Goal: Information Seeking & Learning: Learn about a topic

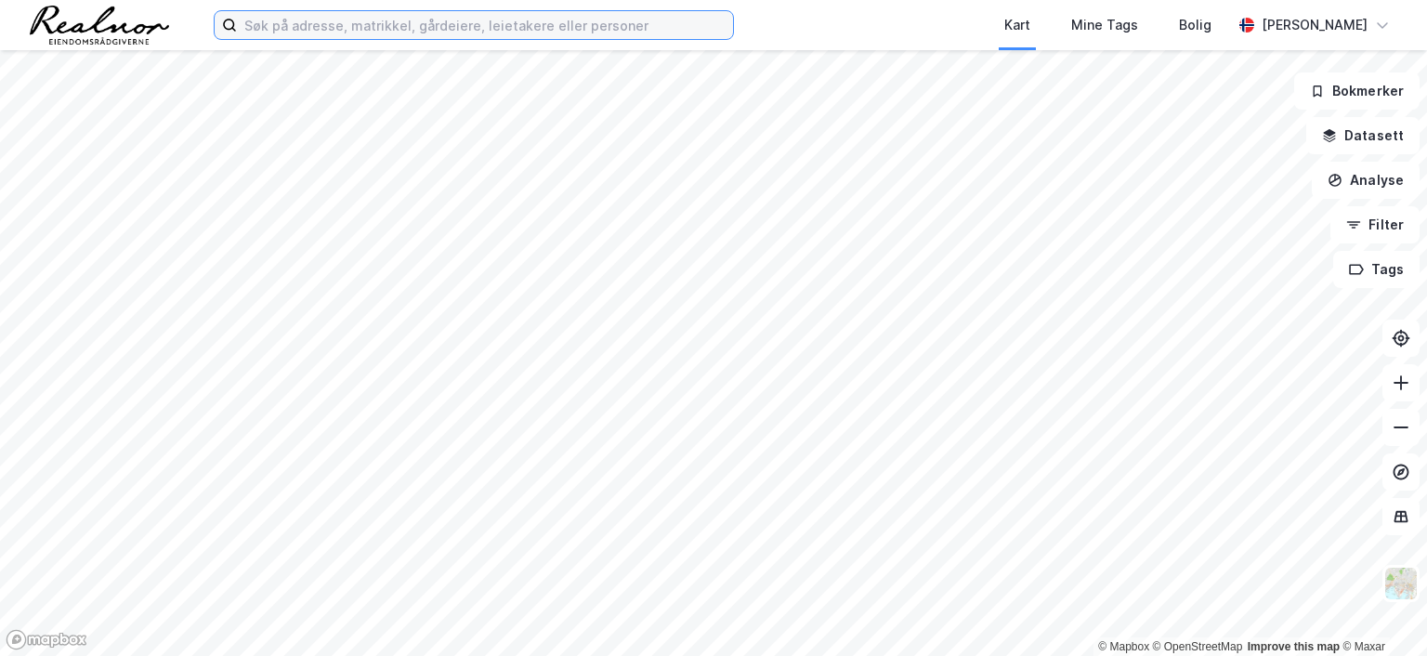
click at [324, 29] on input at bounding box center [485, 25] width 496 height 28
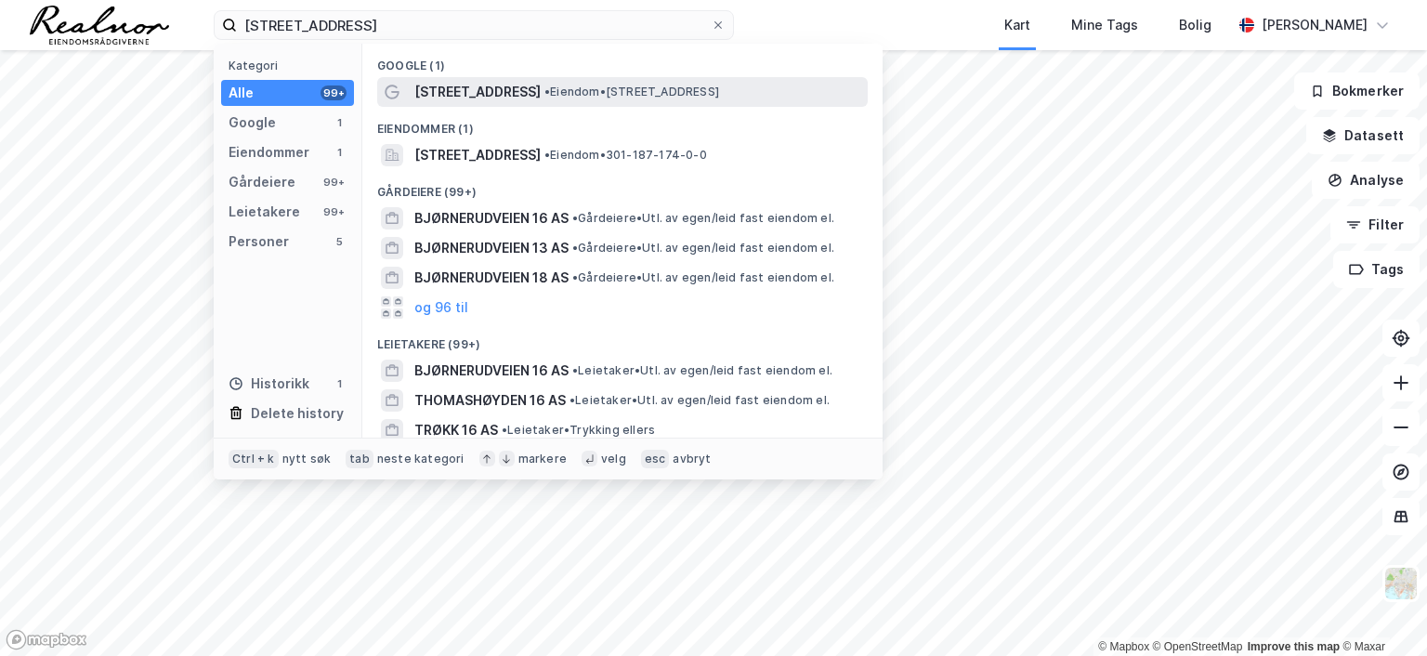
click at [587, 81] on div "[STREET_ADDRESS] • Eiendom • [STREET_ADDRESS]" at bounding box center [639, 92] width 450 height 22
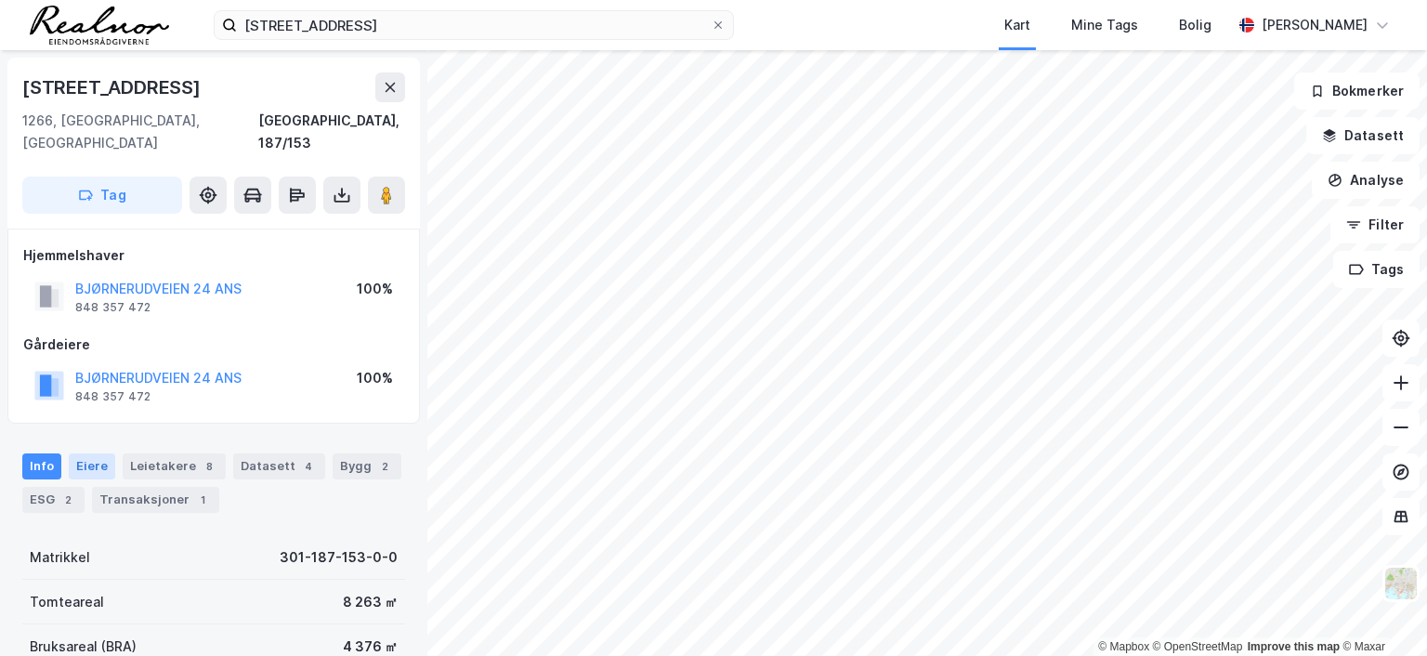
click at [97, 454] on div "Eiere" at bounding box center [92, 467] width 46 height 26
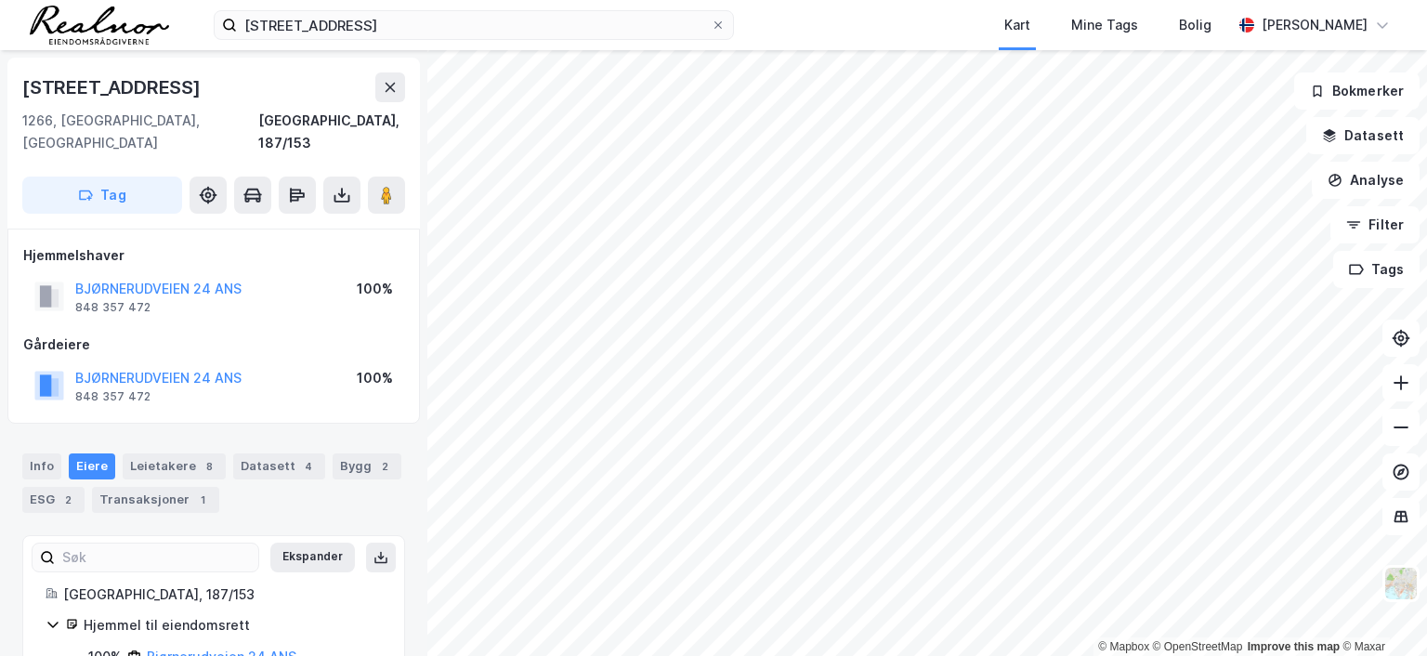
scroll to position [35, 0]
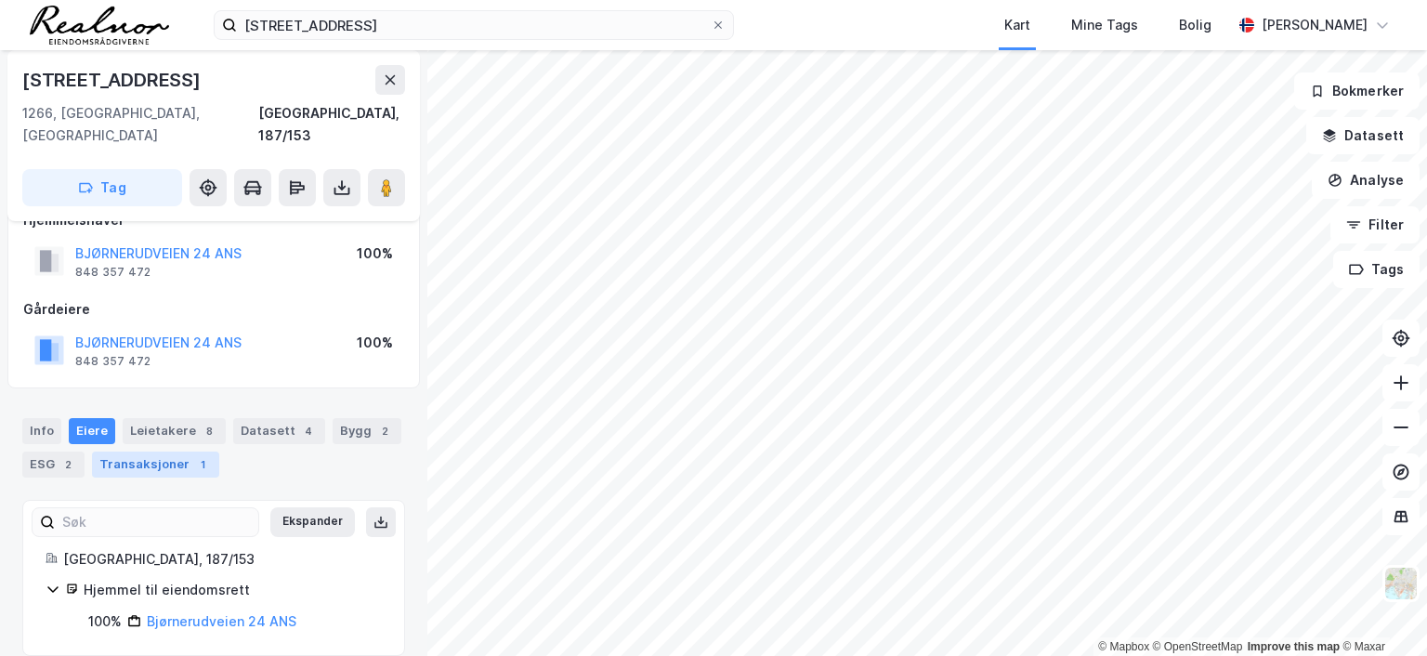
click at [175, 452] on div "Transaksjoner 1" at bounding box center [155, 465] width 127 height 26
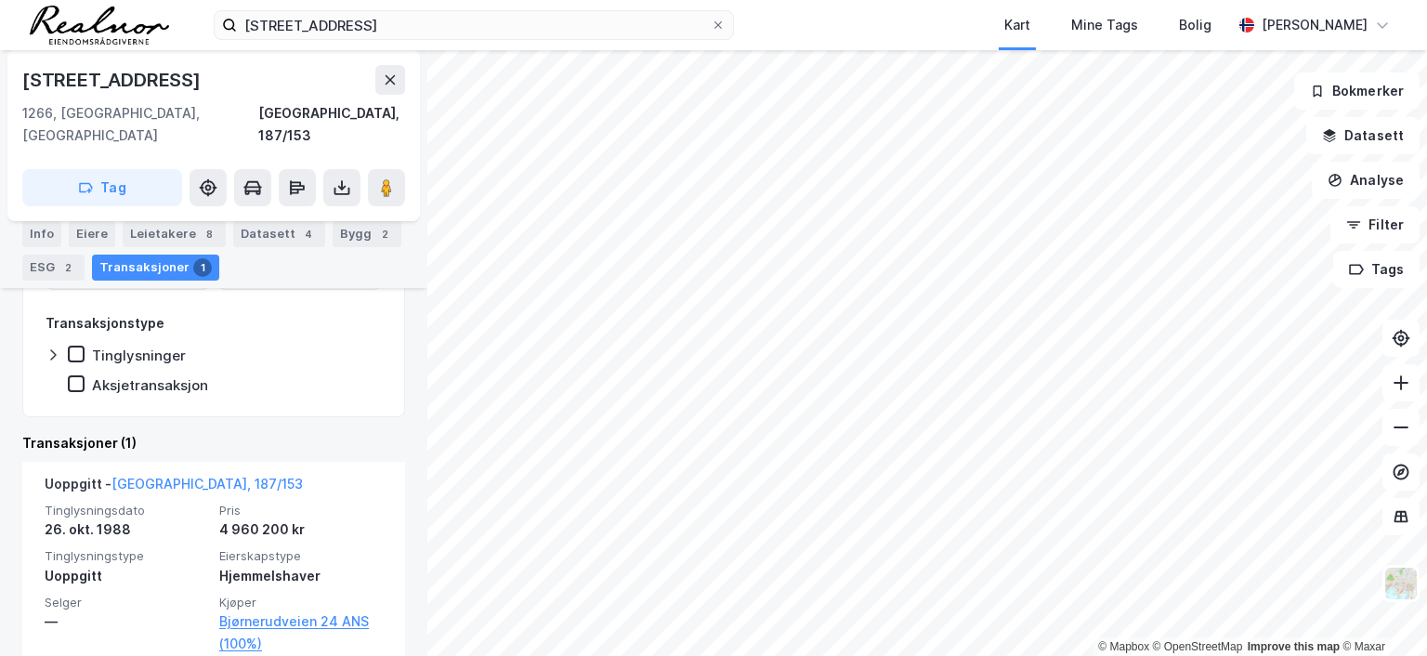
scroll to position [408, 0]
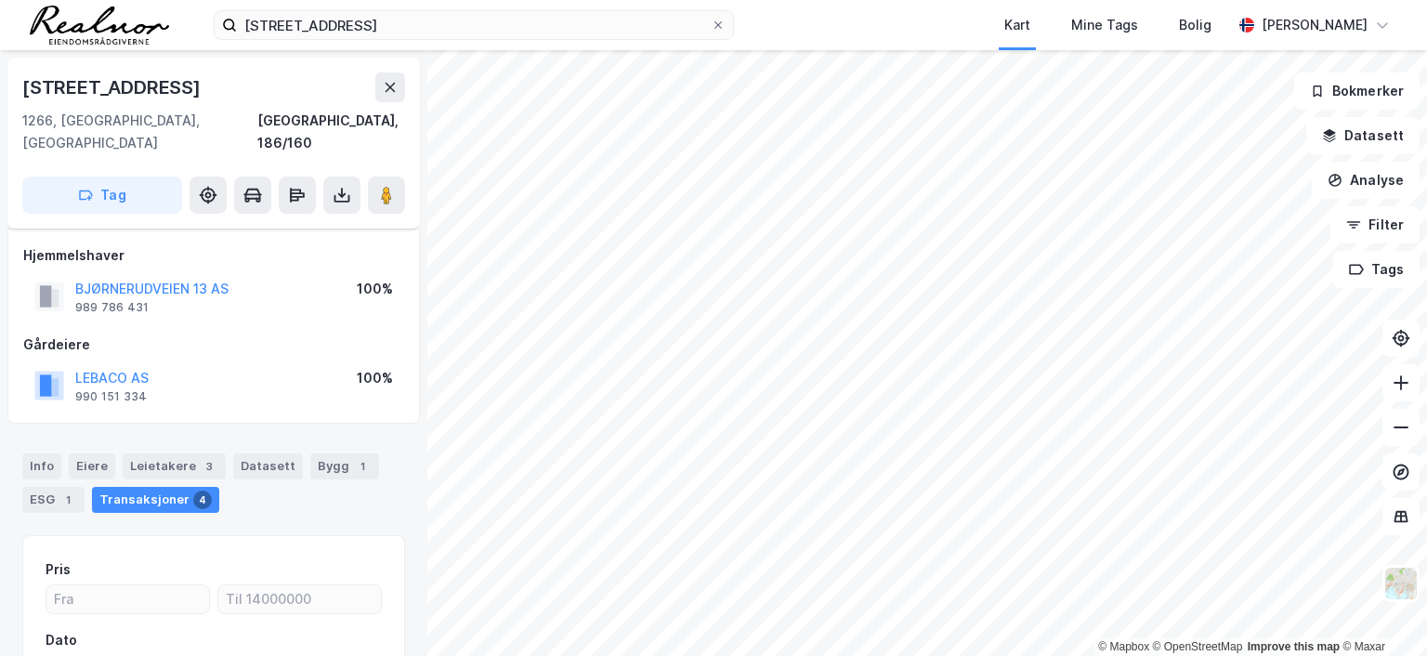
scroll to position [204, 0]
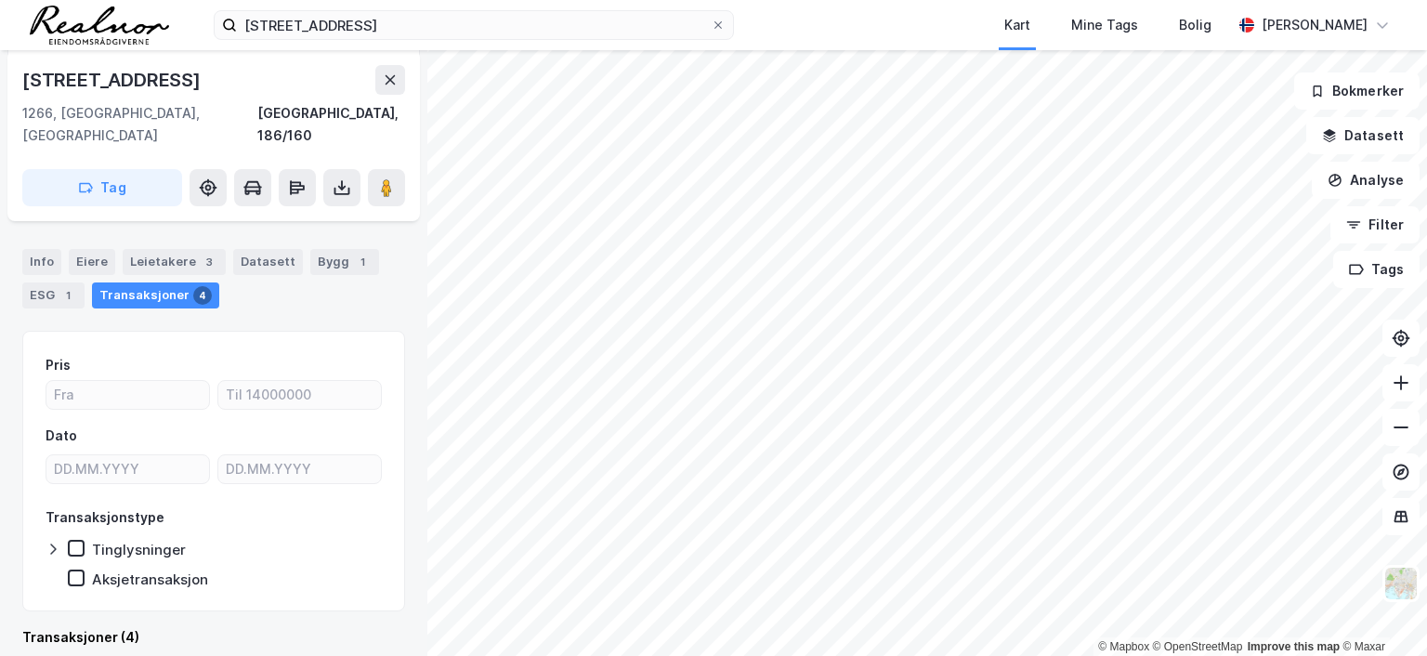
scroll to position [204, 0]
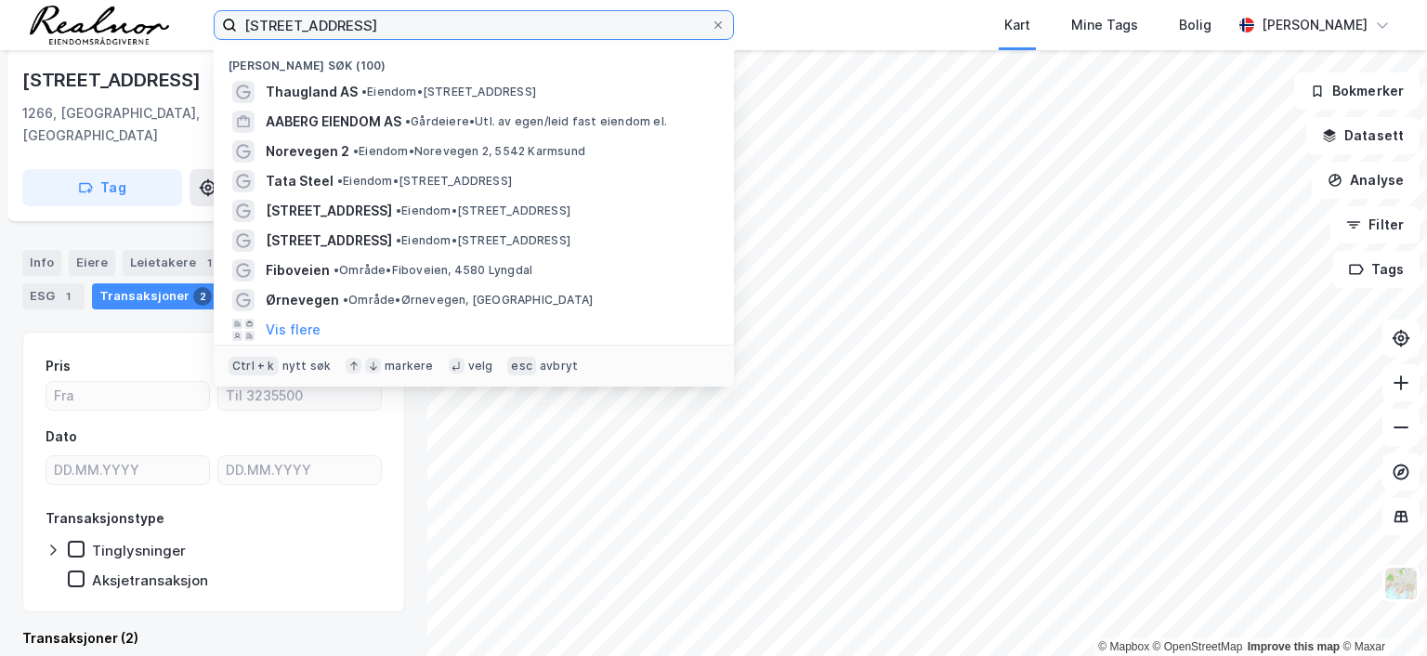
drag, startPoint x: 384, startPoint y: 20, endPoint x: 95, endPoint y: -3, distance: 290.0
click at [95, 0] on html "bjørnerudveien 16 Nylige søk (100) [GEOGRAPHIC_DATA] AS • Eiendom • [STREET_ADD…" at bounding box center [713, 328] width 1427 height 656
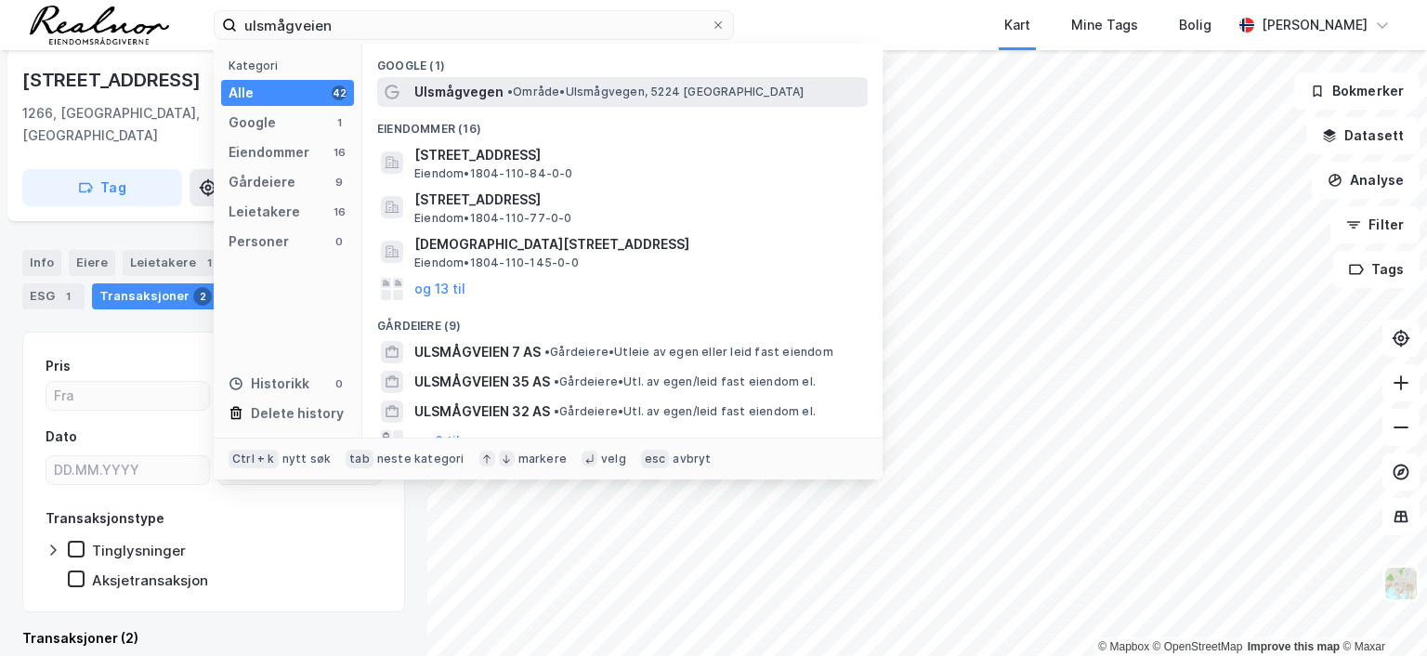
click at [520, 92] on span "• Område • Ulsmågvegen, [GEOGRAPHIC_DATA]" at bounding box center [655, 92] width 297 height 15
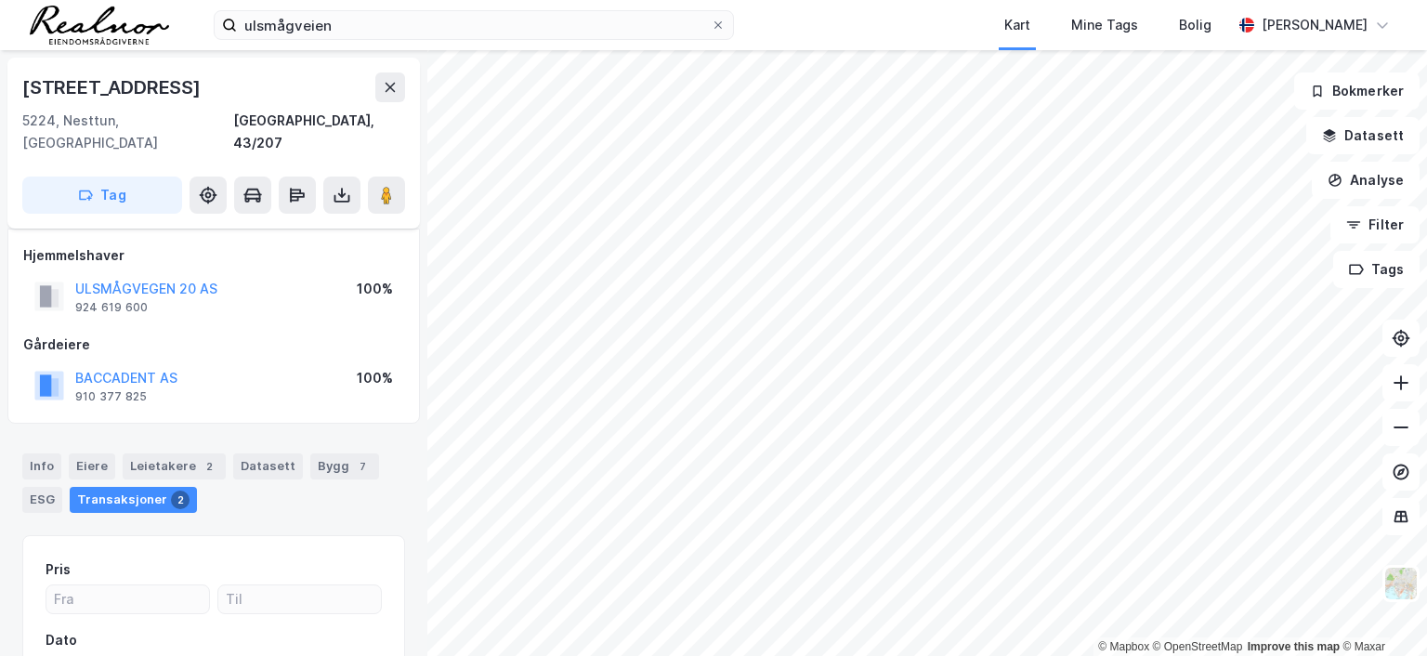
scroll to position [204, 0]
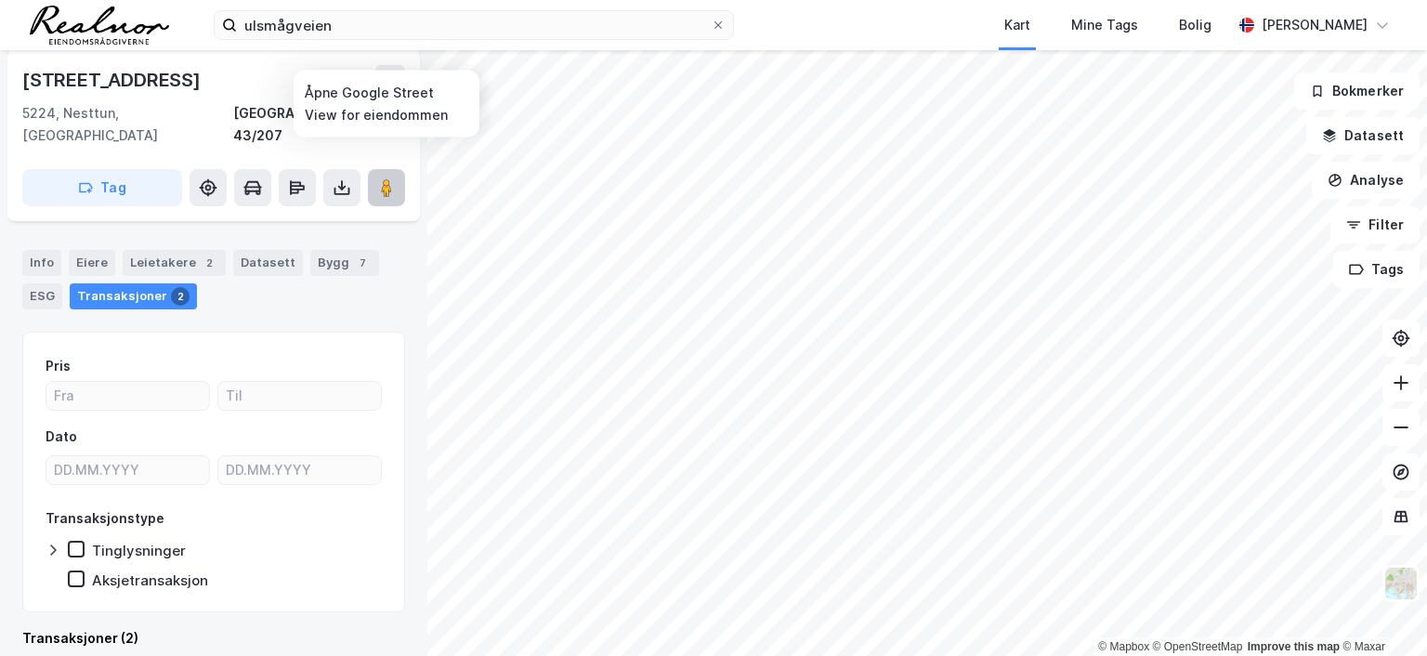
click at [388, 178] on image at bounding box center [386, 187] width 11 height 19
click at [33, 250] on div "Info" at bounding box center [41, 263] width 39 height 26
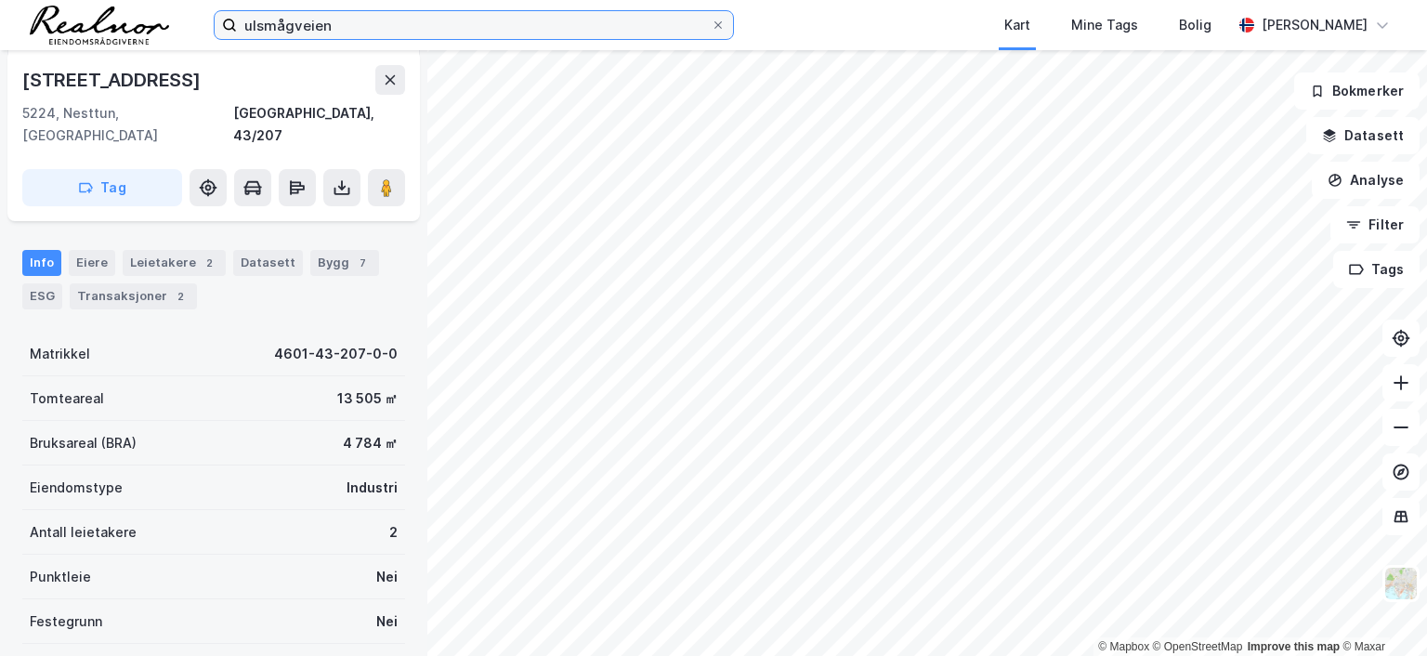
drag, startPoint x: 346, startPoint y: 13, endPoint x: 347, endPoint y: 24, distance: 11.2
click at [347, 14] on input "ulsmågveien" at bounding box center [474, 25] width 474 height 28
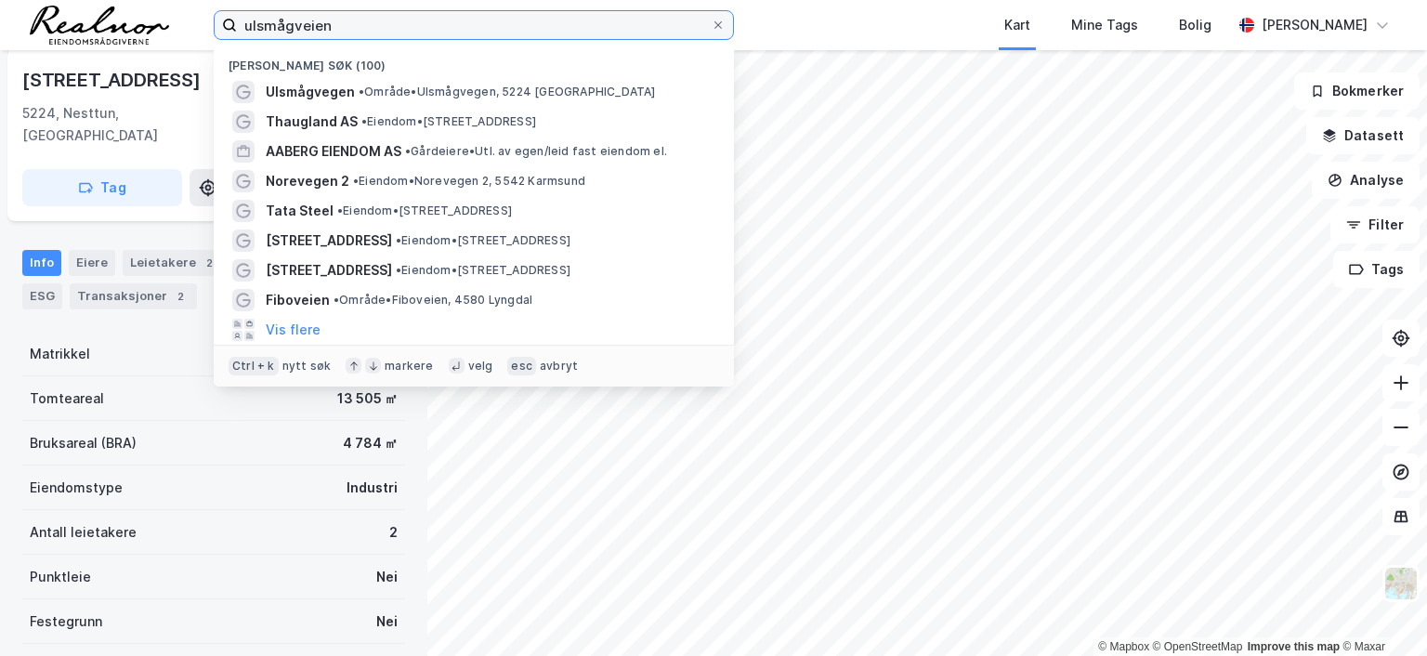
drag, startPoint x: 351, startPoint y: 28, endPoint x: 91, endPoint y: 28, distance: 260.2
click at [91, 28] on div "ulsmågveien Nylige søk (100) Ulsmågvegen • Område • Ulsmågvegen, [GEOGRAPHIC_DA…" at bounding box center [713, 25] width 1427 height 50
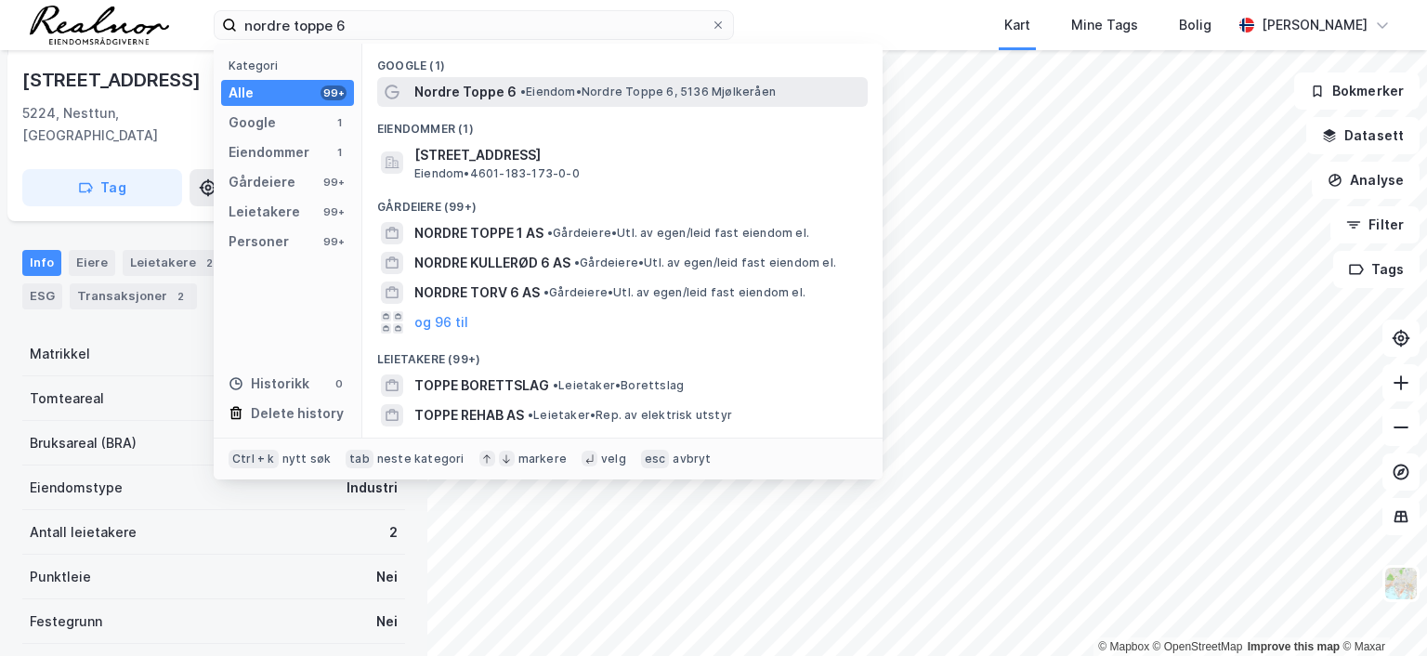
click at [465, 99] on span "Nordre Toppe 6" at bounding box center [465, 92] width 102 height 22
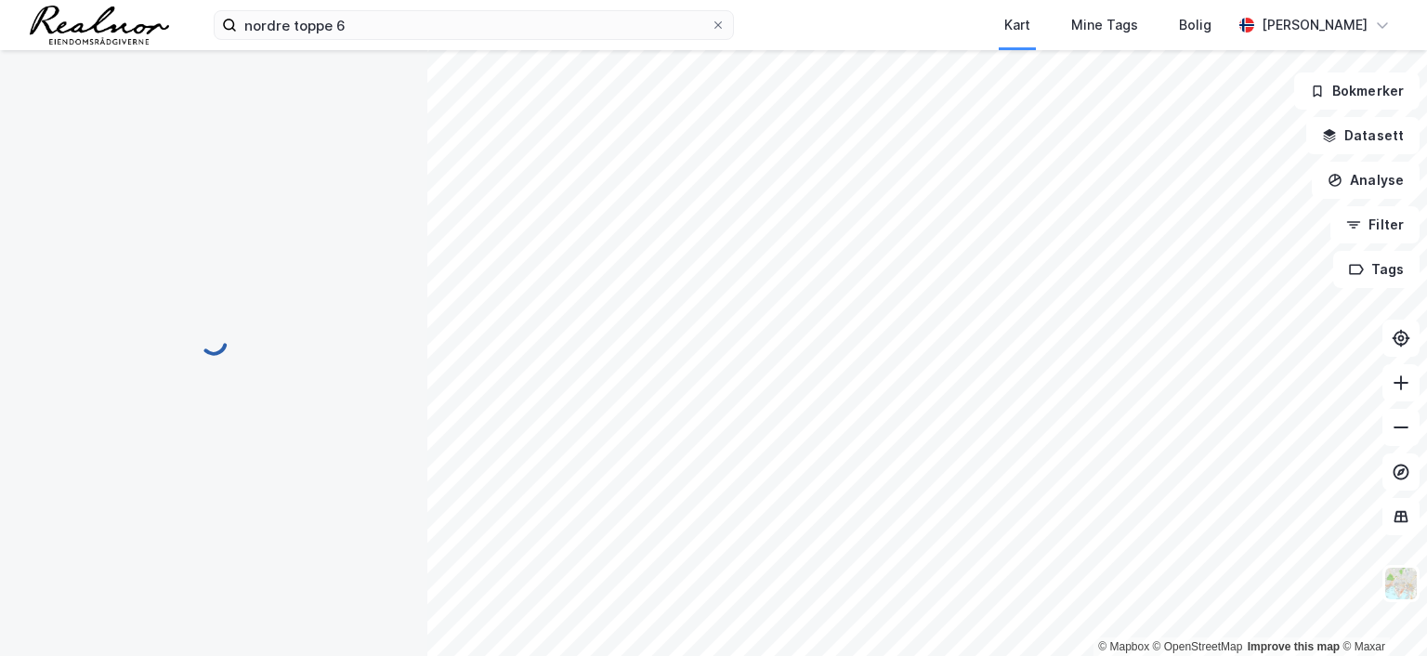
scroll to position [204, 0]
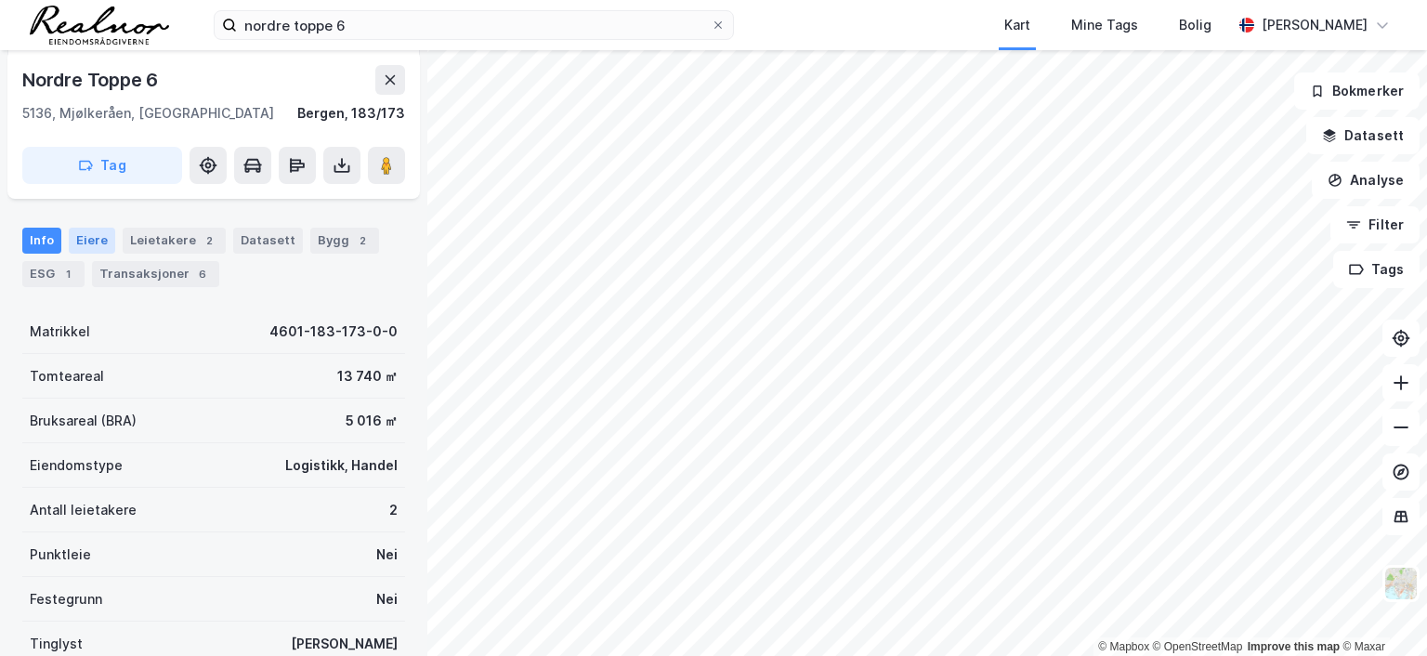
click at [93, 237] on div "Eiere" at bounding box center [92, 241] width 46 height 26
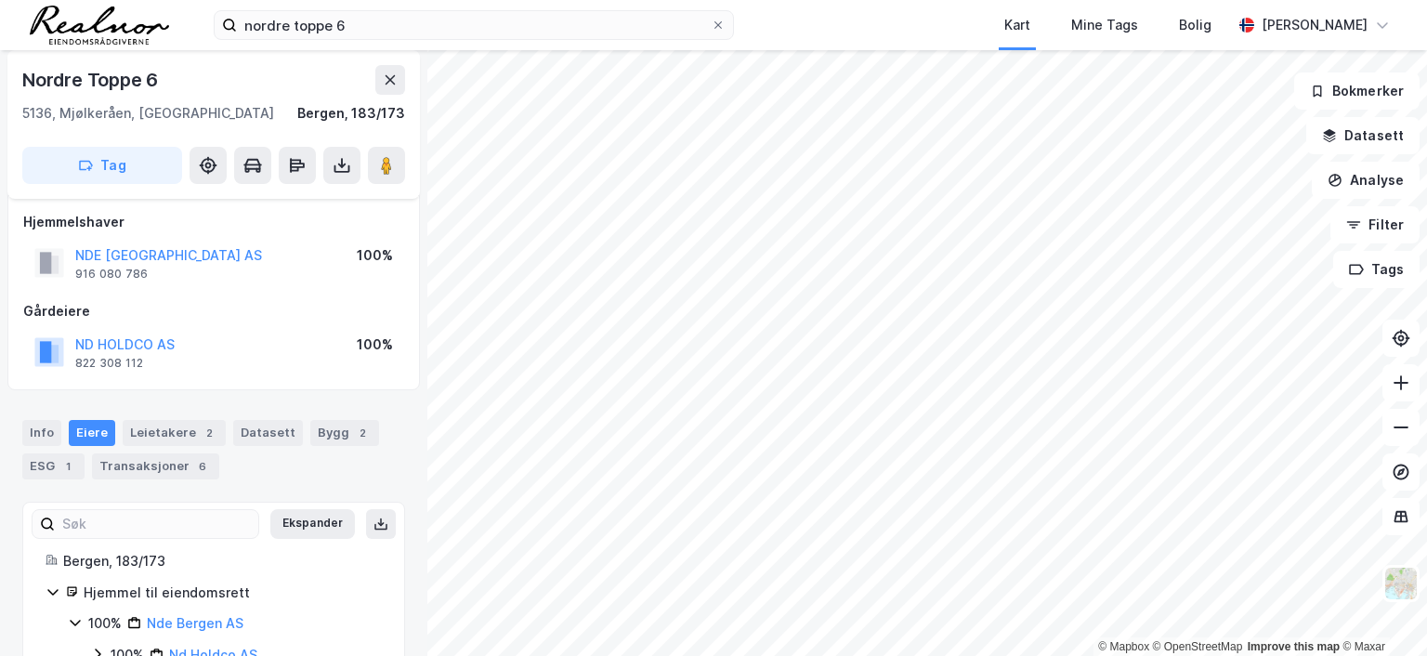
scroll to position [67, 0]
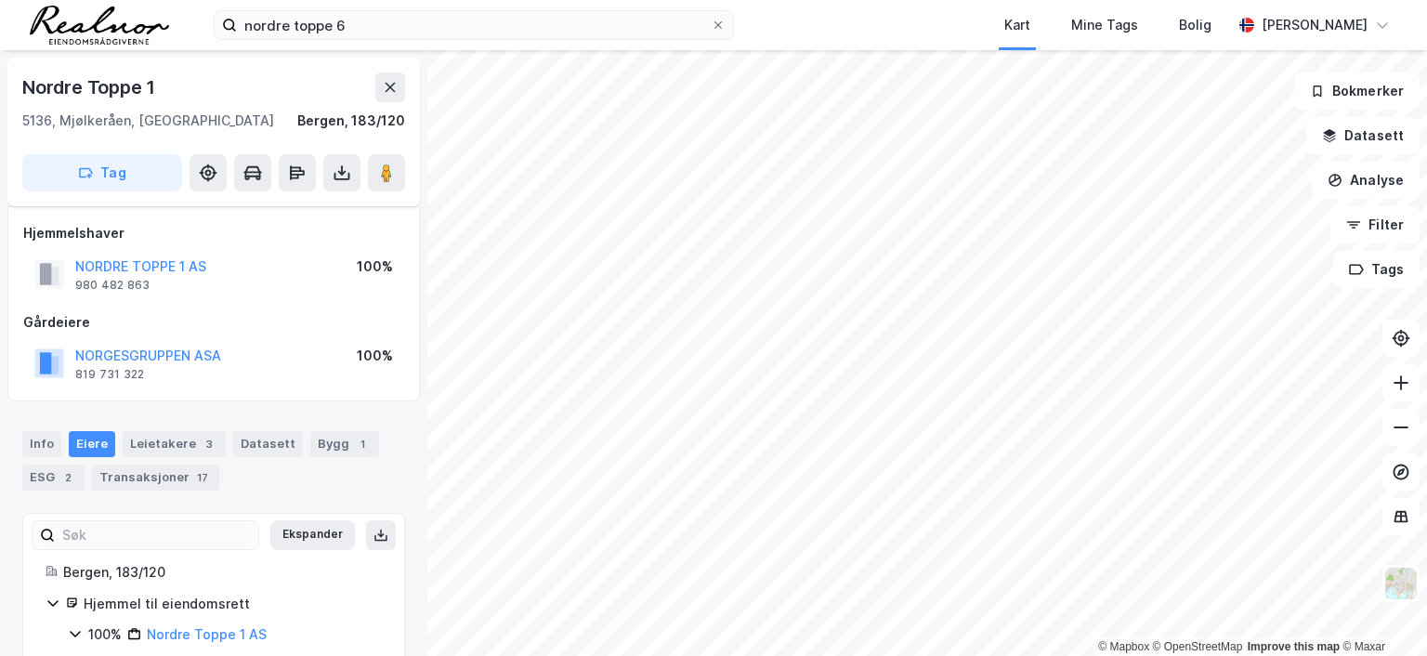
scroll to position [67, 0]
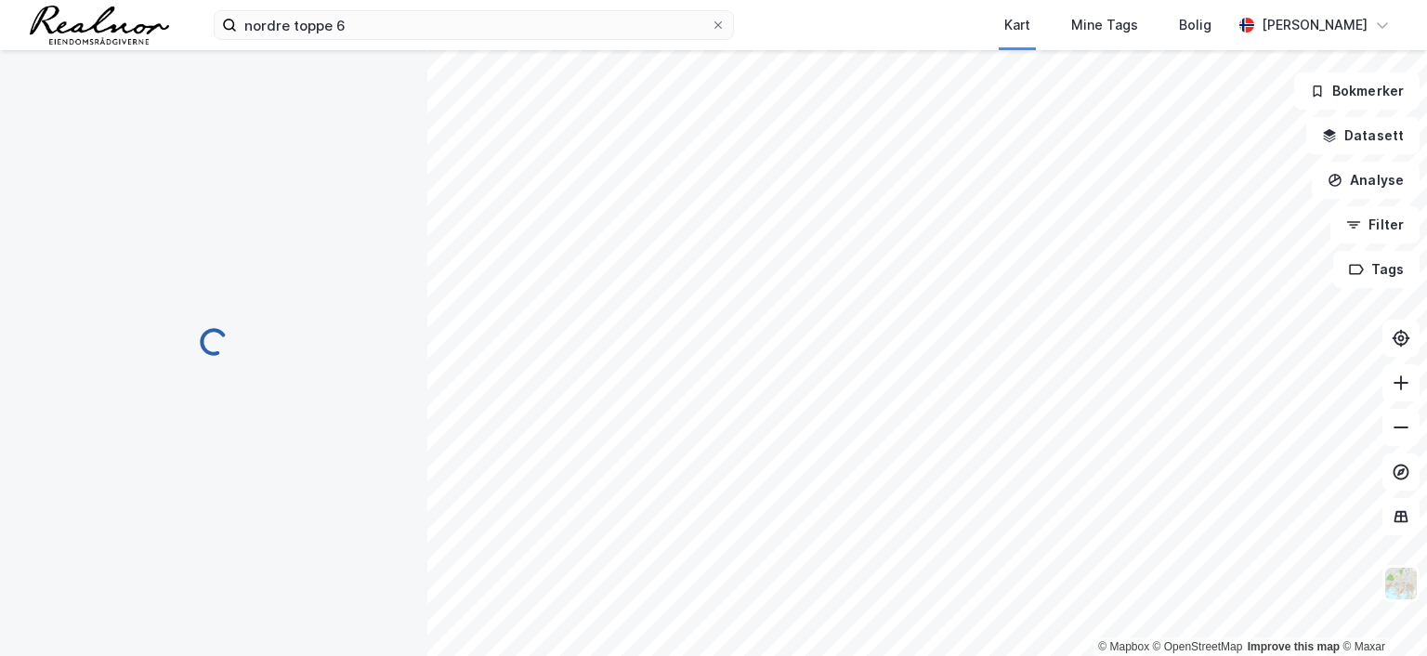
scroll to position [67, 0]
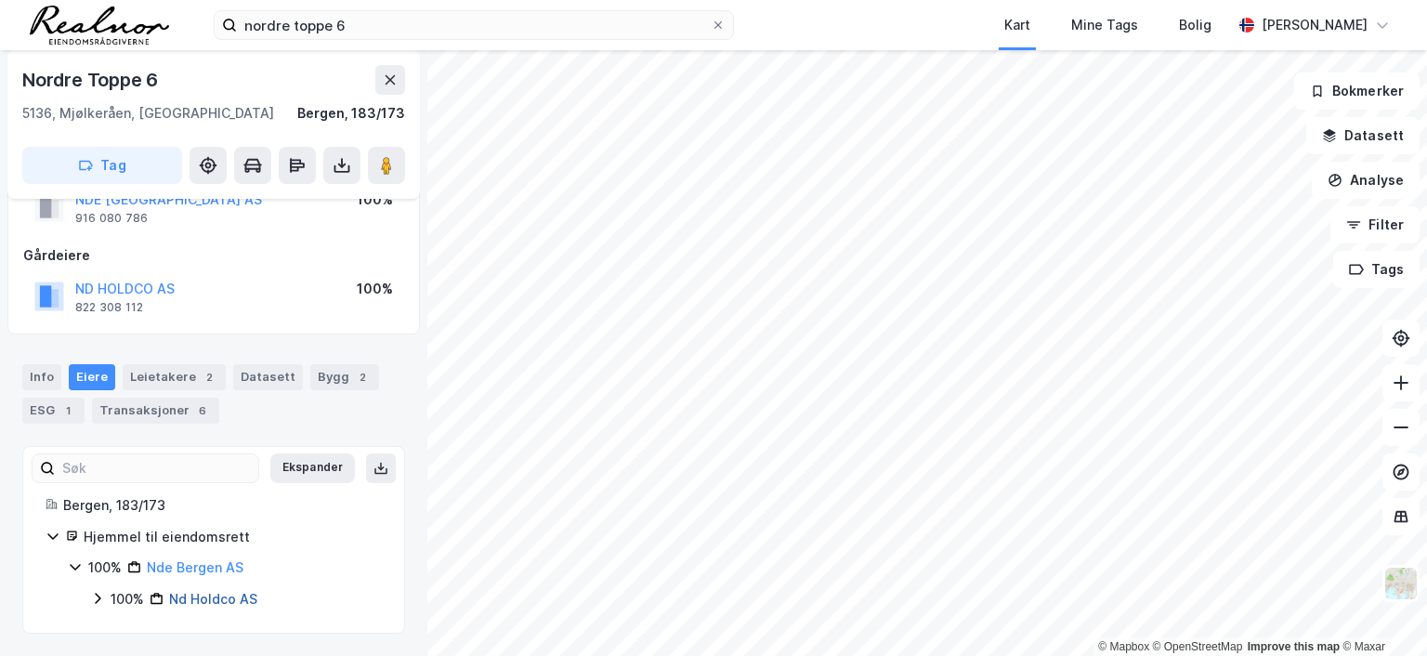
click at [222, 598] on link "Nd Holdco AS" at bounding box center [213, 599] width 88 height 16
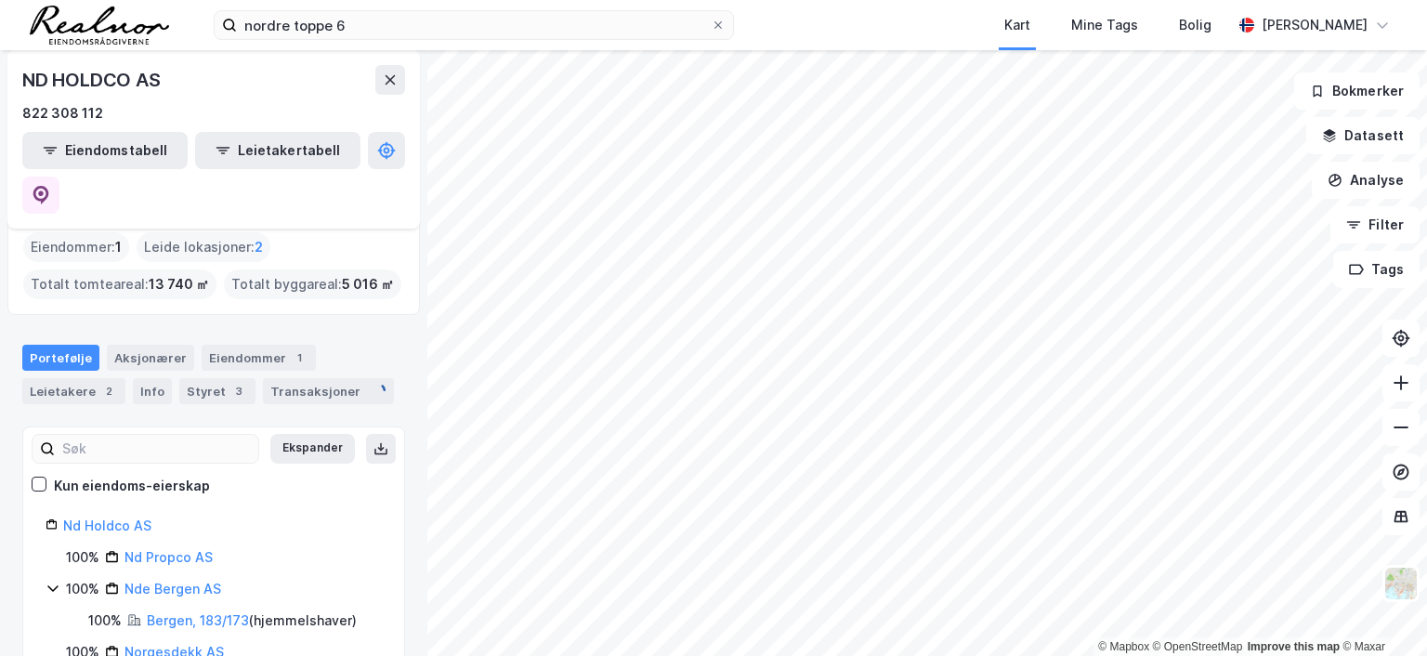
scroll to position [149, 0]
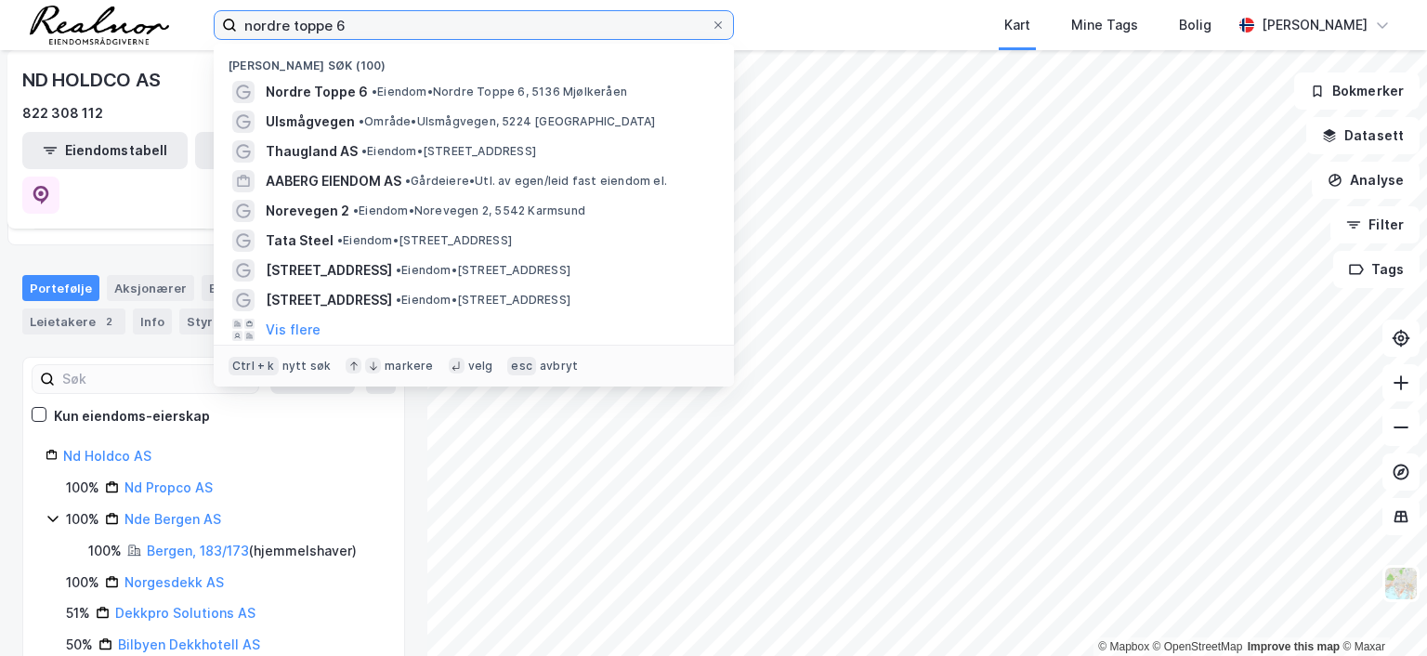
drag, startPoint x: 362, startPoint y: 26, endPoint x: 245, endPoint y: 16, distance: 116.6
click at [245, 16] on input "nordre toppe 6" at bounding box center [474, 25] width 474 height 28
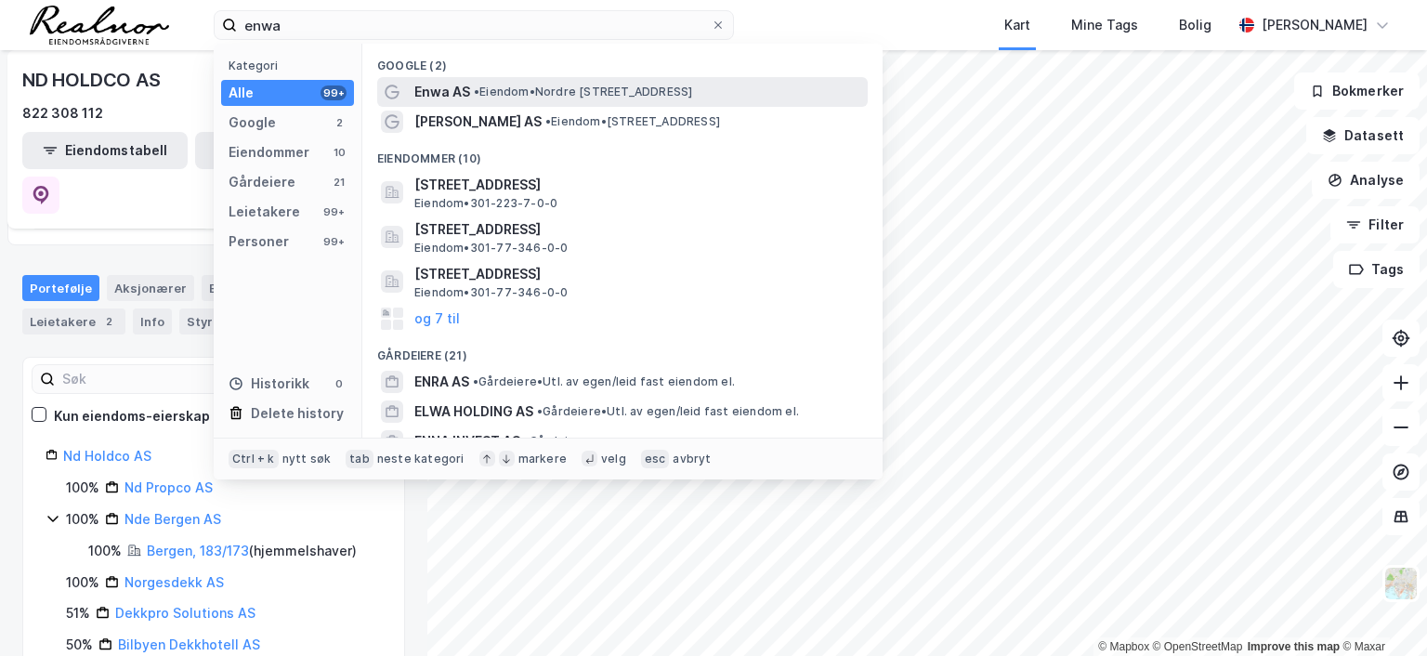
click at [611, 85] on span "• Eiendom • [STREET_ADDRESS]" at bounding box center [583, 92] width 218 height 15
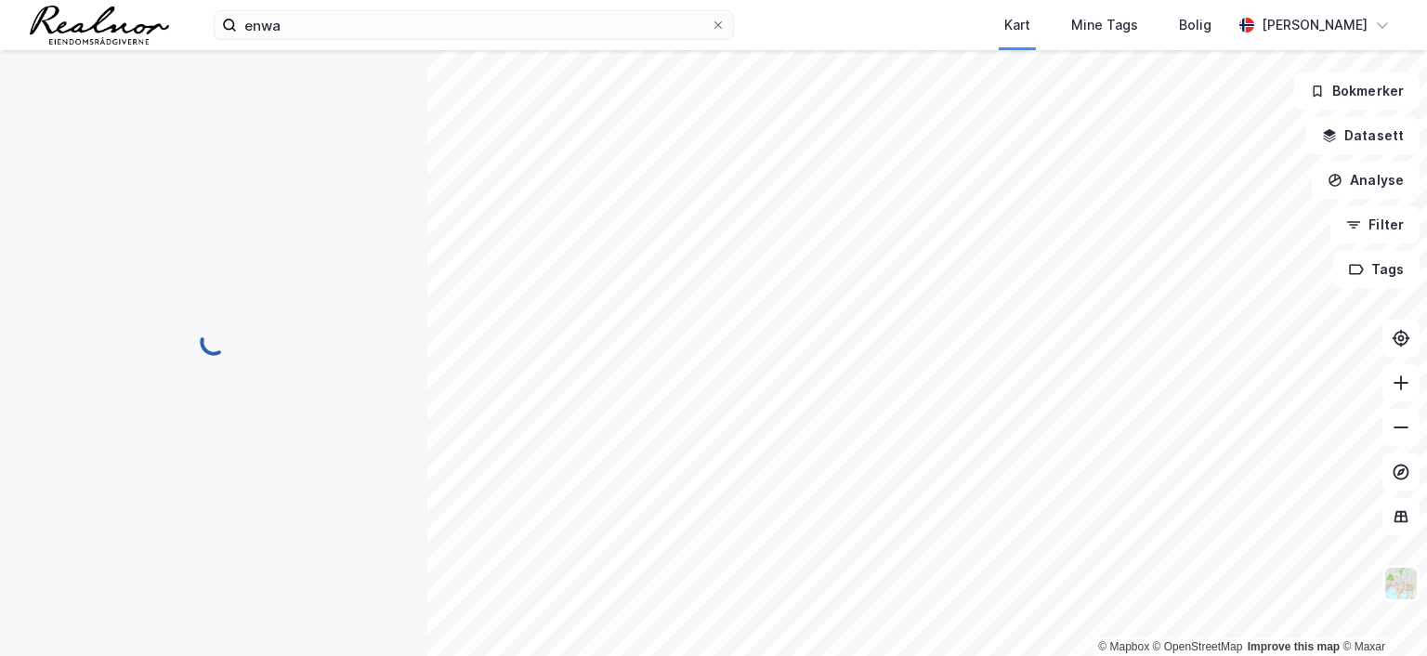
scroll to position [67, 0]
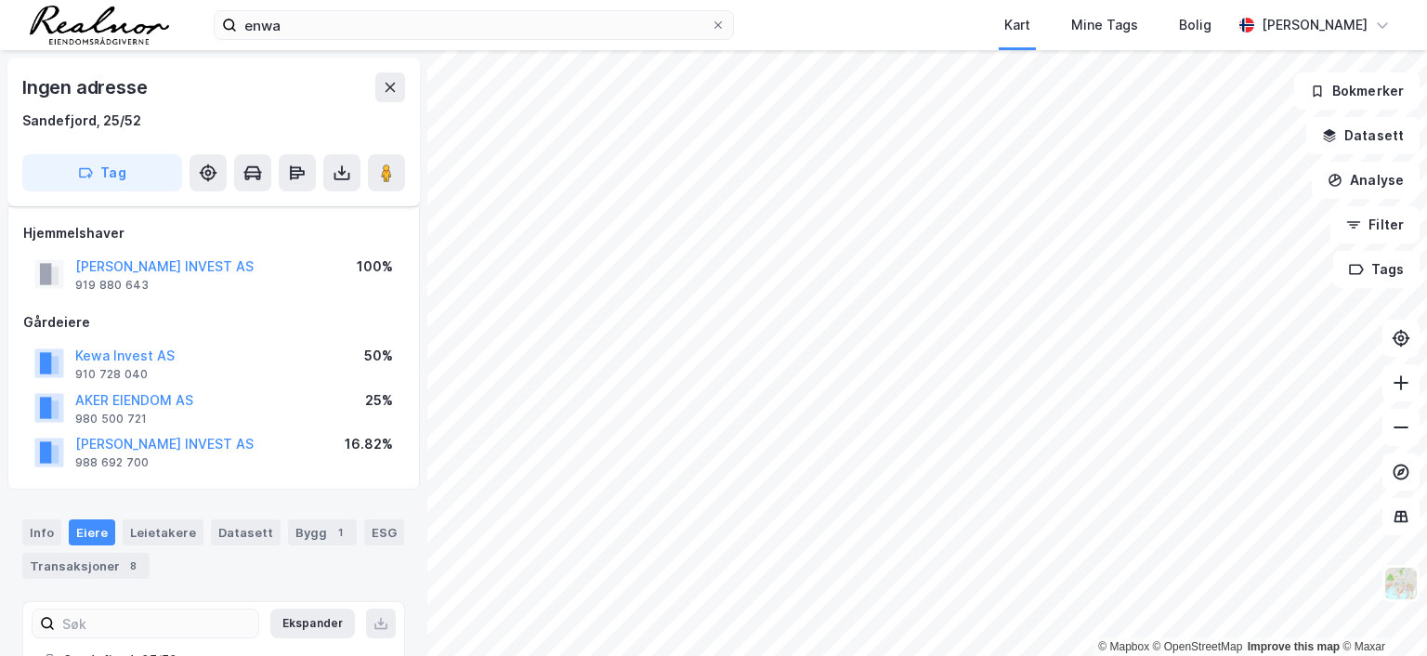
scroll to position [67, 0]
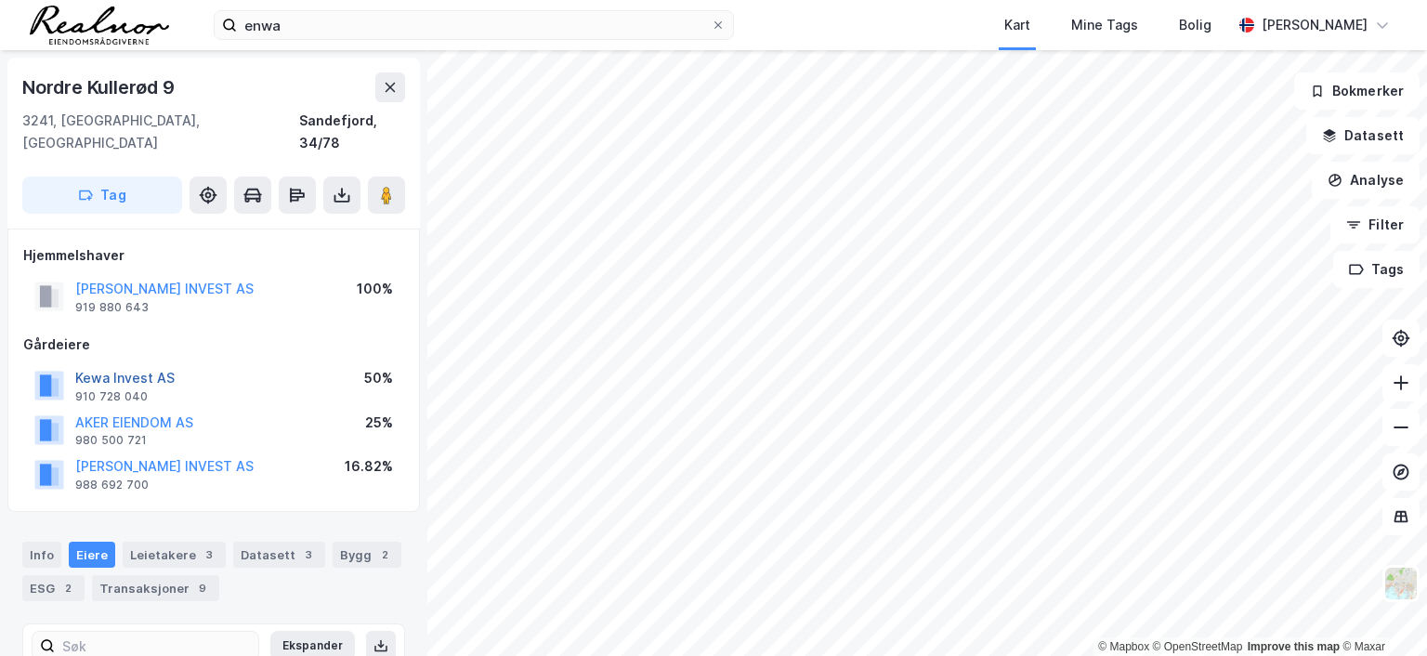
click at [0, 0] on button "Kewa Invest AS" at bounding box center [0, 0] width 0 height 0
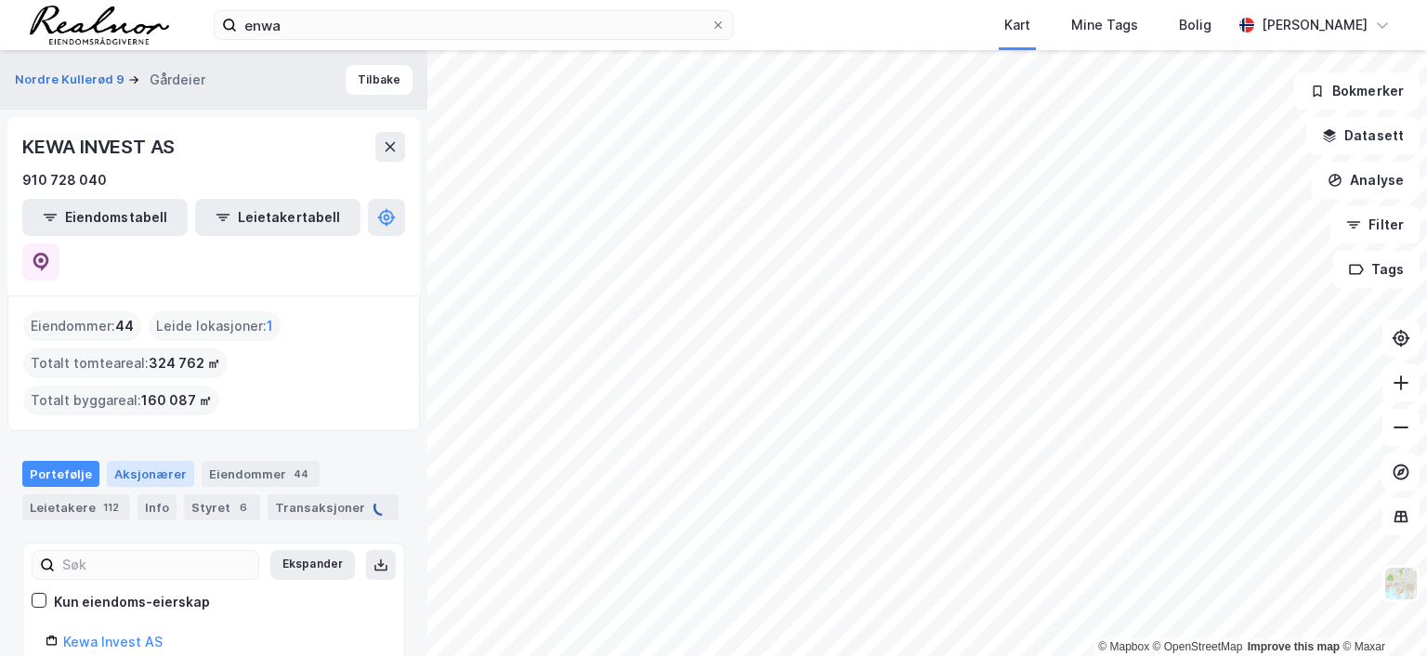
click at [151, 461] on div "Aksjonærer" at bounding box center [150, 474] width 87 height 26
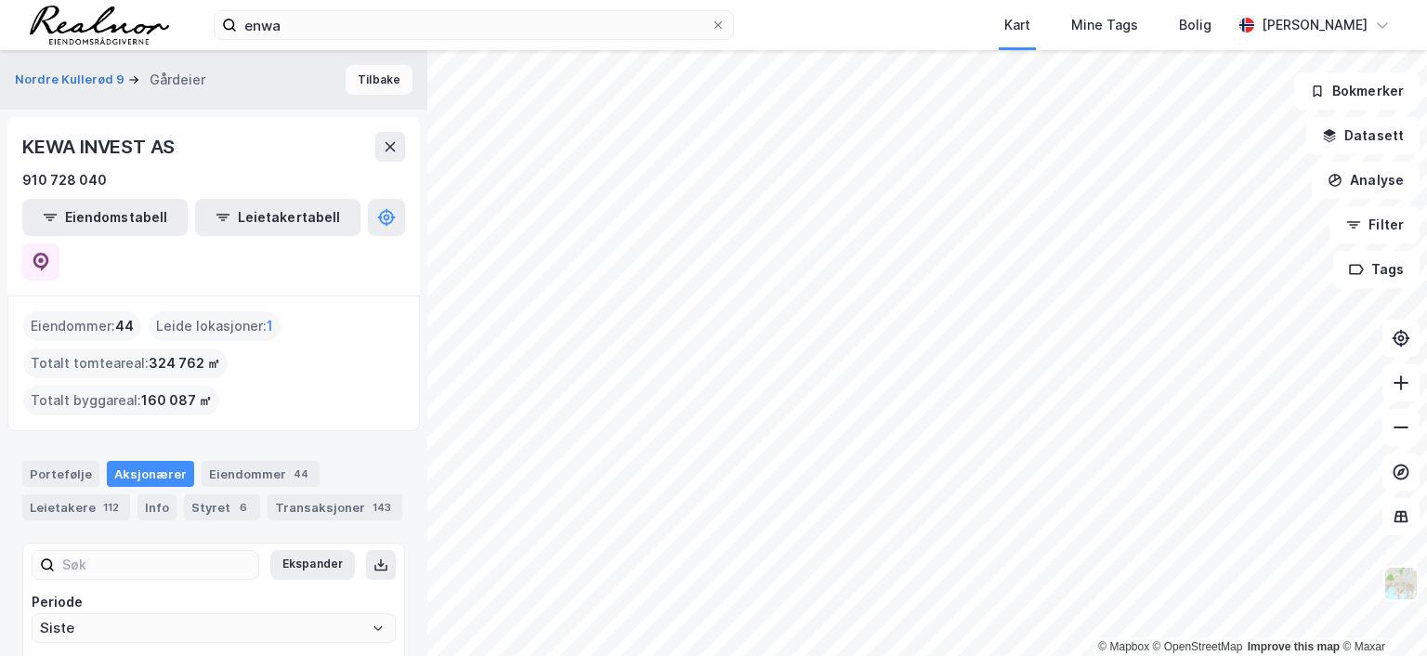
click at [367, 73] on button "Tilbake" at bounding box center [379, 80] width 67 height 30
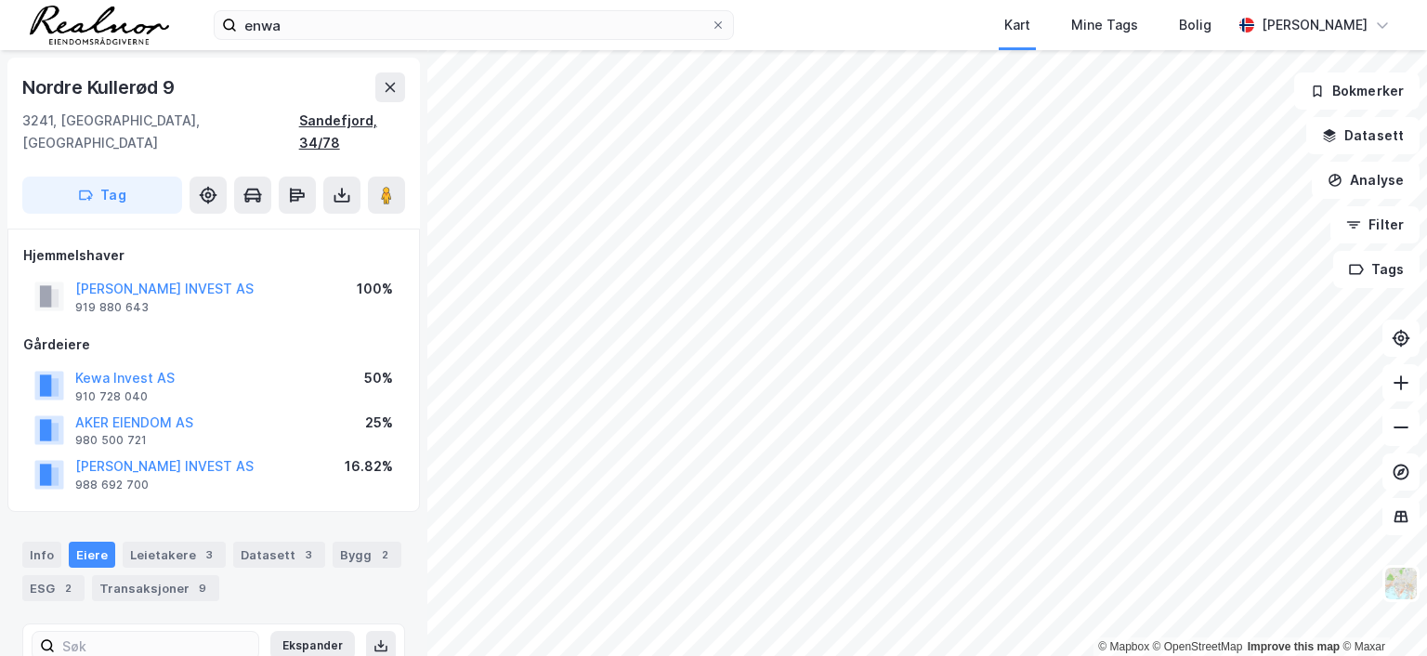
scroll to position [1, 0]
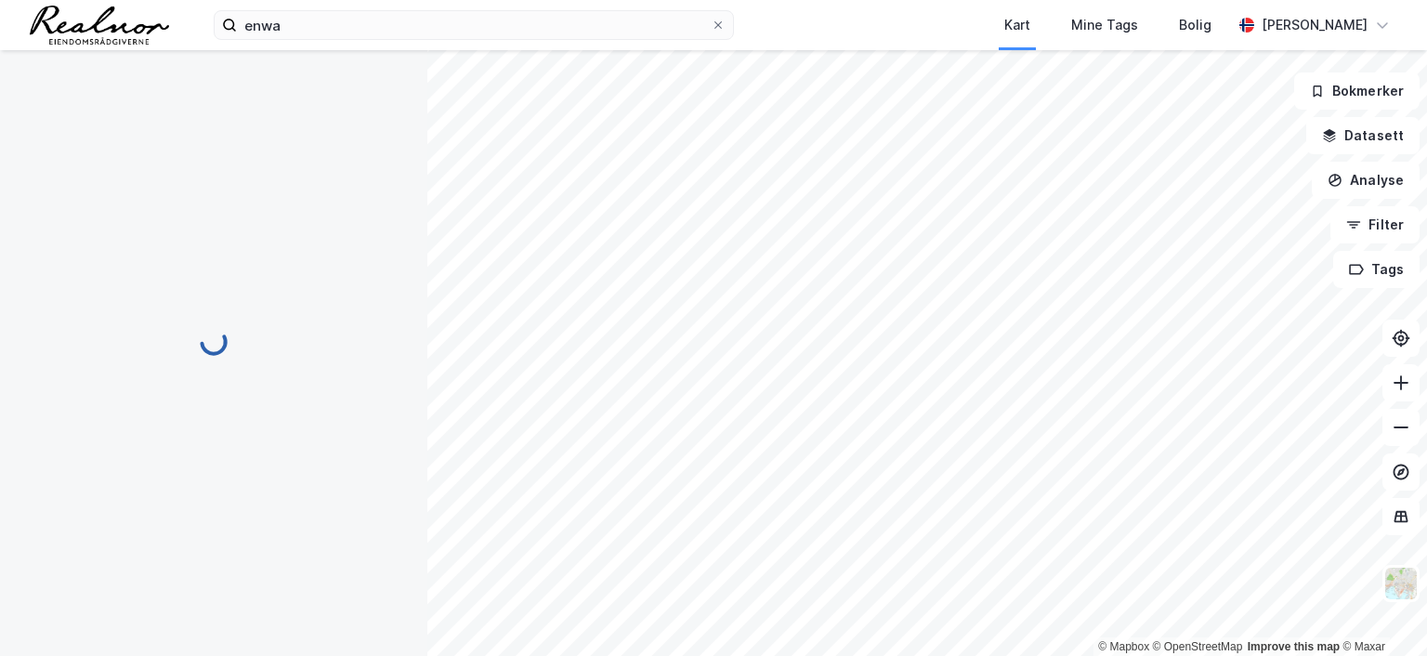
scroll to position [1, 0]
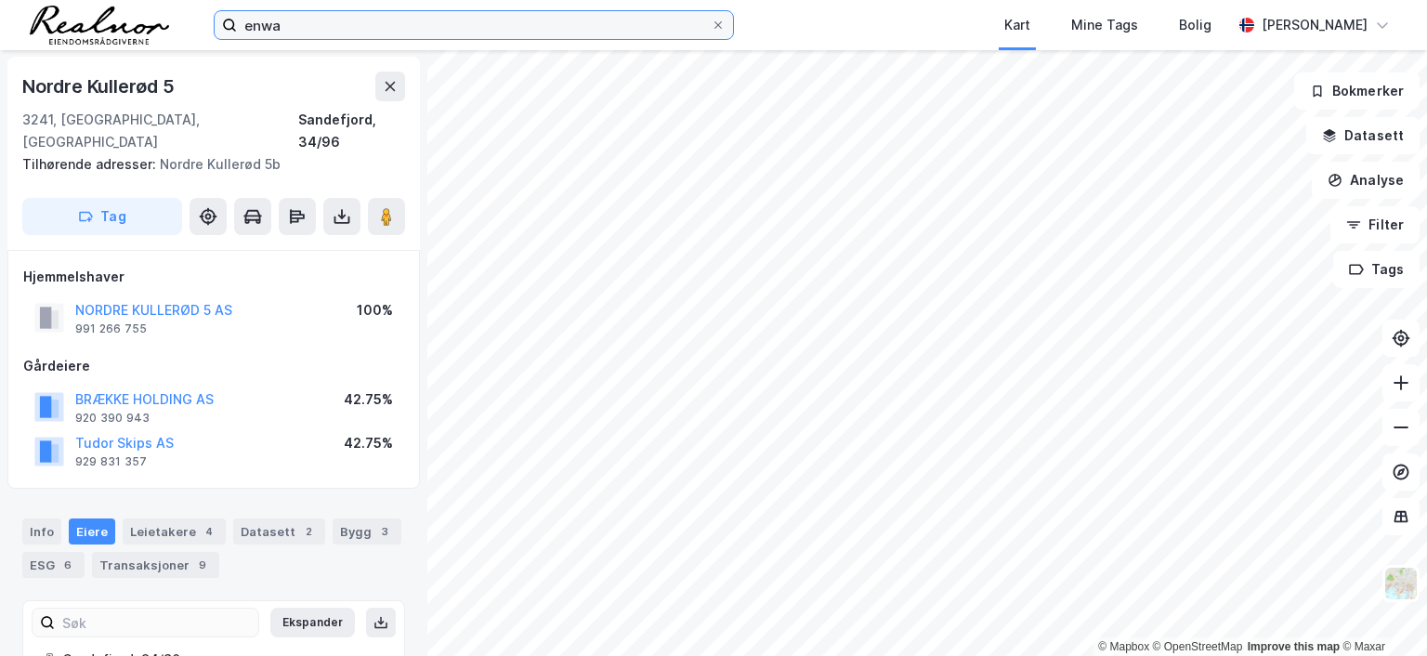
click at [297, 33] on input "enwa" at bounding box center [474, 25] width 474 height 28
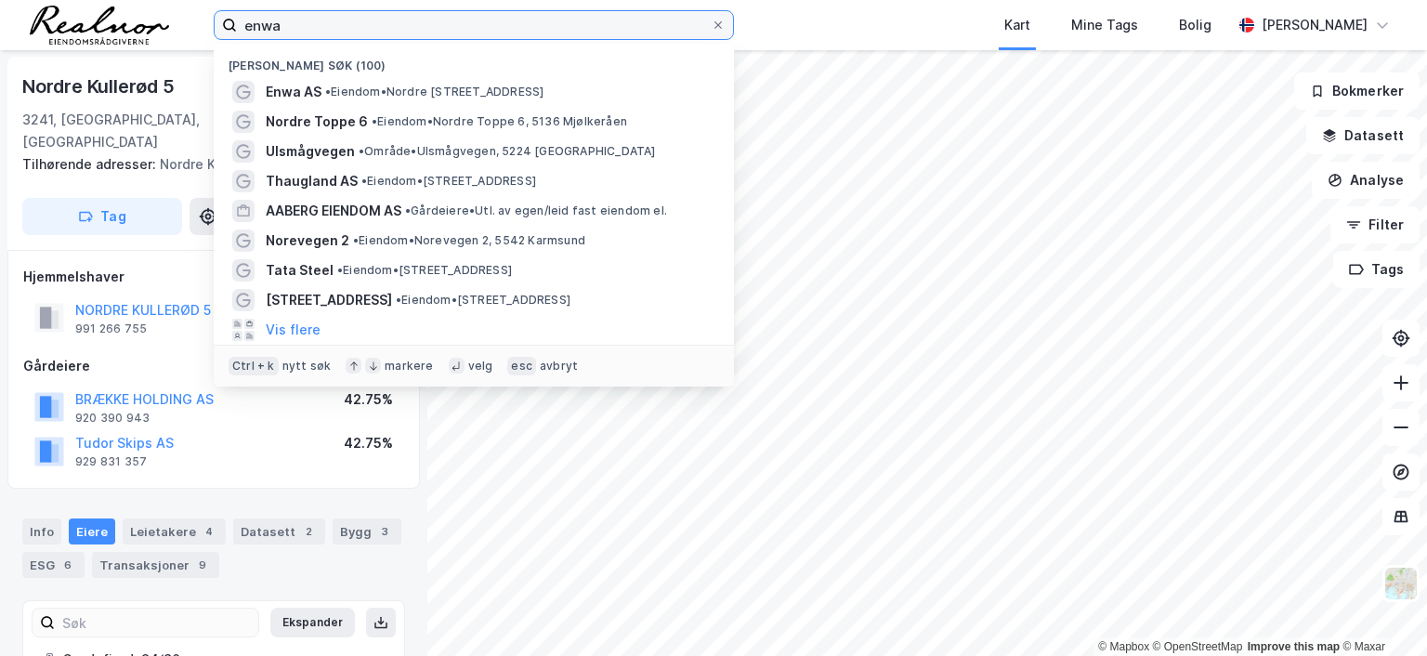
drag, startPoint x: 296, startPoint y: 30, endPoint x: 117, endPoint y: 24, distance: 178.5
click at [118, 20] on div "enwa Nylige søk (100) Enwa AS • Eiendom • Nordre [STREET_ADDRESS] • Eiendom • N…" at bounding box center [713, 25] width 1427 height 50
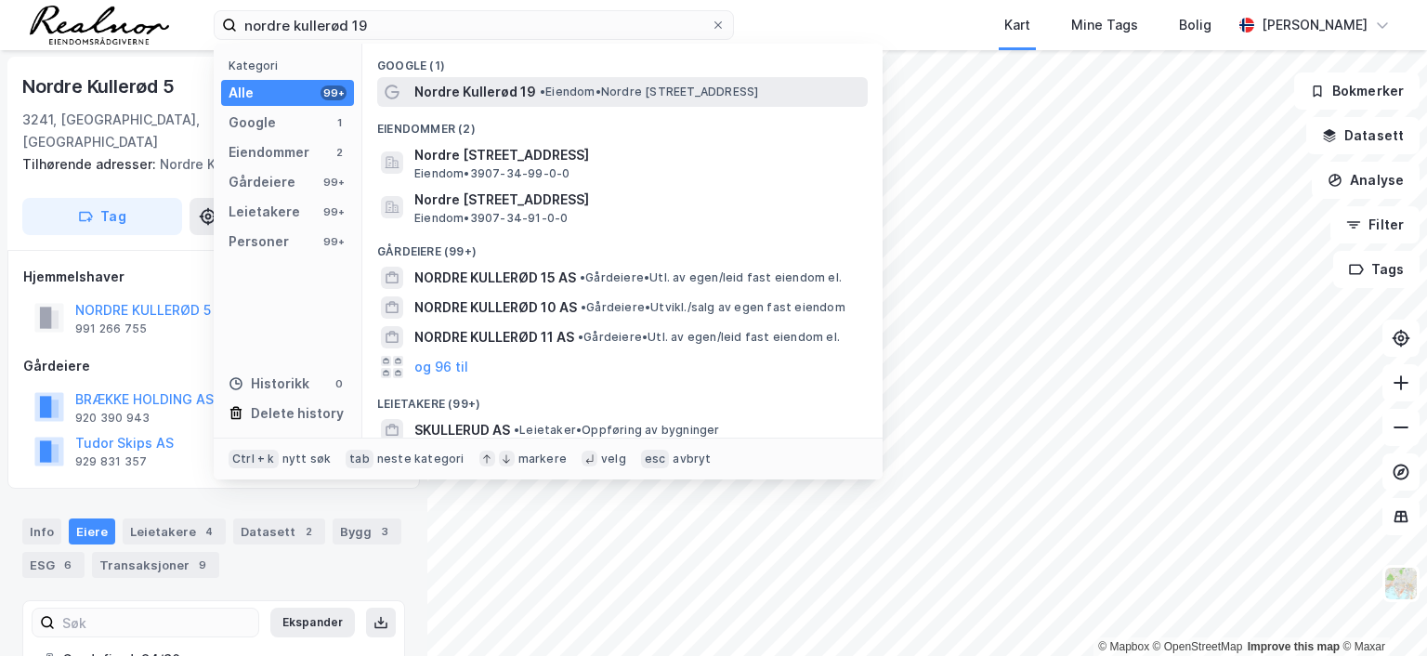
click at [525, 92] on span "Nordre Kullerød 19" at bounding box center [475, 92] width 122 height 22
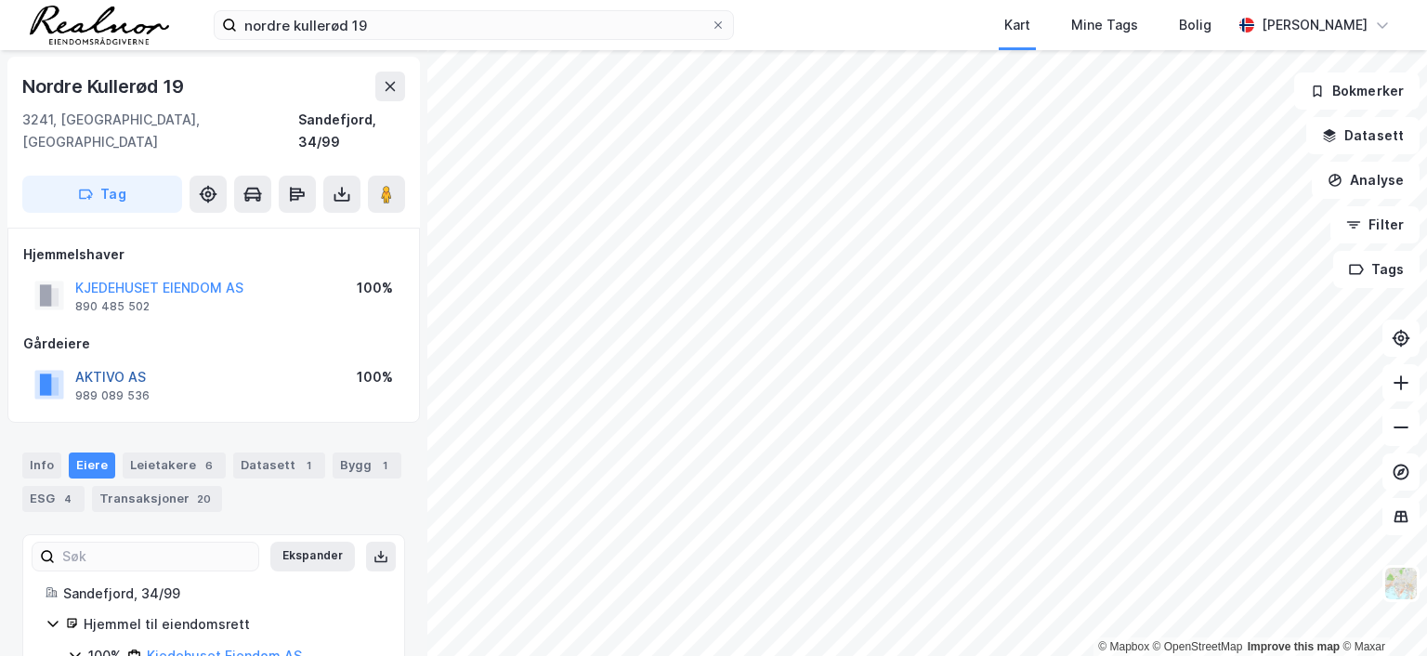
scroll to position [67, 0]
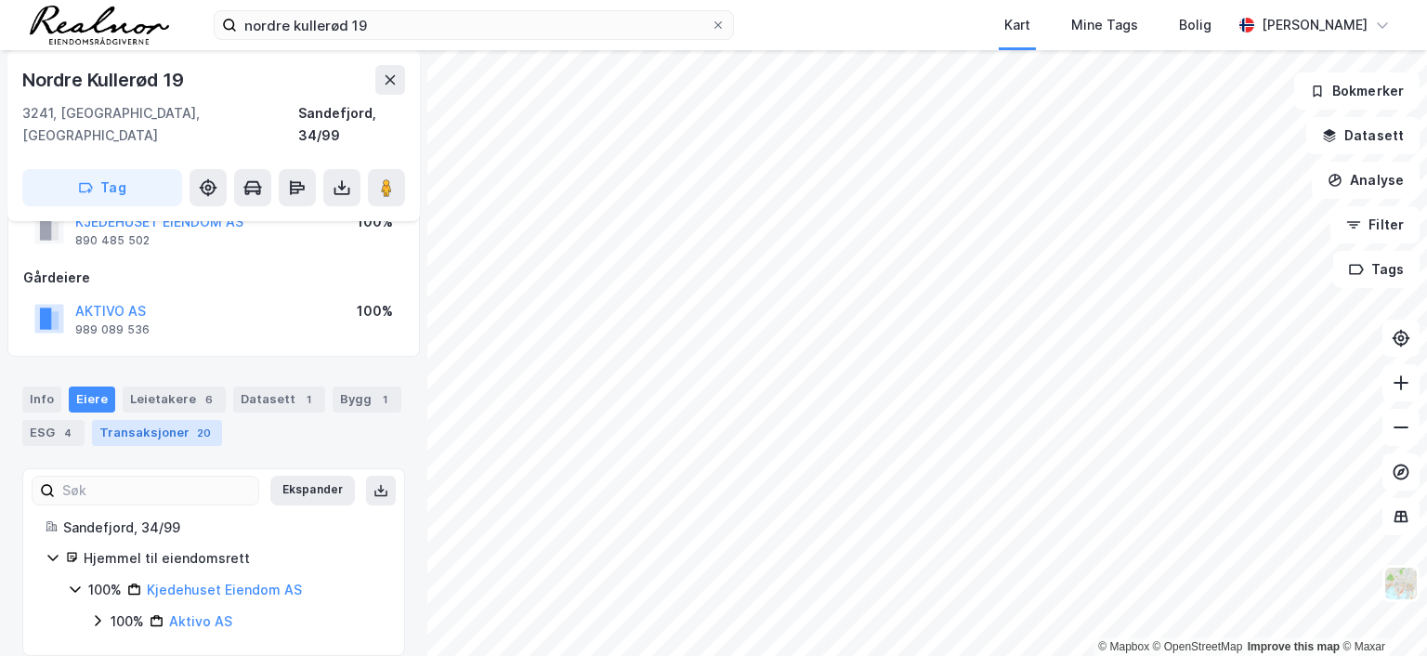
click at [193, 424] on div "20" at bounding box center [203, 433] width 21 height 19
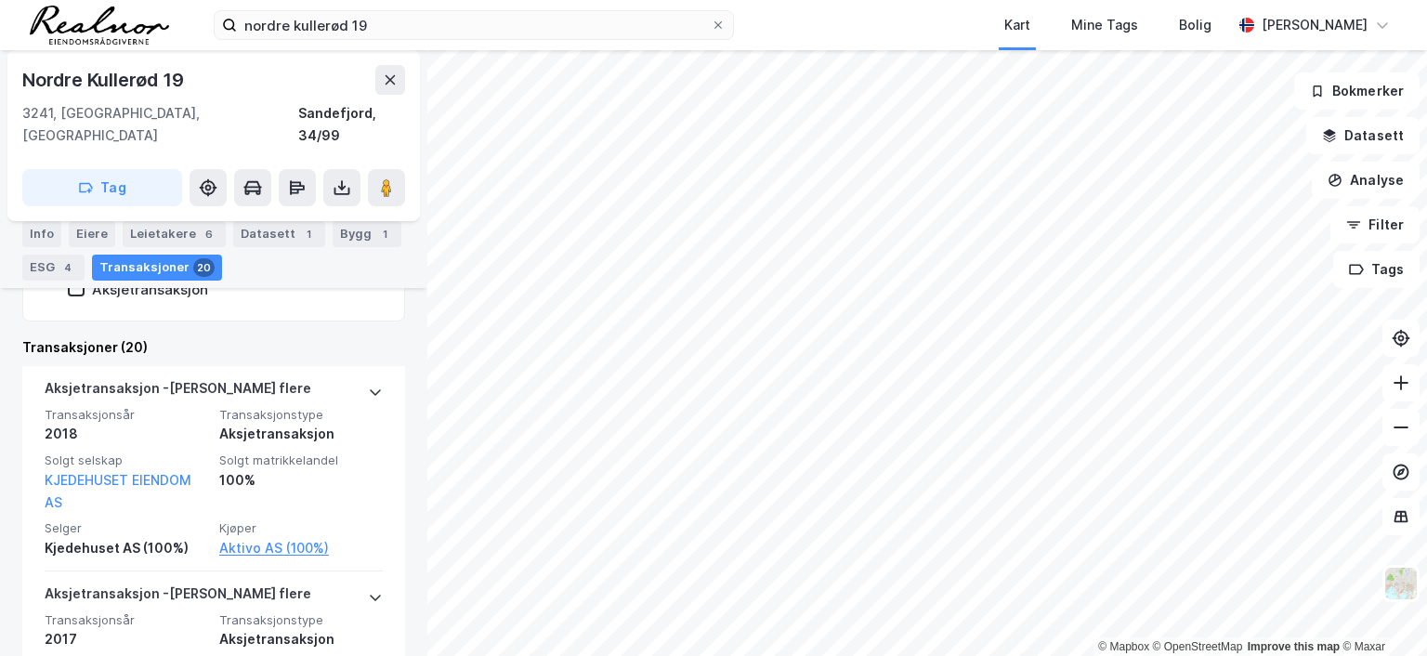
scroll to position [483, 0]
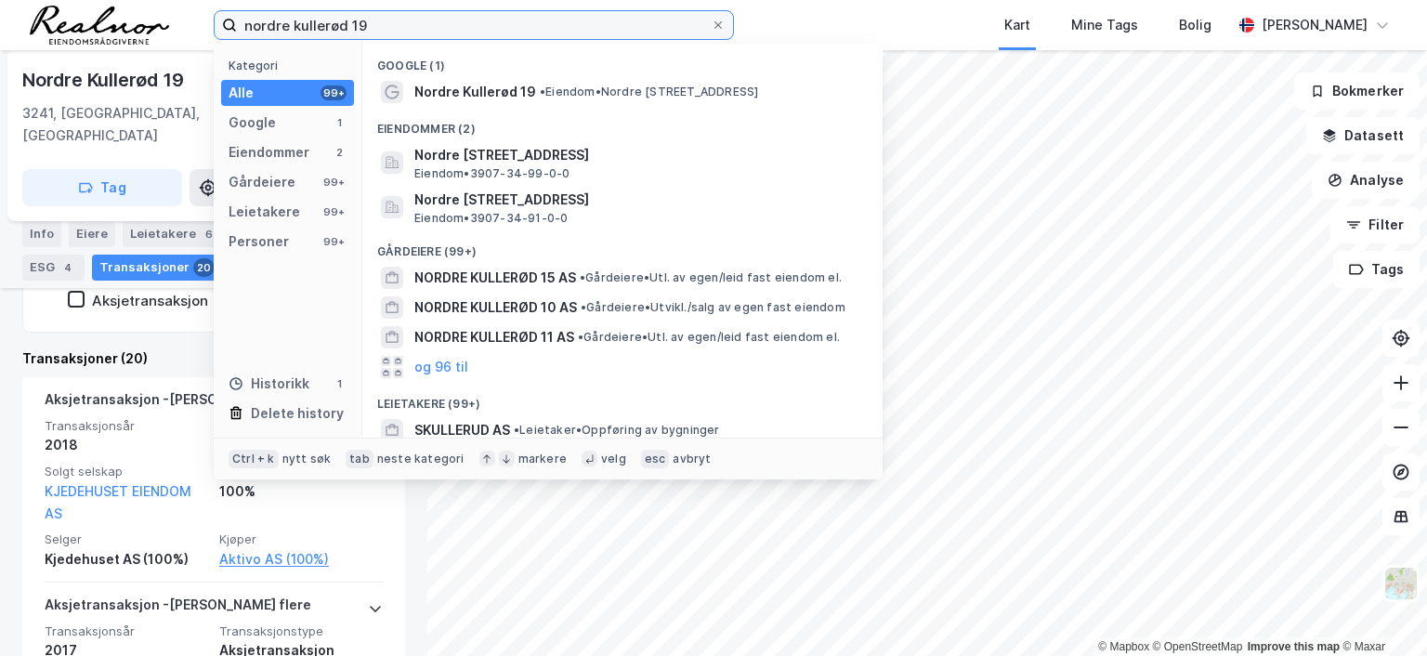
click at [415, 36] on input "nordre kullerød 19" at bounding box center [474, 25] width 474 height 28
drag, startPoint x: 346, startPoint y: 28, endPoint x: -78, endPoint y: 11, distance: 424.1
click at [0, 11] on html "nordre kullerød 19 Kategori Alle 99+ Google 1 Eiendommer 2 Gårdeiere 99+ Leieta…" at bounding box center [713, 328] width 1427 height 656
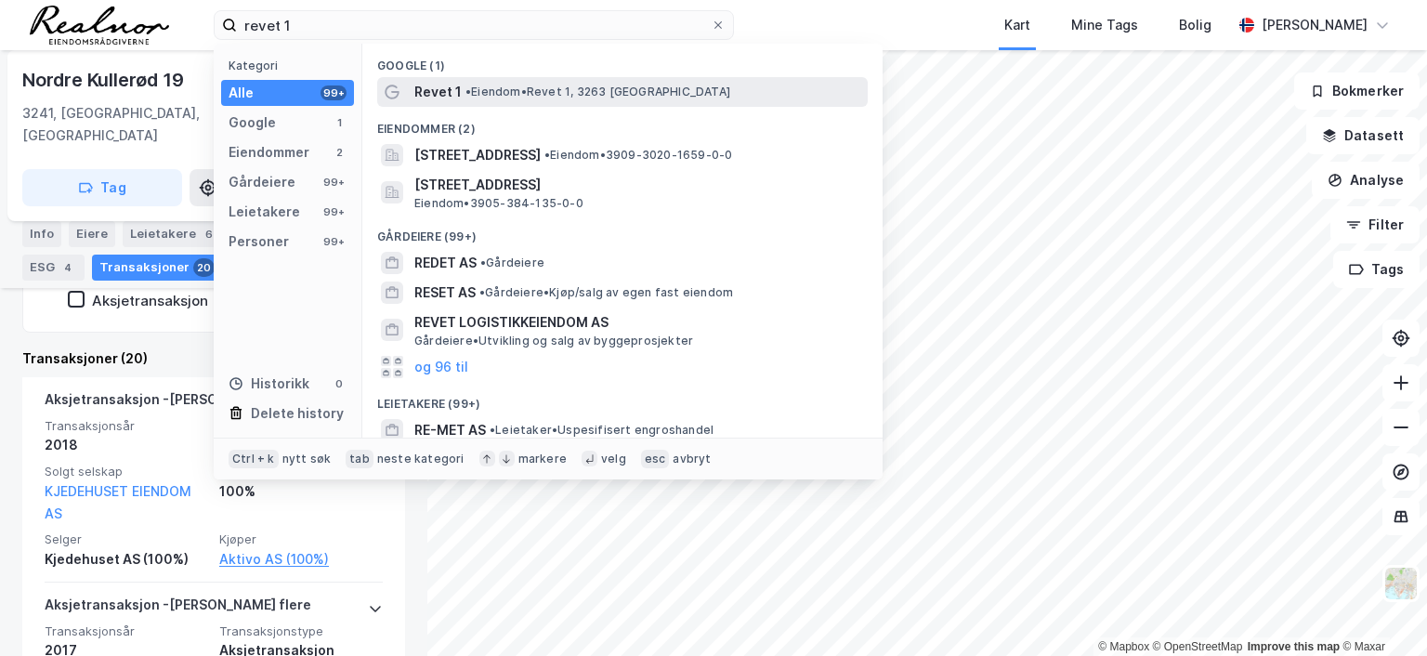
click at [518, 92] on span "• Eiendom • [STREET_ADDRESS]" at bounding box center [598, 92] width 265 height 15
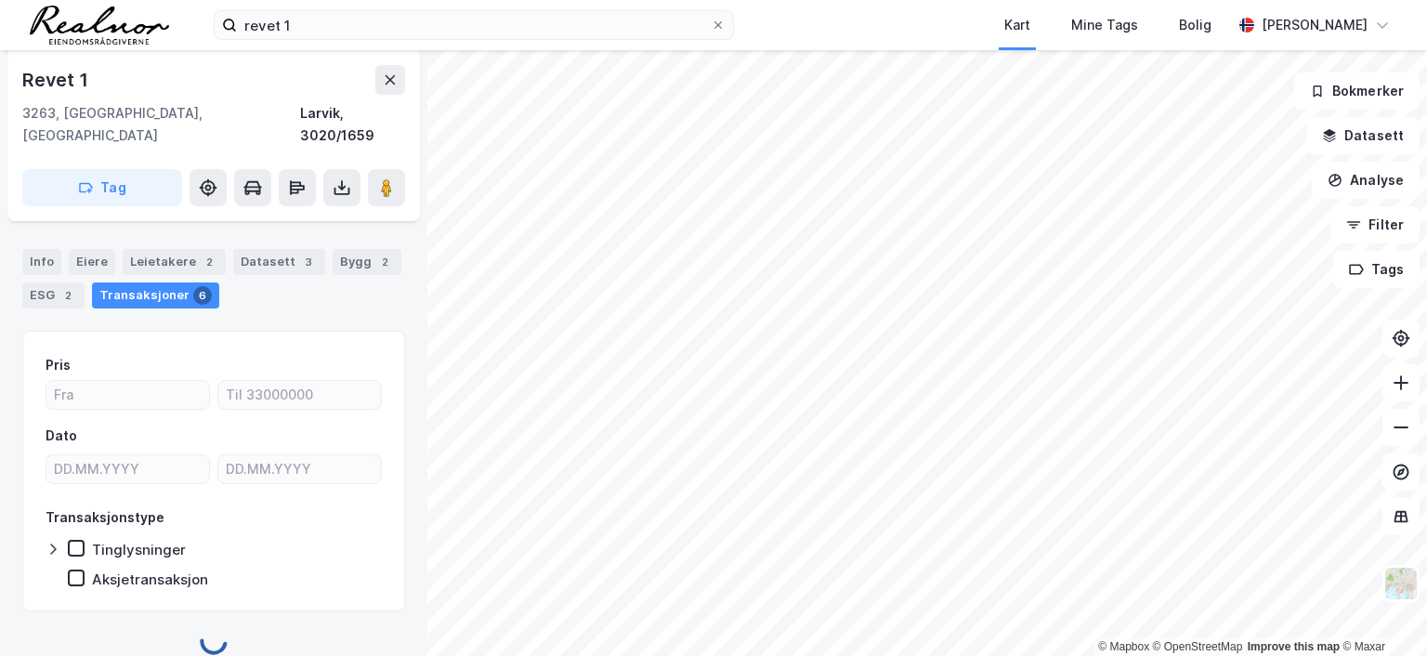
scroll to position [204, 0]
click at [86, 249] on div "Eiere" at bounding box center [92, 262] width 46 height 26
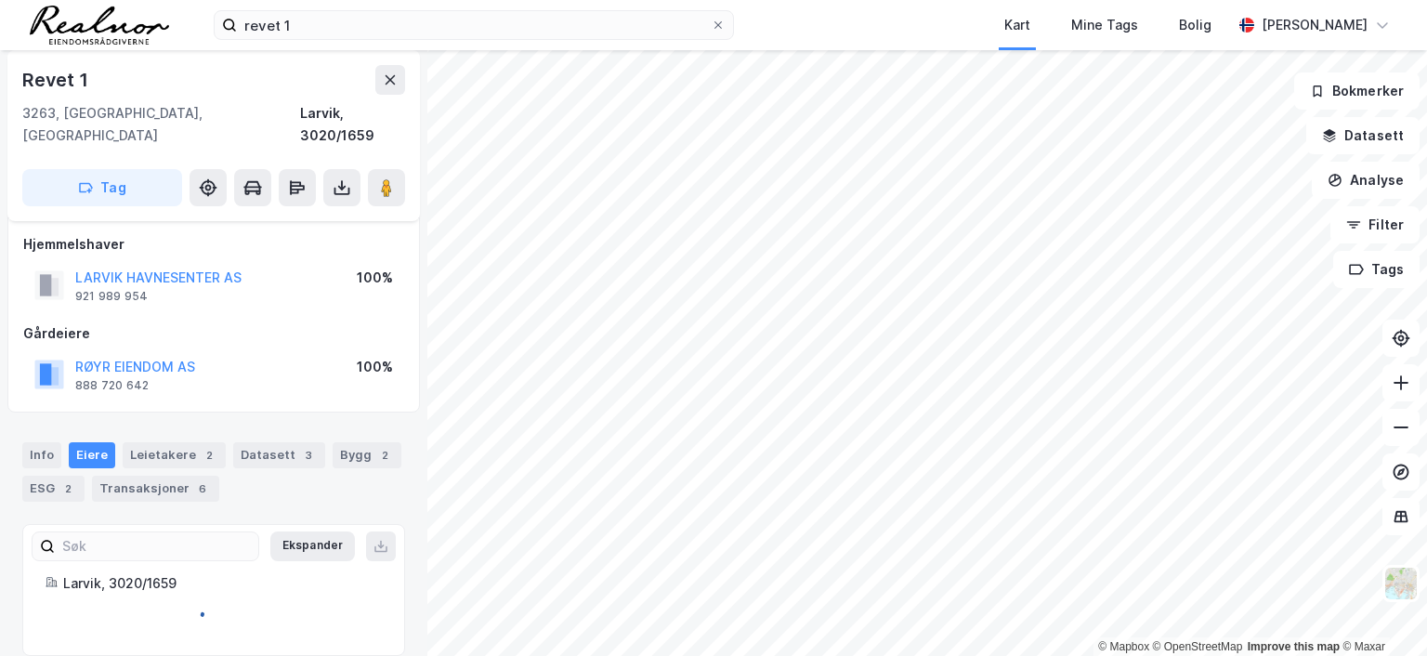
scroll to position [89, 0]
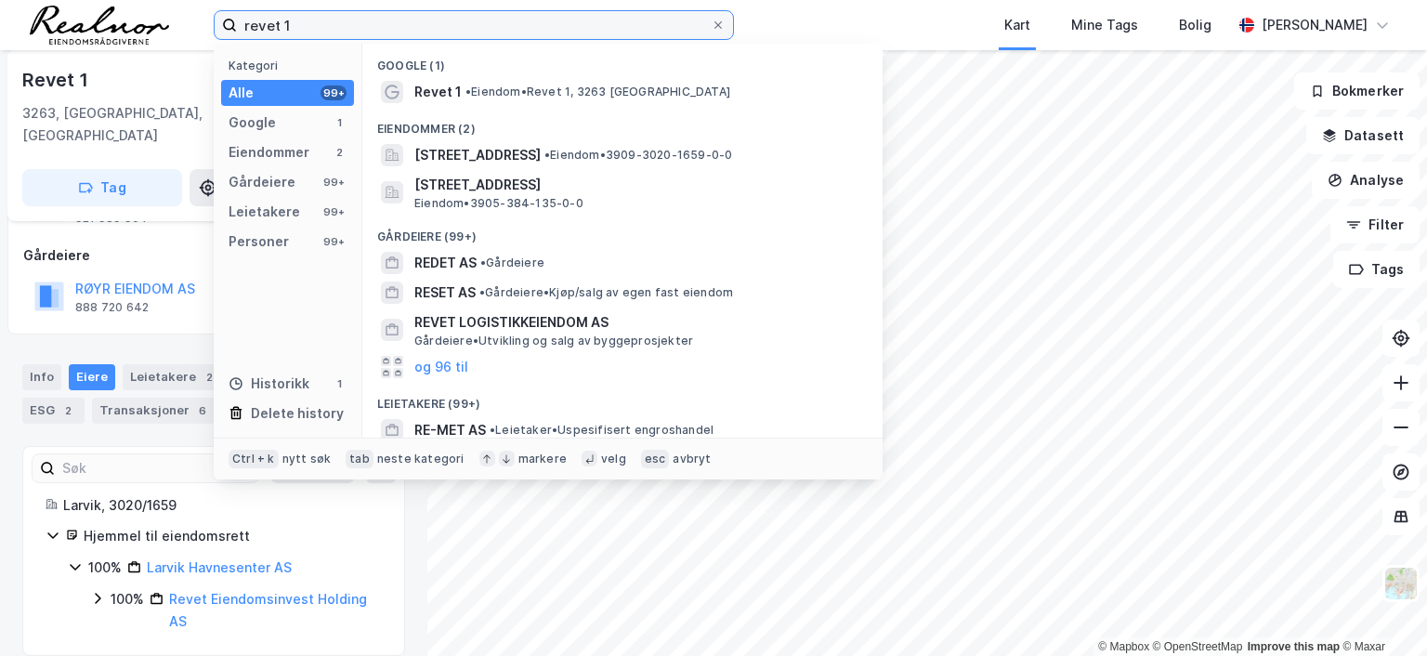
drag, startPoint x: 335, startPoint y: 19, endPoint x: 145, endPoint y: 1, distance: 190.4
click at [145, 1] on div "revet 1 Kategori Alle 99+ Google 1 Eiendommer 2 Gårdeiere 99+ Leietakere 99+ Pe…" at bounding box center [713, 25] width 1427 height 50
type input "m"
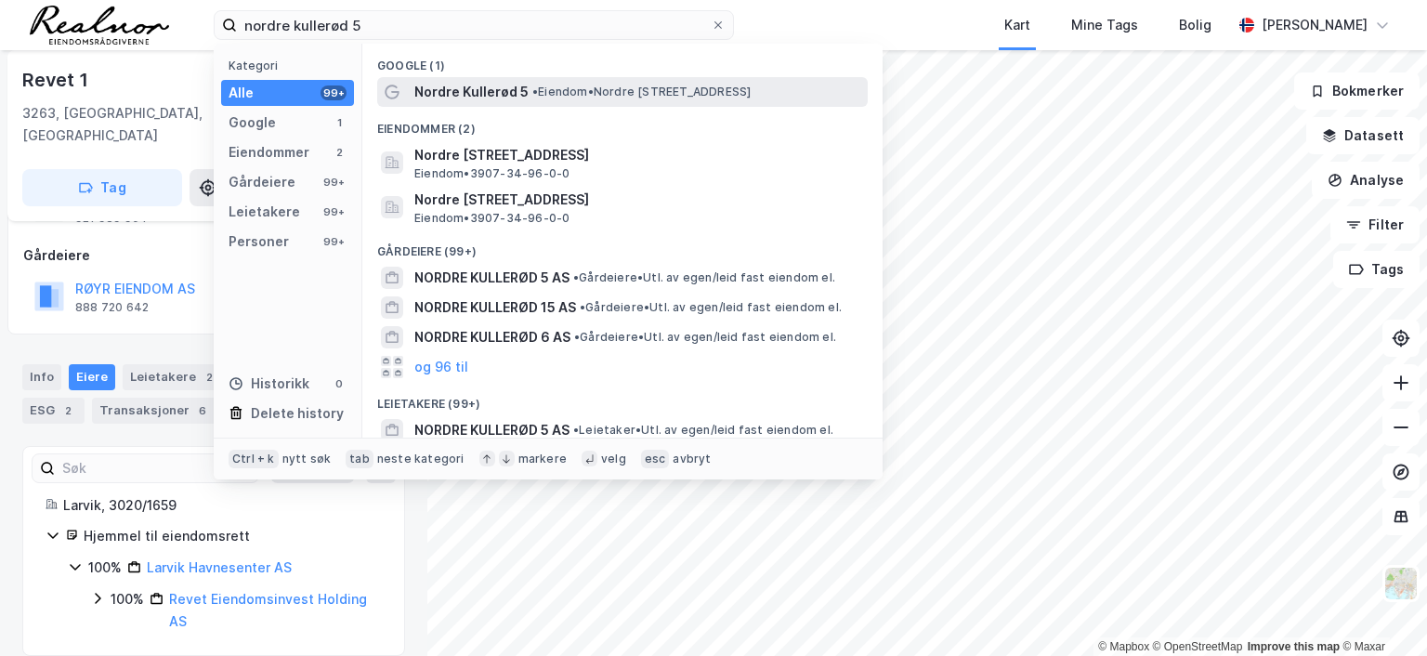
click at [558, 85] on span "• Eiendom • [STREET_ADDRESS]" at bounding box center [642, 92] width 218 height 15
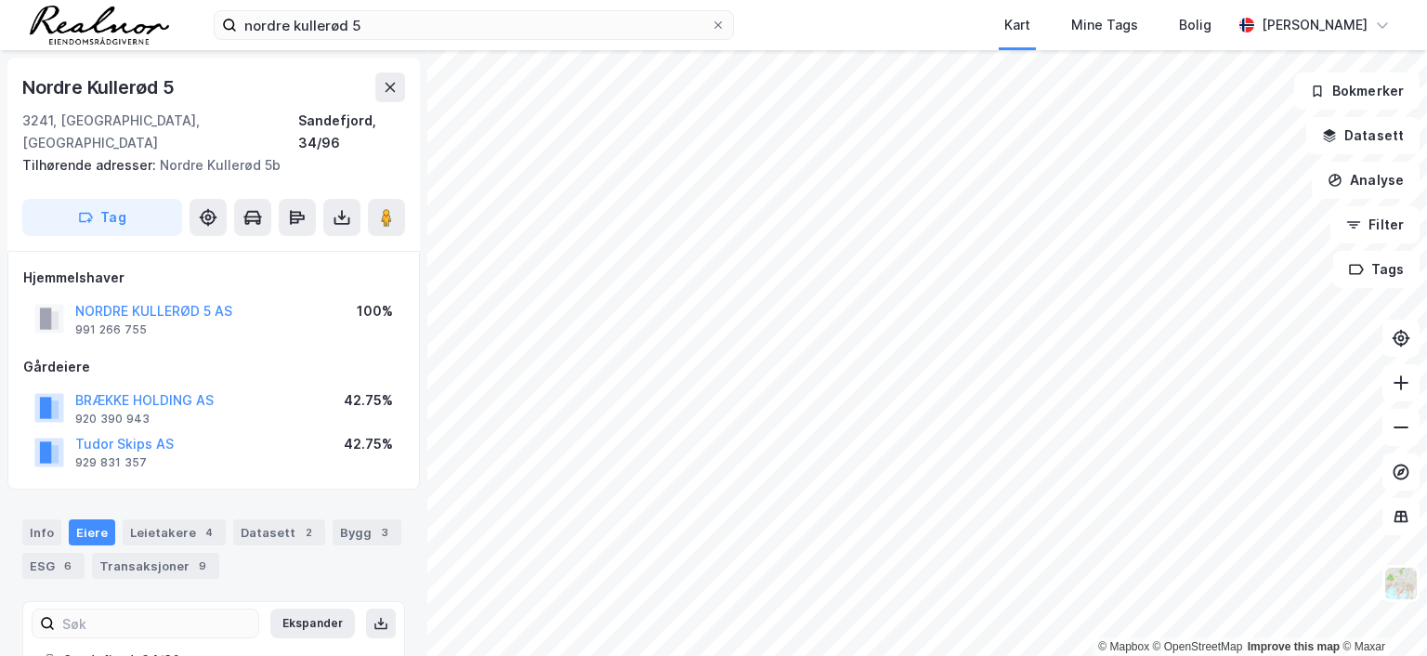
scroll to position [93, 0]
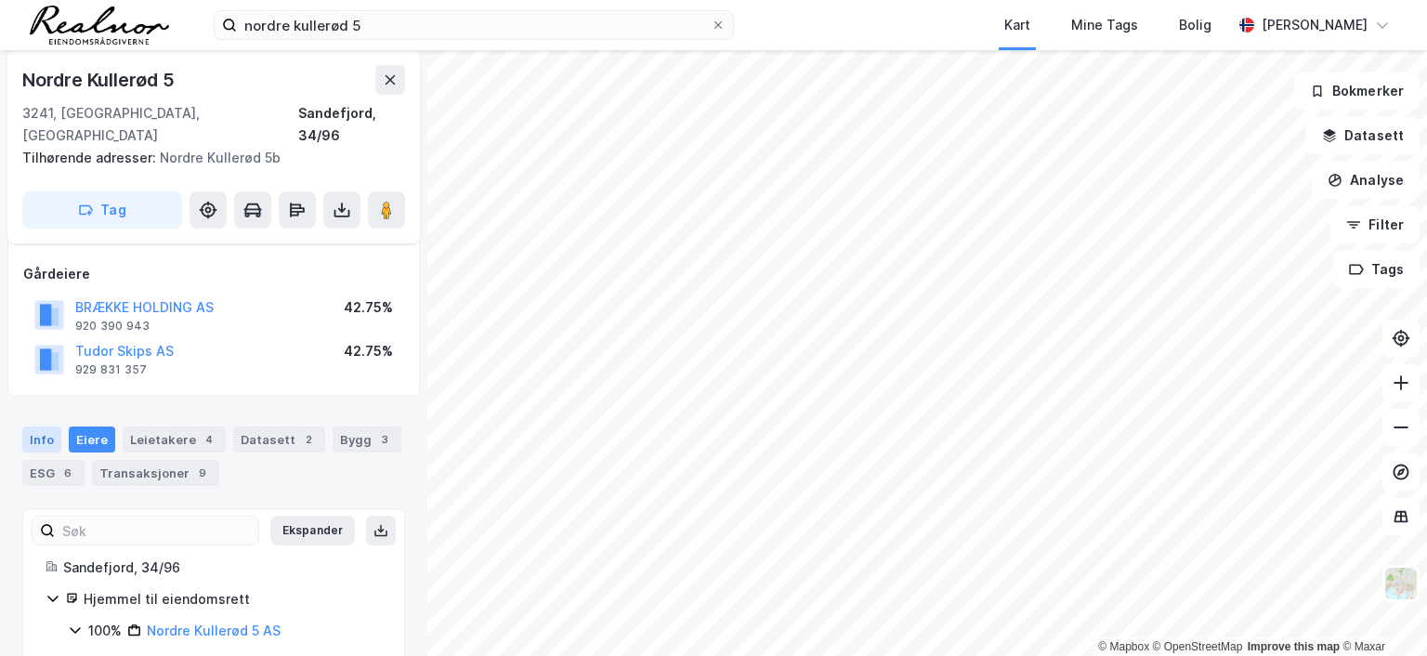
click at [46, 427] on div "Info" at bounding box center [41, 440] width 39 height 26
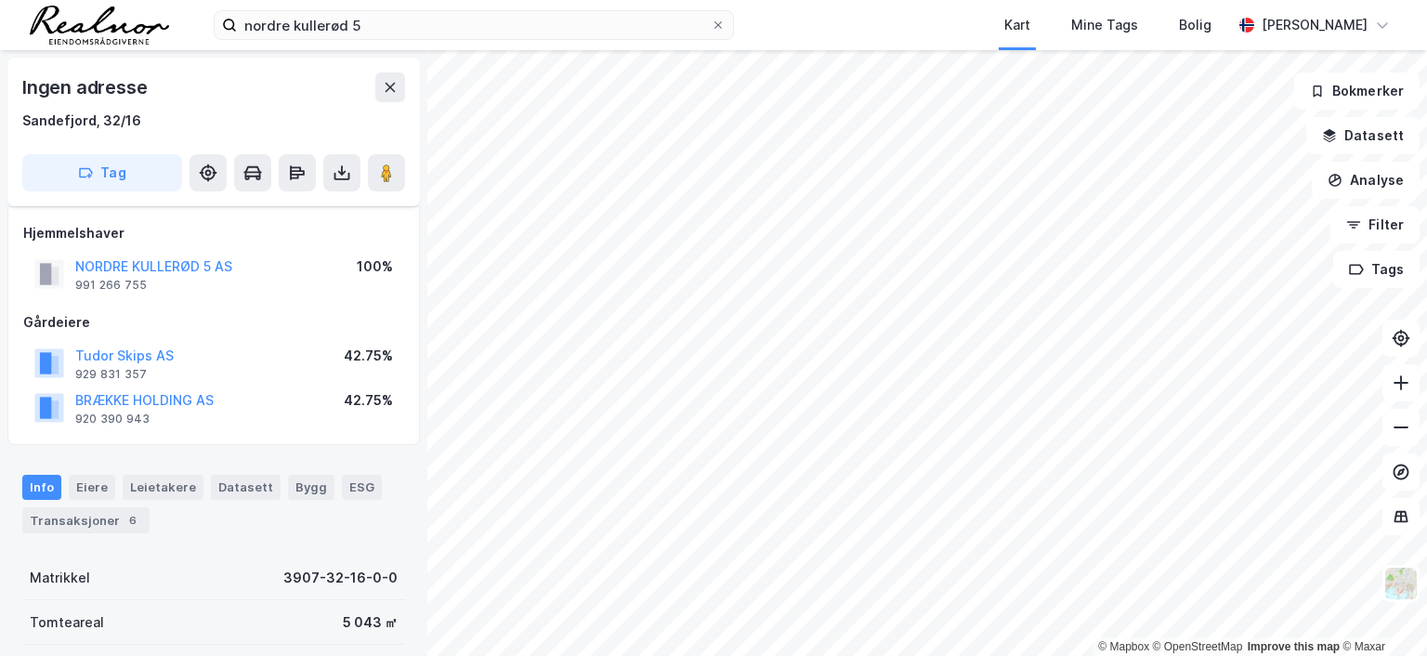
scroll to position [93, 0]
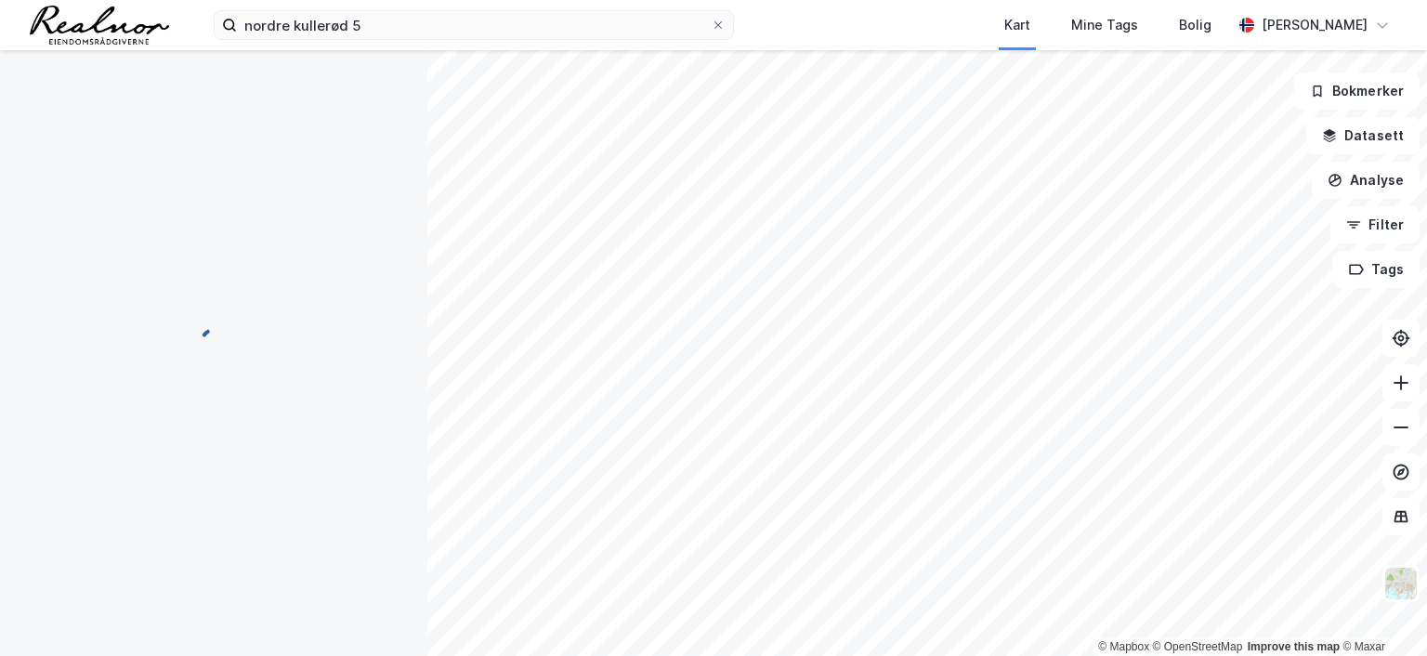
scroll to position [93, 0]
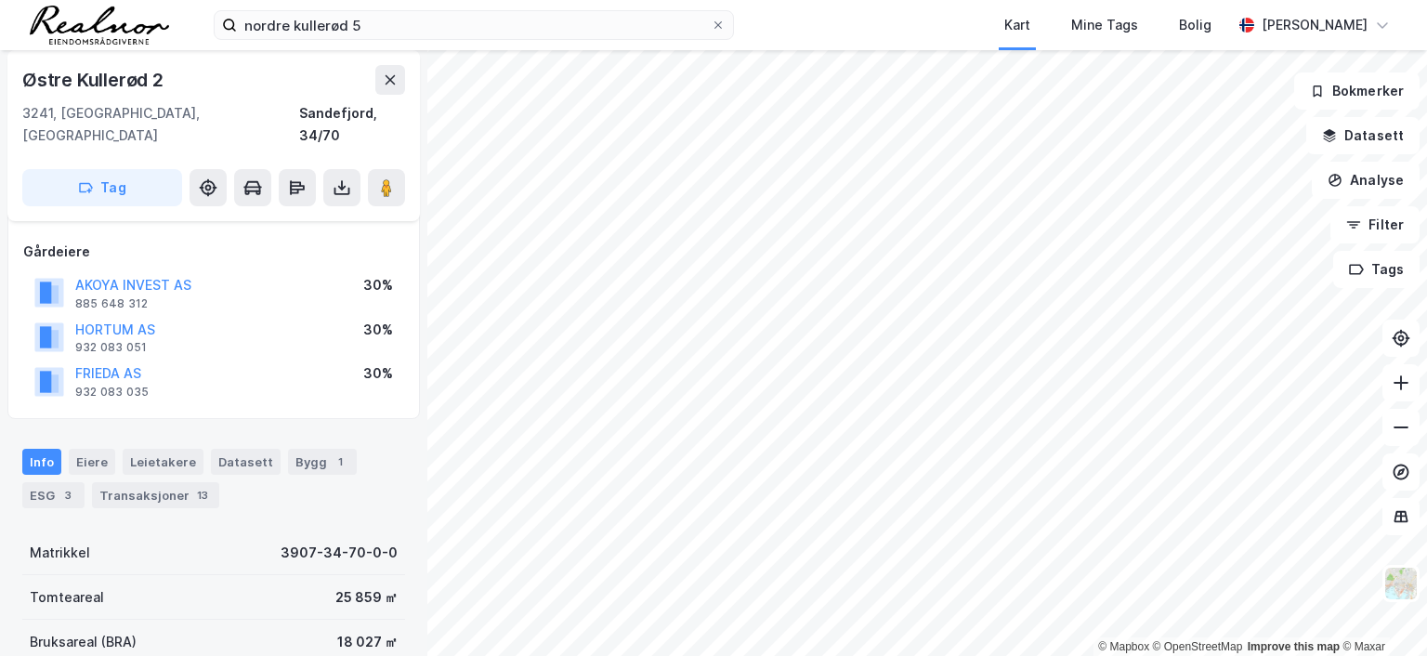
scroll to position [93, 0]
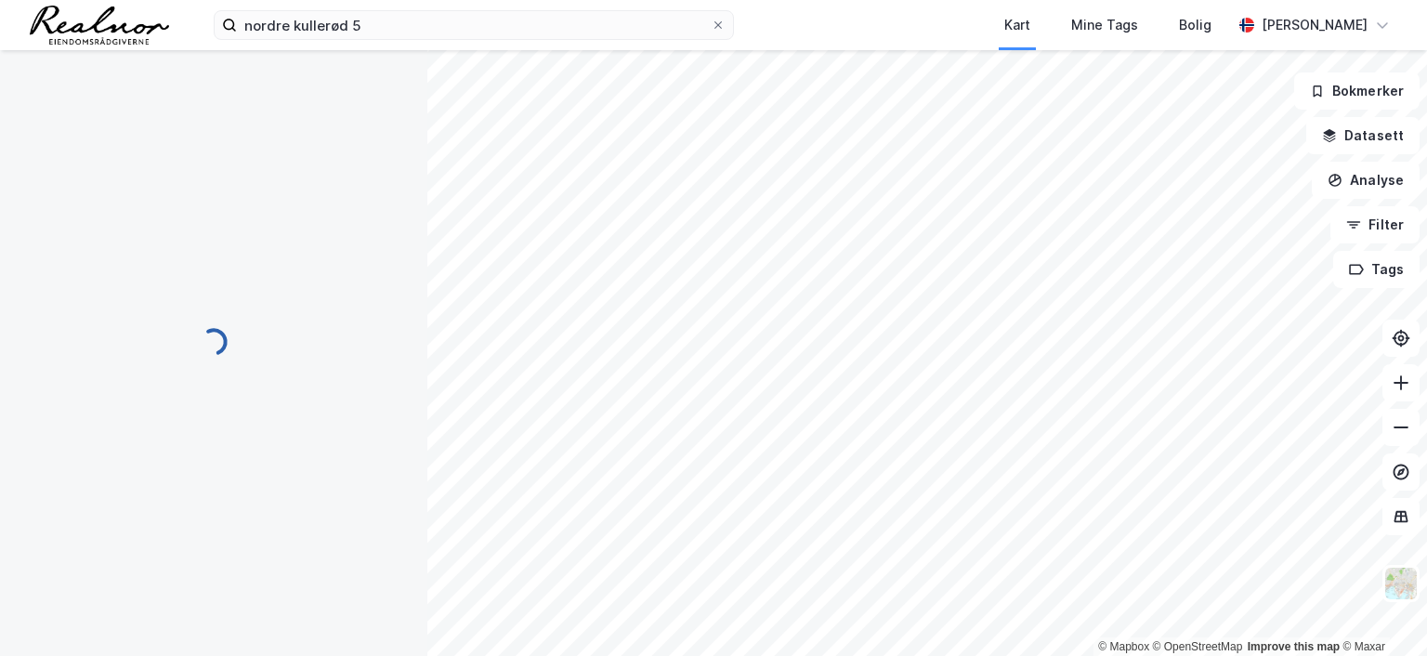
scroll to position [93, 0]
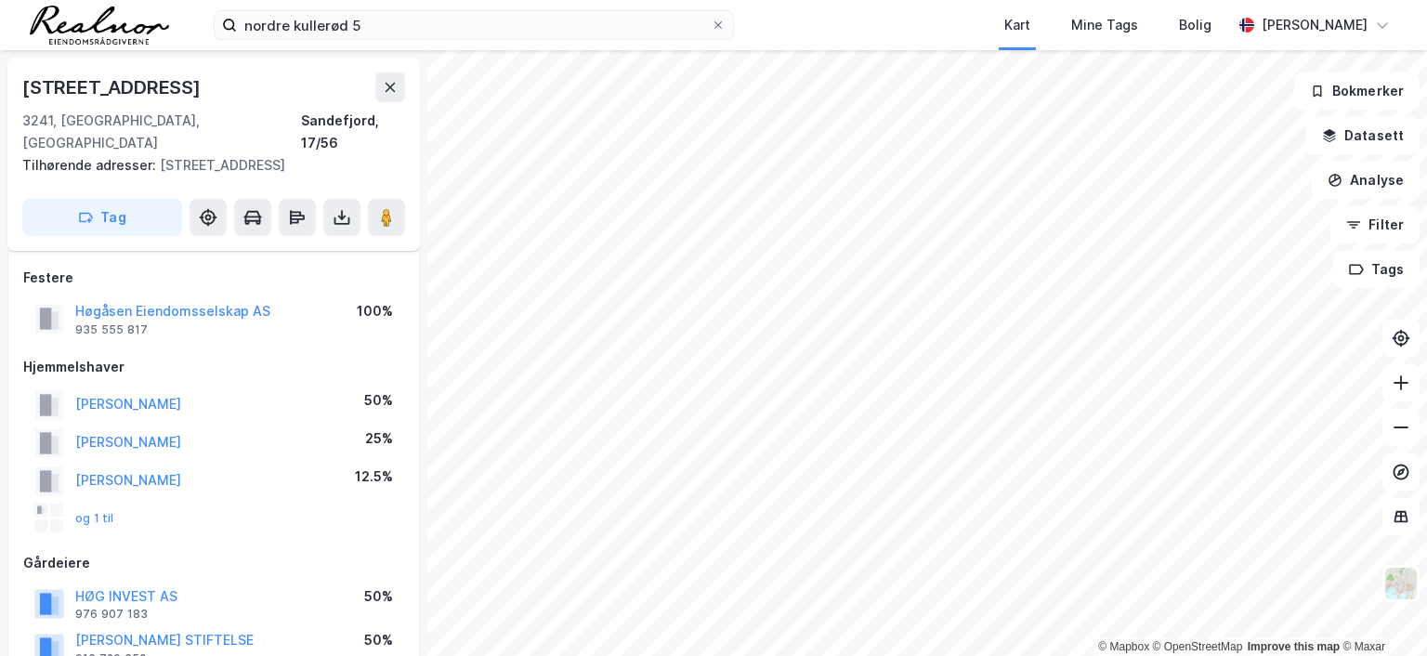
scroll to position [93, 0]
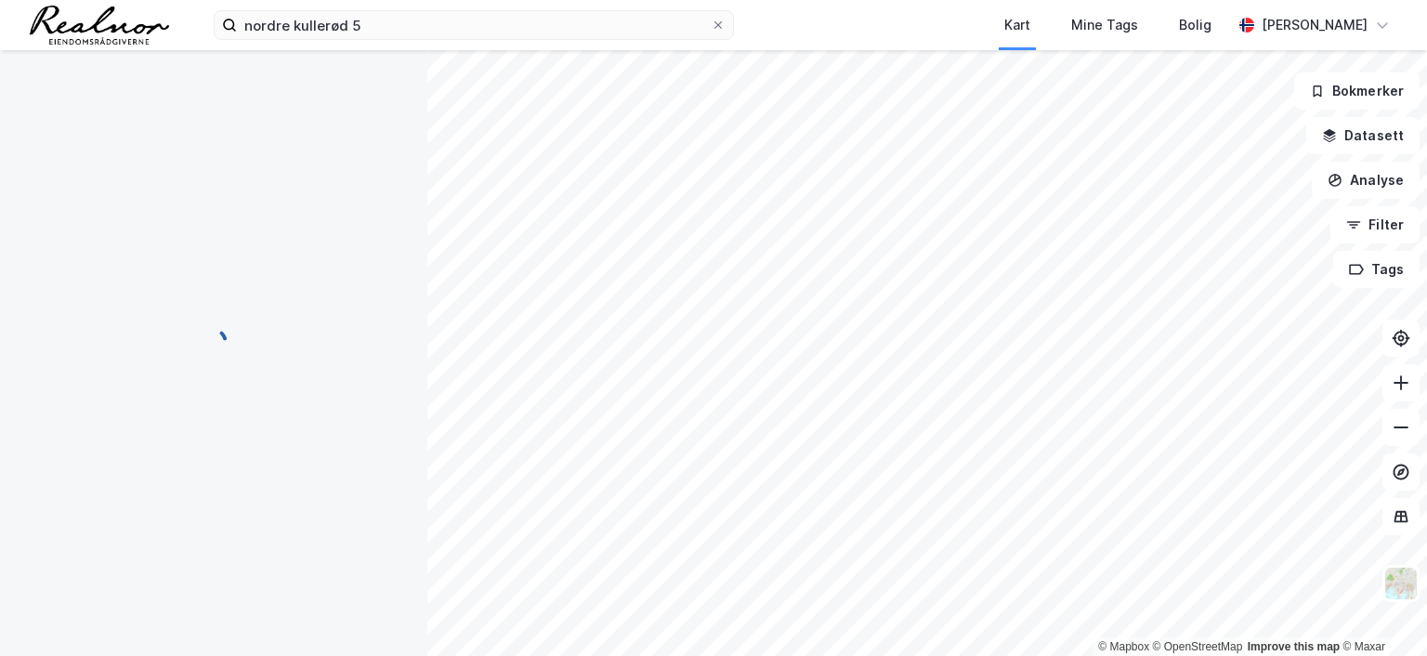
scroll to position [93, 0]
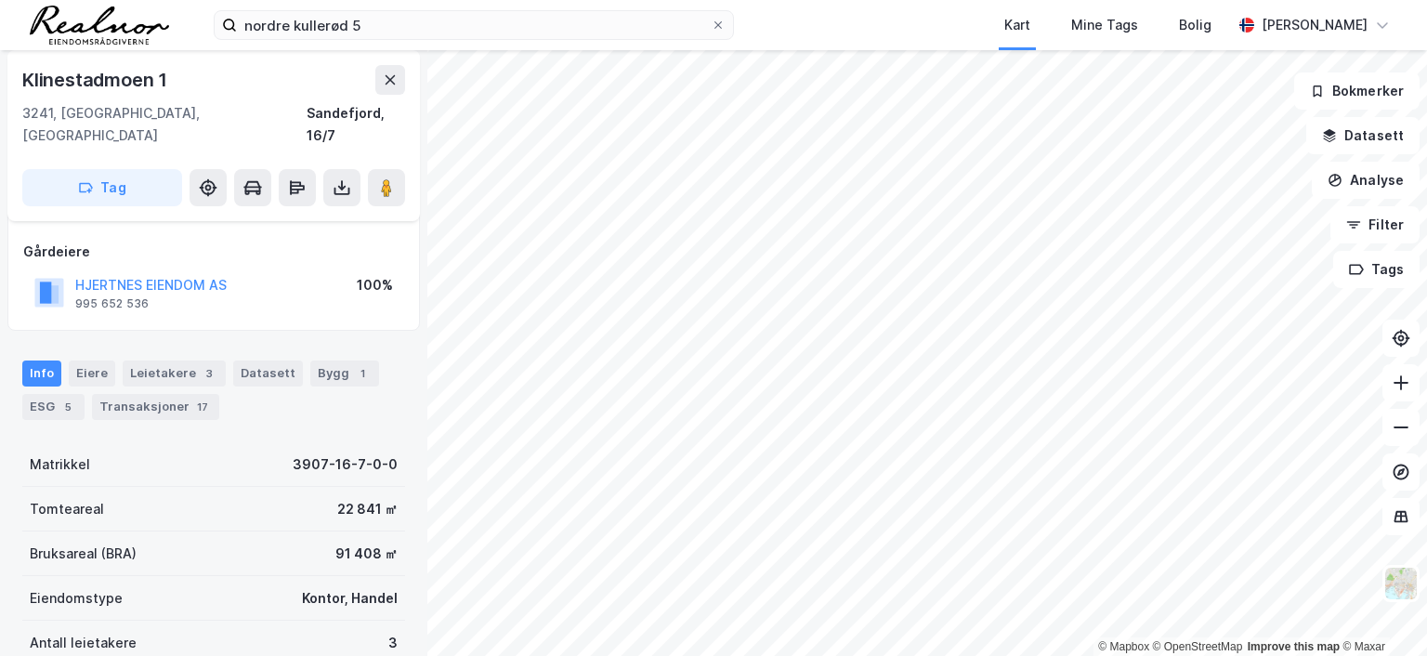
scroll to position [93, 0]
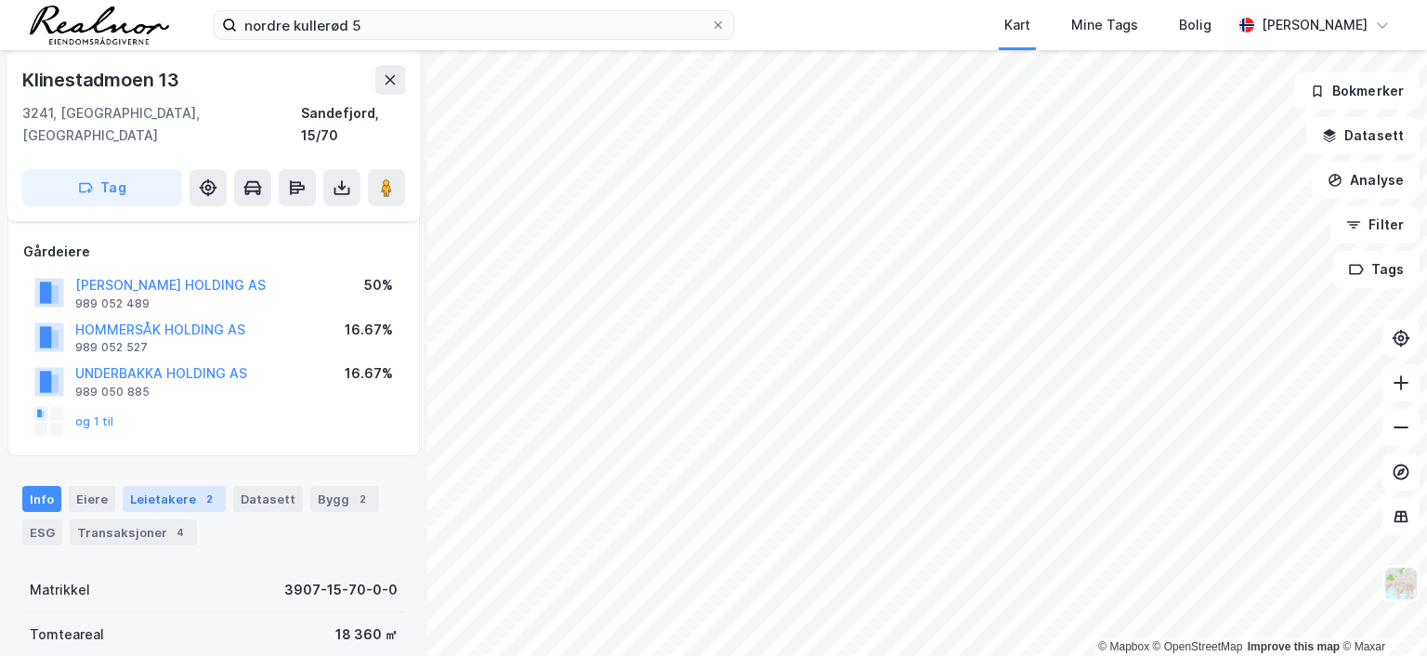
click at [173, 486] on div "Leietakere 2" at bounding box center [174, 499] width 103 height 26
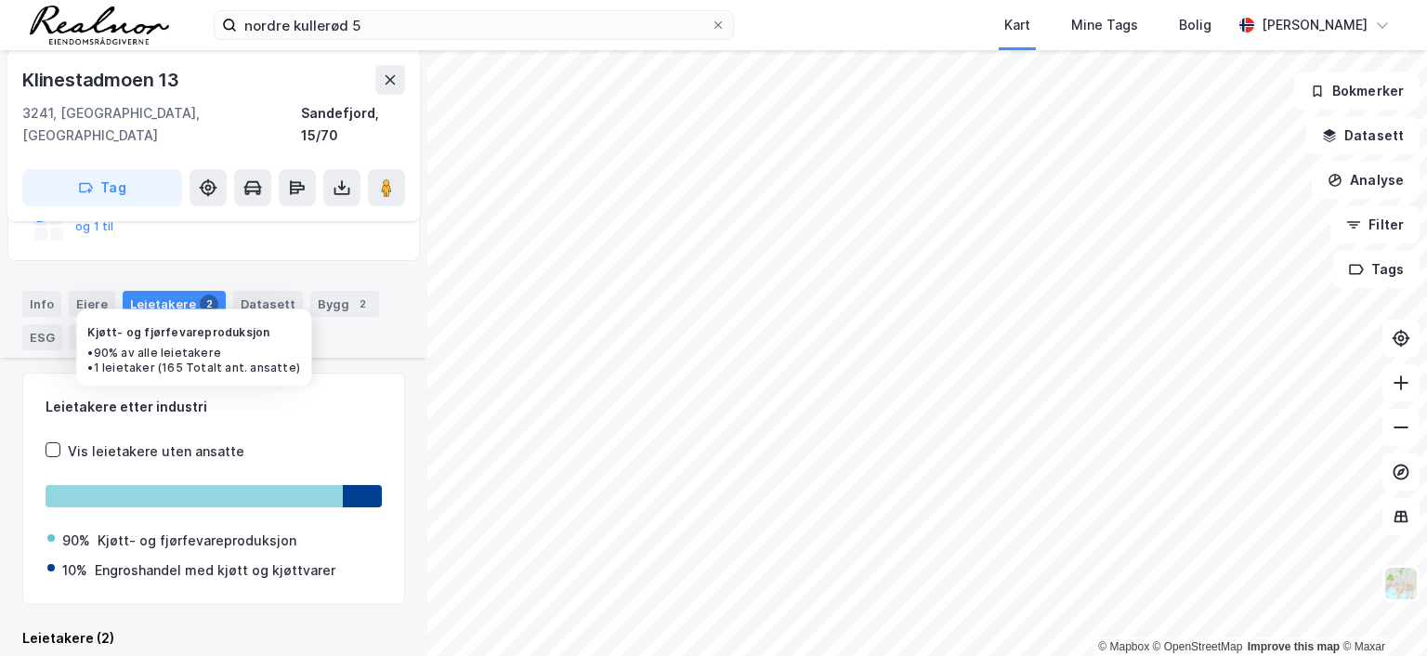
scroll to position [489, 0]
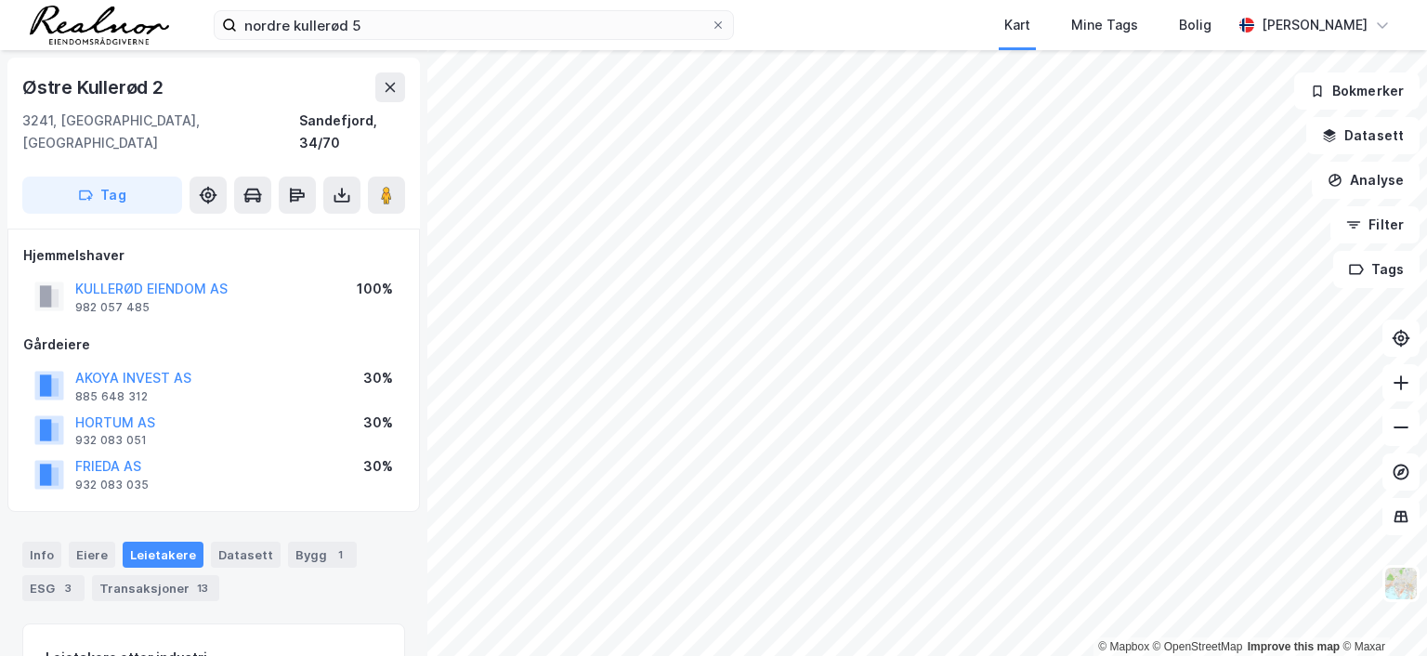
scroll to position [186, 0]
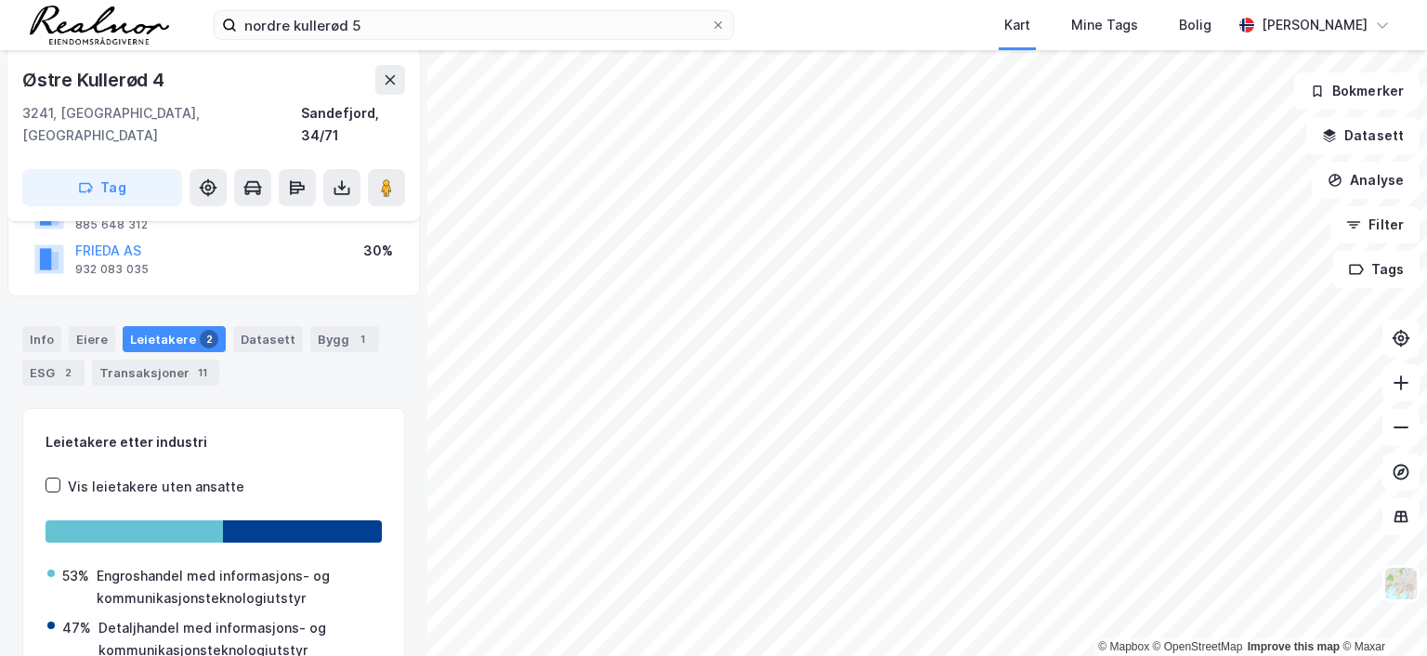
scroll to position [182, 0]
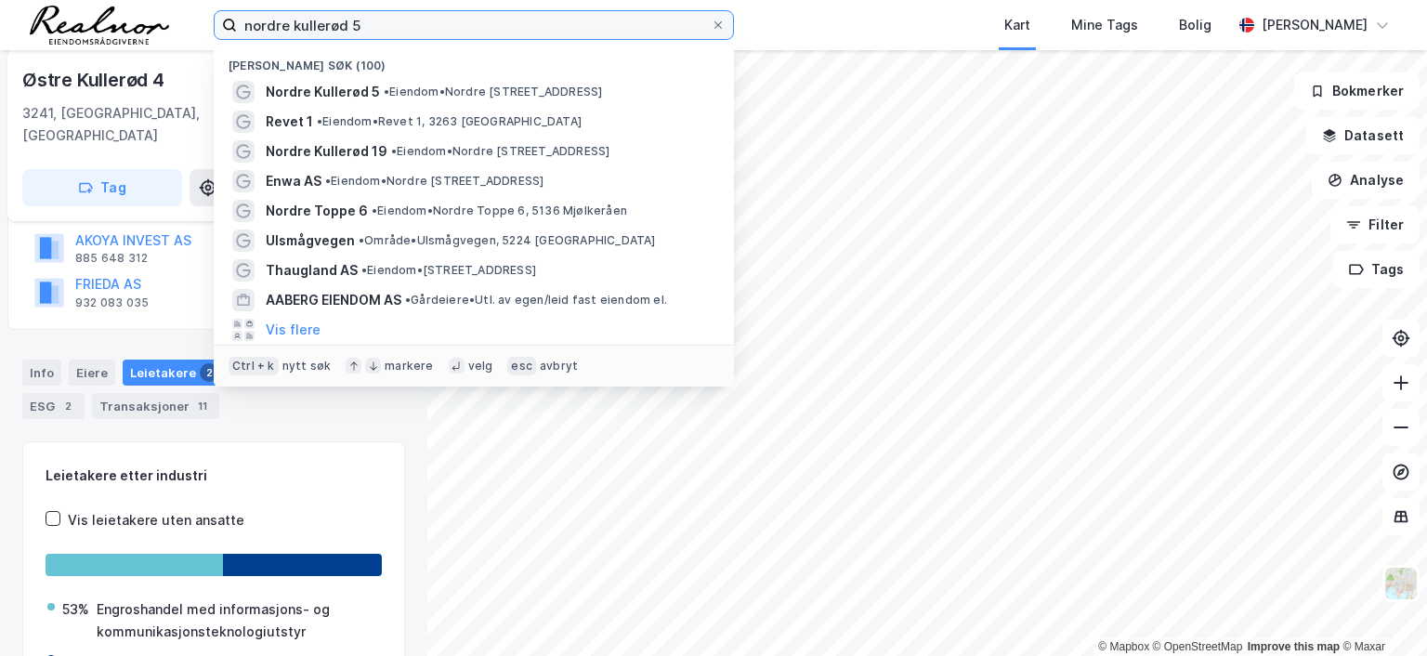
drag, startPoint x: 380, startPoint y: 22, endPoint x: 123, endPoint y: 21, distance: 257.4
click at [123, 21] on div "nordre kullerød 5 [GEOGRAPHIC_DATA] (100) [GEOGRAPHIC_DATA] 5 • Eiendom • Nordr…" at bounding box center [713, 25] width 1427 height 50
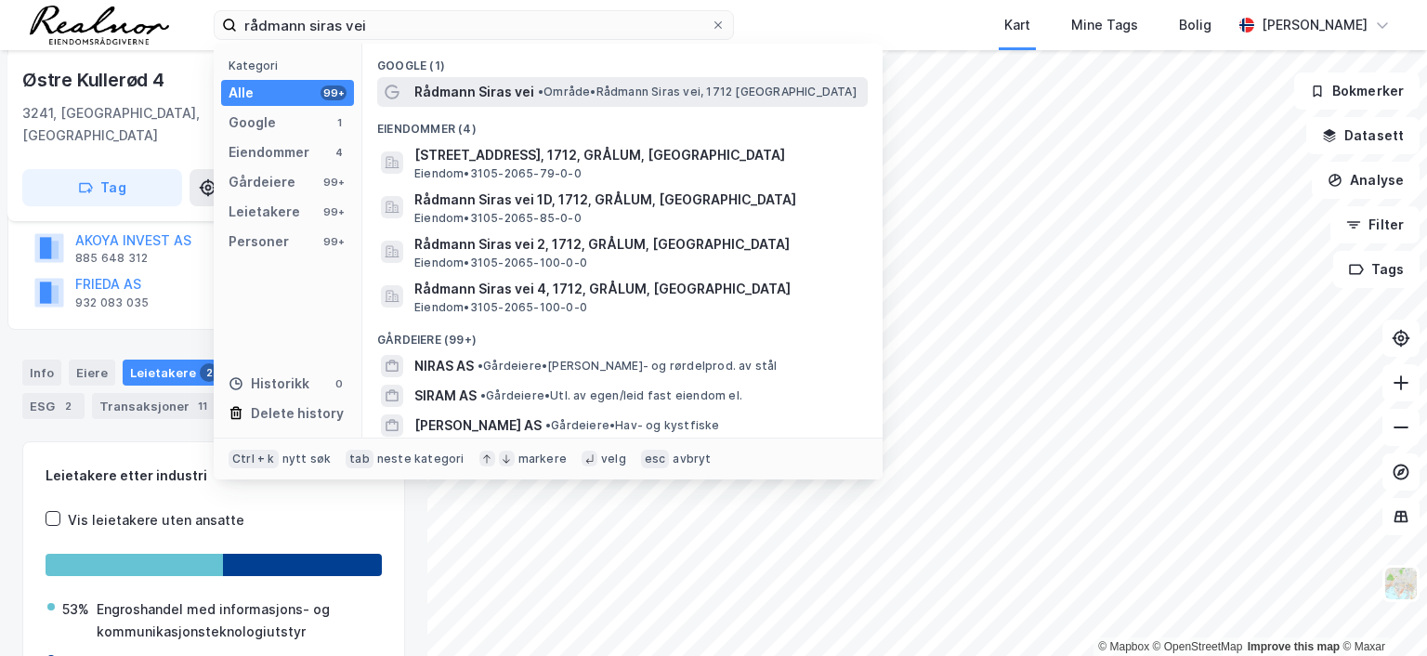
click at [467, 93] on span "Rådmann Siras vei" at bounding box center [474, 92] width 120 height 22
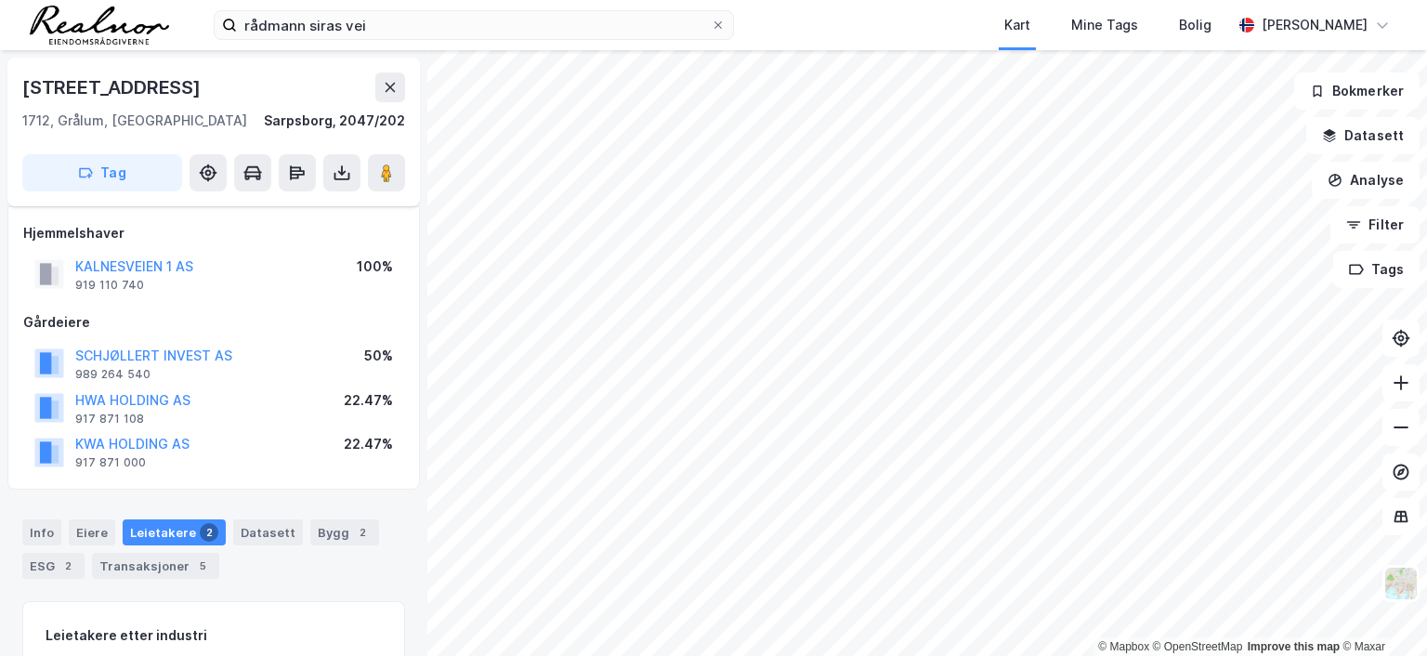
scroll to position [182, 0]
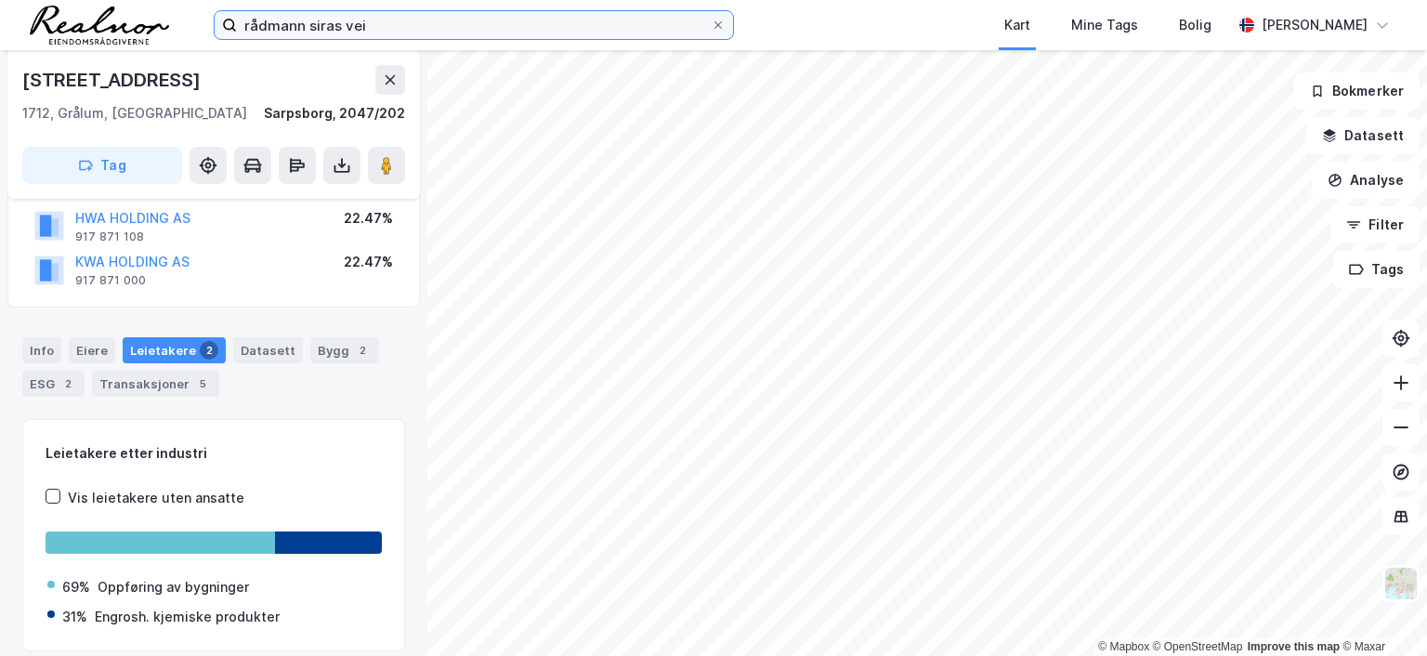
click at [414, 29] on input "rådmann siras vei" at bounding box center [474, 25] width 474 height 28
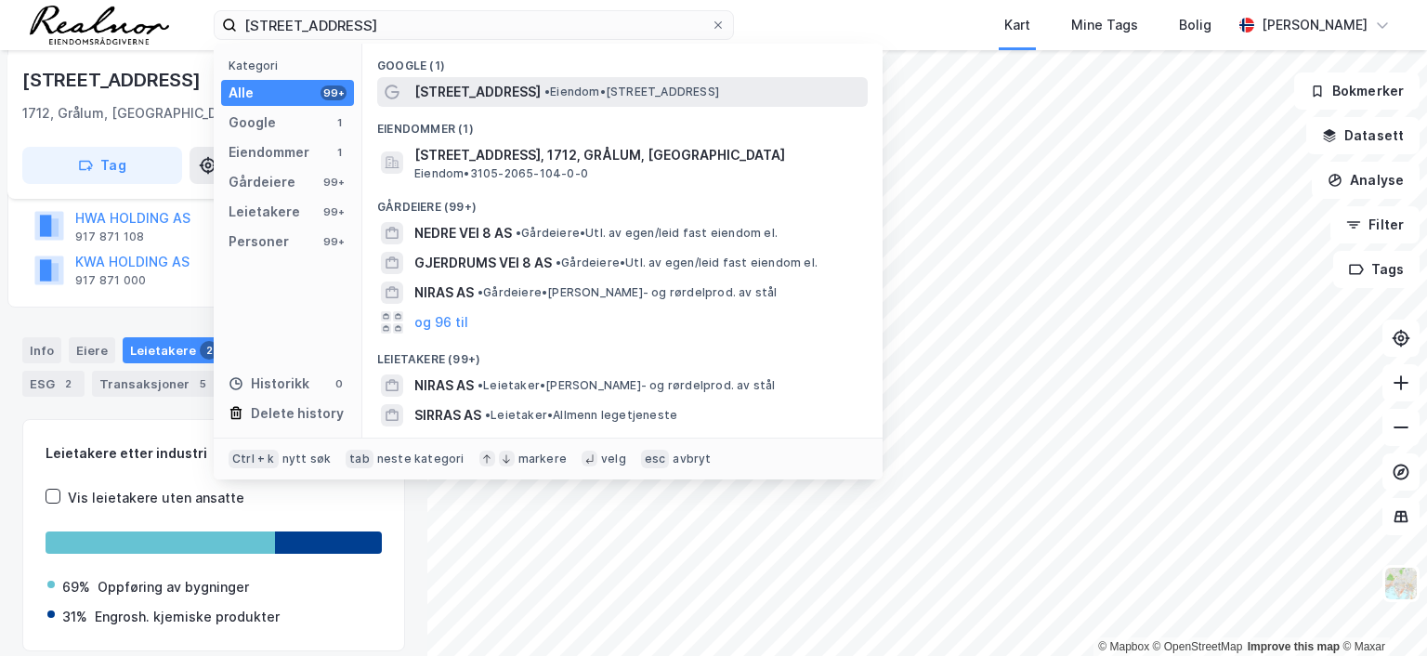
click at [533, 92] on span "[STREET_ADDRESS]" at bounding box center [477, 92] width 126 height 22
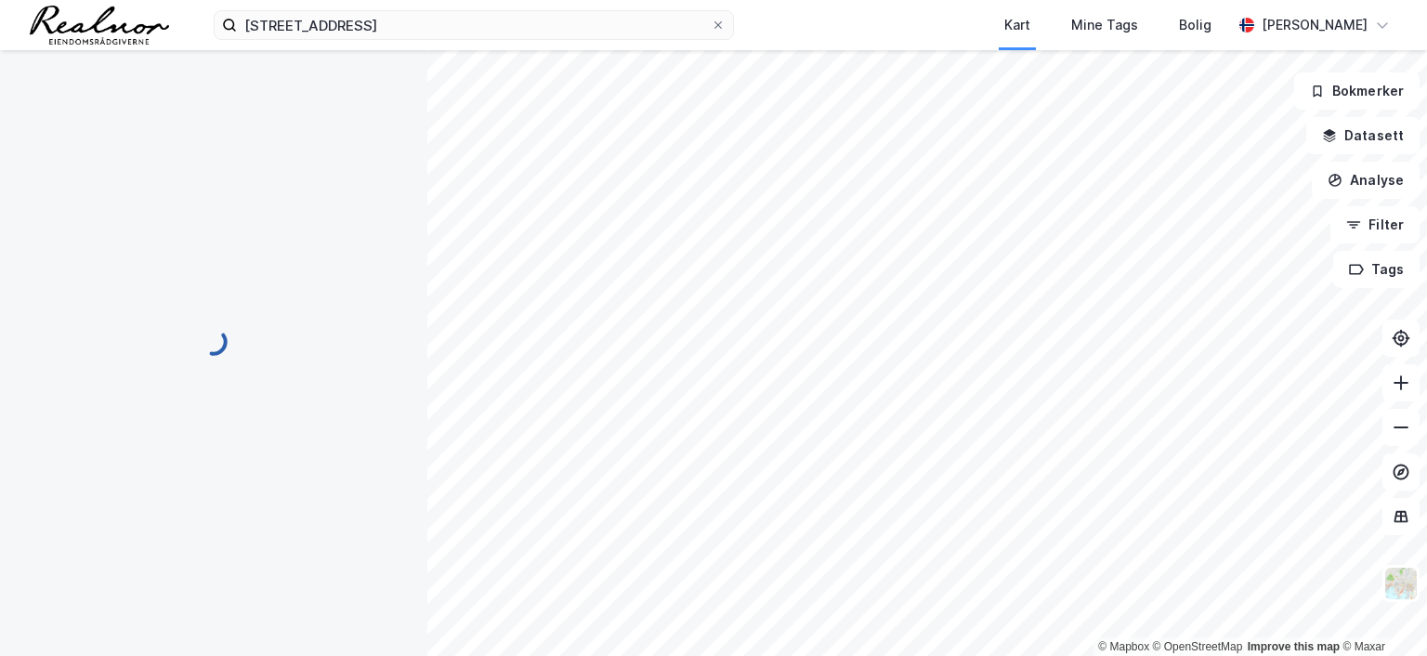
scroll to position [182, 0]
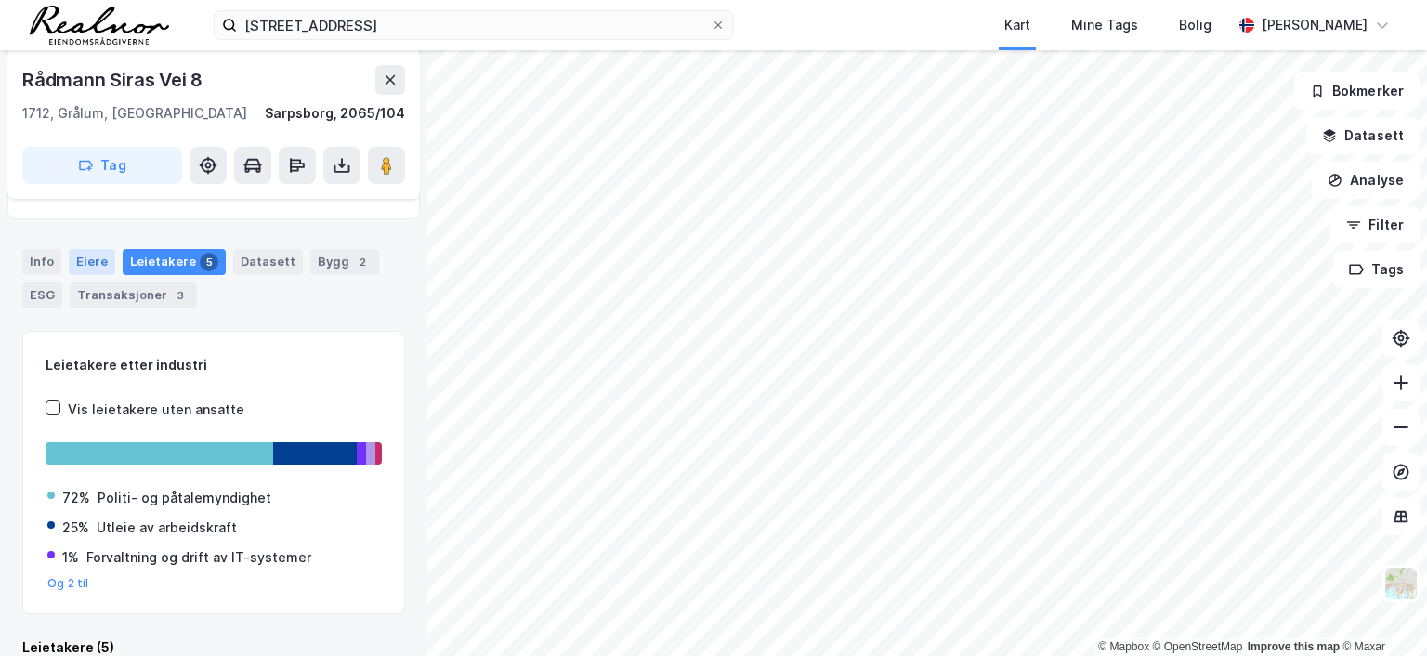
click at [71, 249] on div "Eiere" at bounding box center [92, 262] width 46 height 26
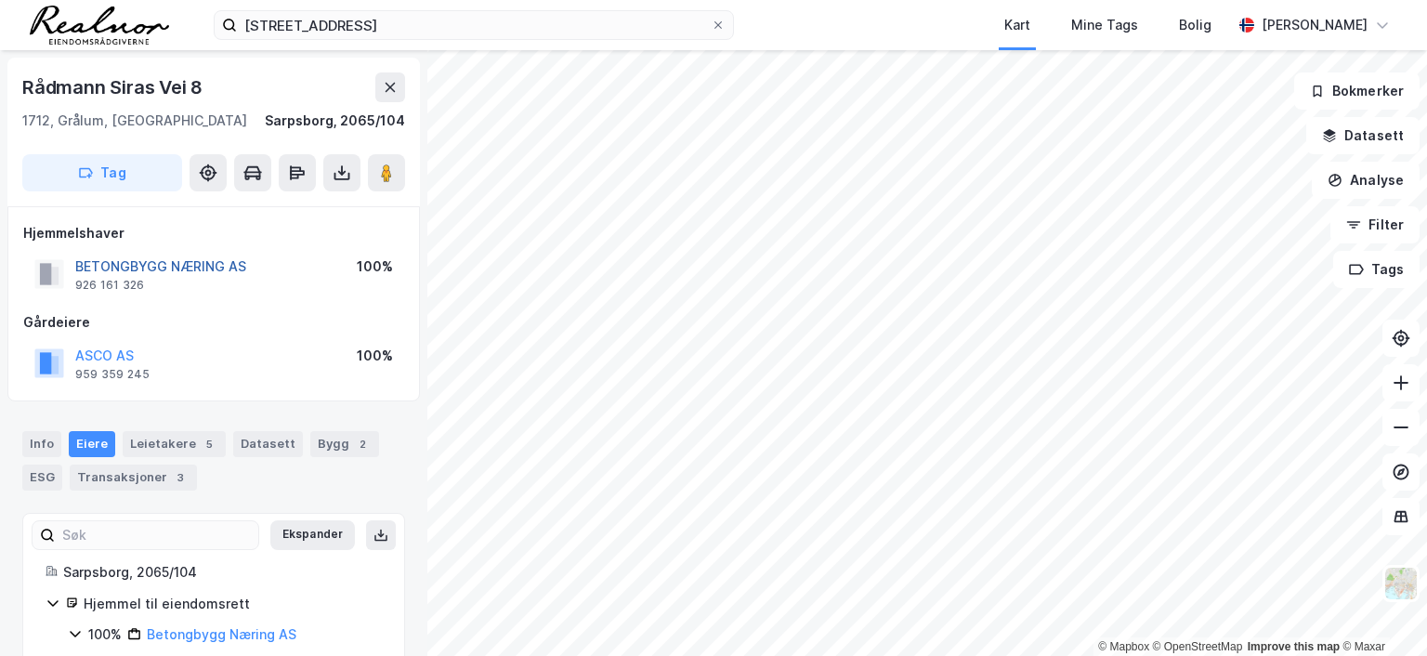
click at [0, 0] on button "BETONGBYGG NÆRING AS" at bounding box center [0, 0] width 0 height 0
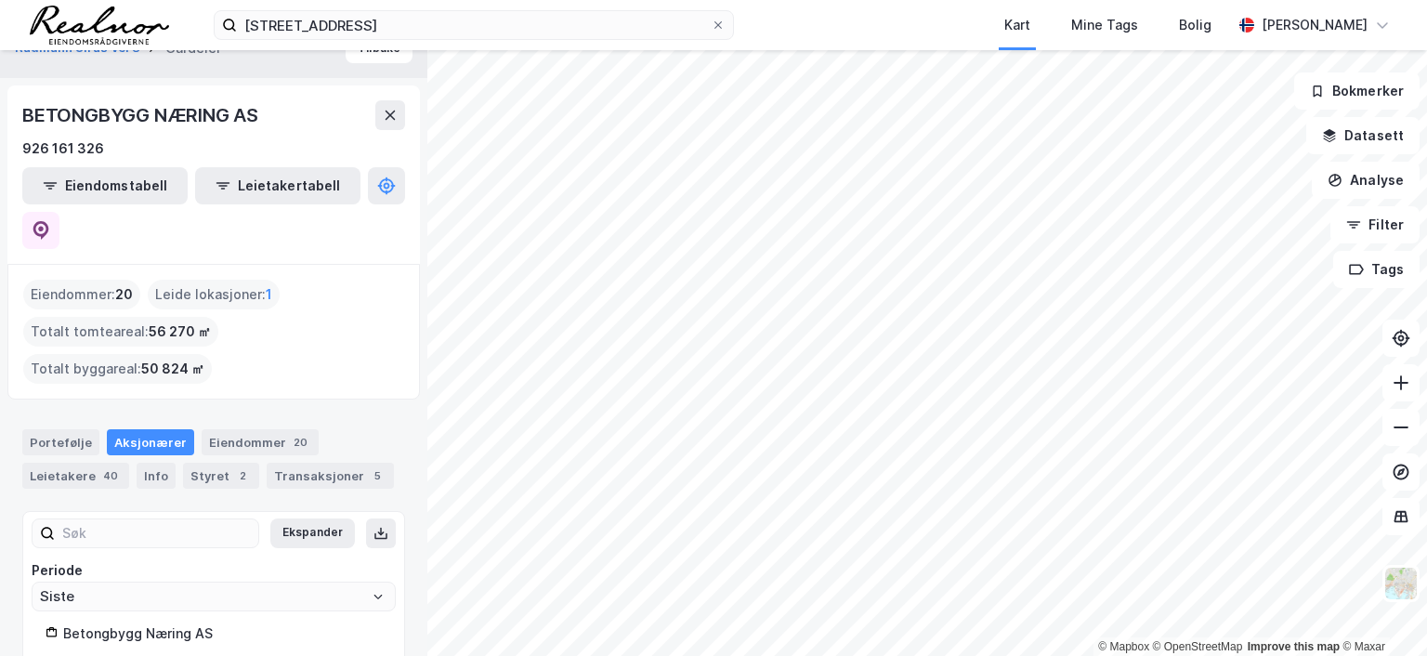
scroll to position [46, 0]
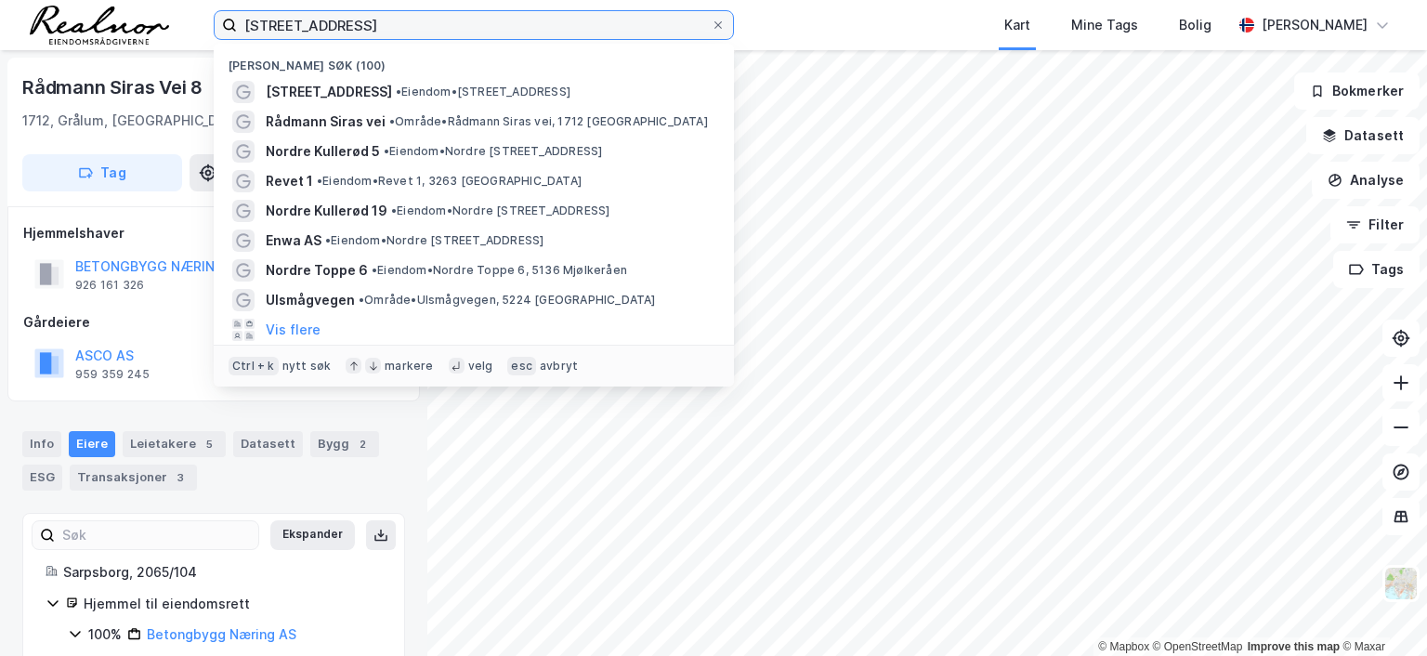
click at [394, 29] on input "[STREET_ADDRESS]" at bounding box center [474, 25] width 474 height 28
drag, startPoint x: 393, startPoint y: 22, endPoint x: 178, endPoint y: 16, distance: 214.8
click at [178, 16] on div "rådmann siras vei 8 Nylige søk (100) [STREET_ADDRESS] • Eiendom • [STREET_ADDRE…" at bounding box center [713, 25] width 1427 height 50
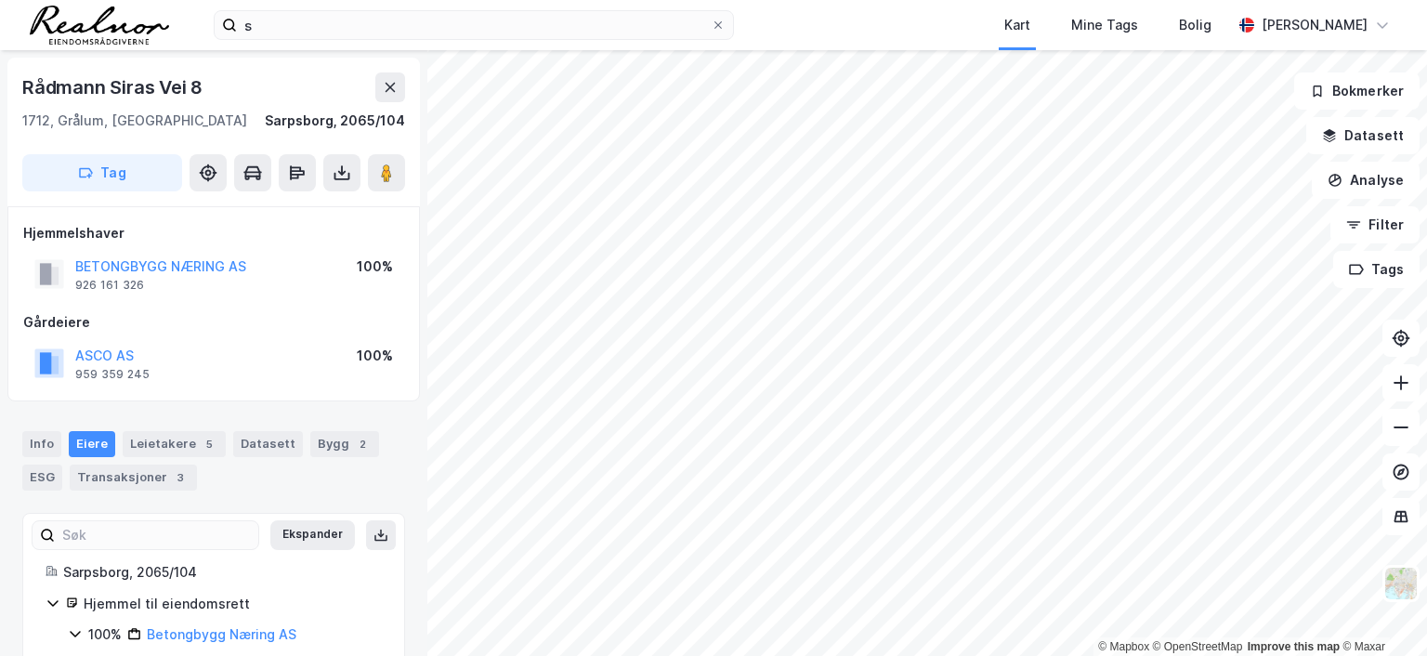
click at [394, 615] on div "Rådmann [PERSON_NAME] 8 1712, [GEOGRAPHIC_DATA], [GEOGRAPHIC_DATA], 2065/104 Ta…" at bounding box center [213, 353] width 427 height 606
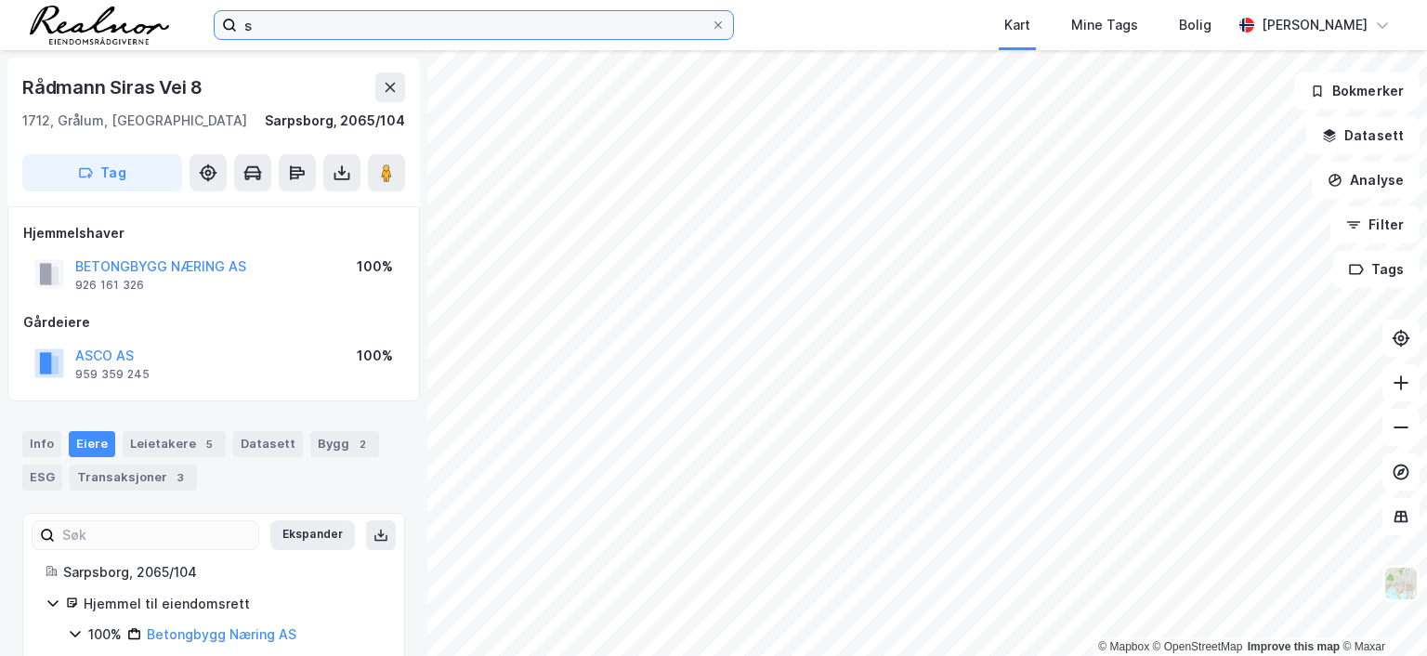
click at [296, 16] on input "s" at bounding box center [474, 25] width 474 height 28
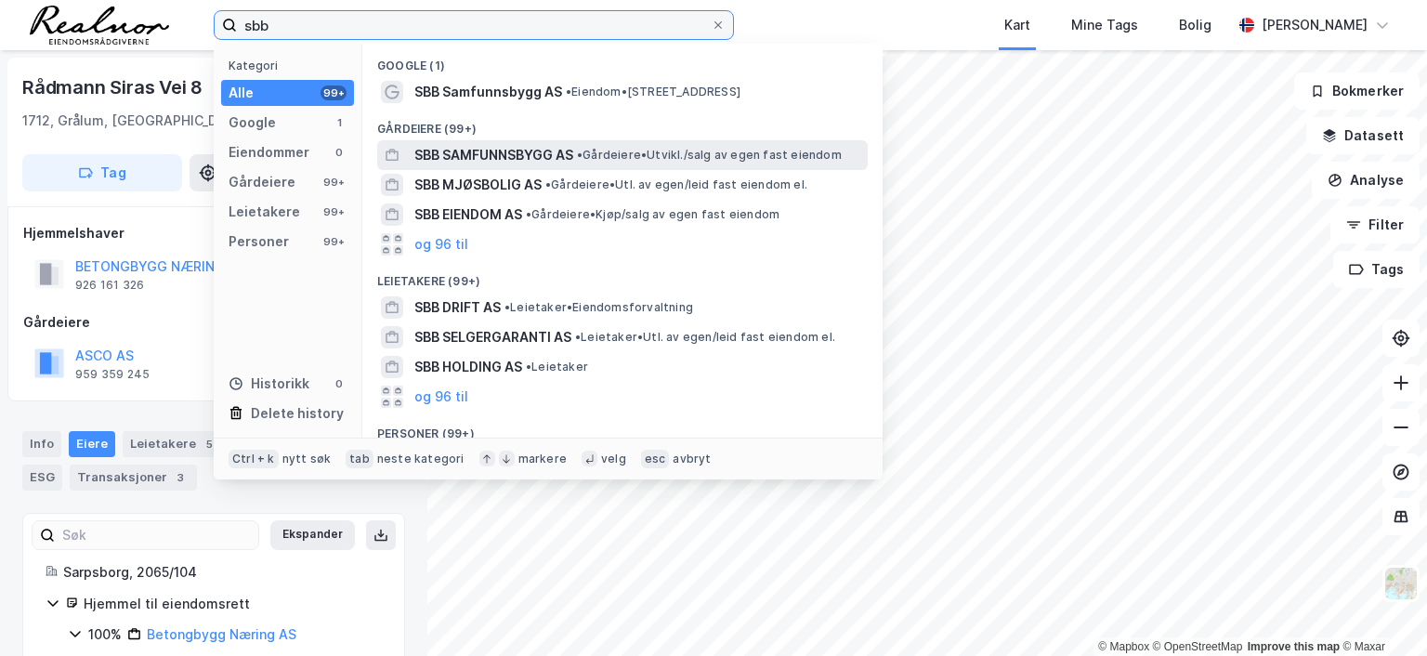
type input "sbb"
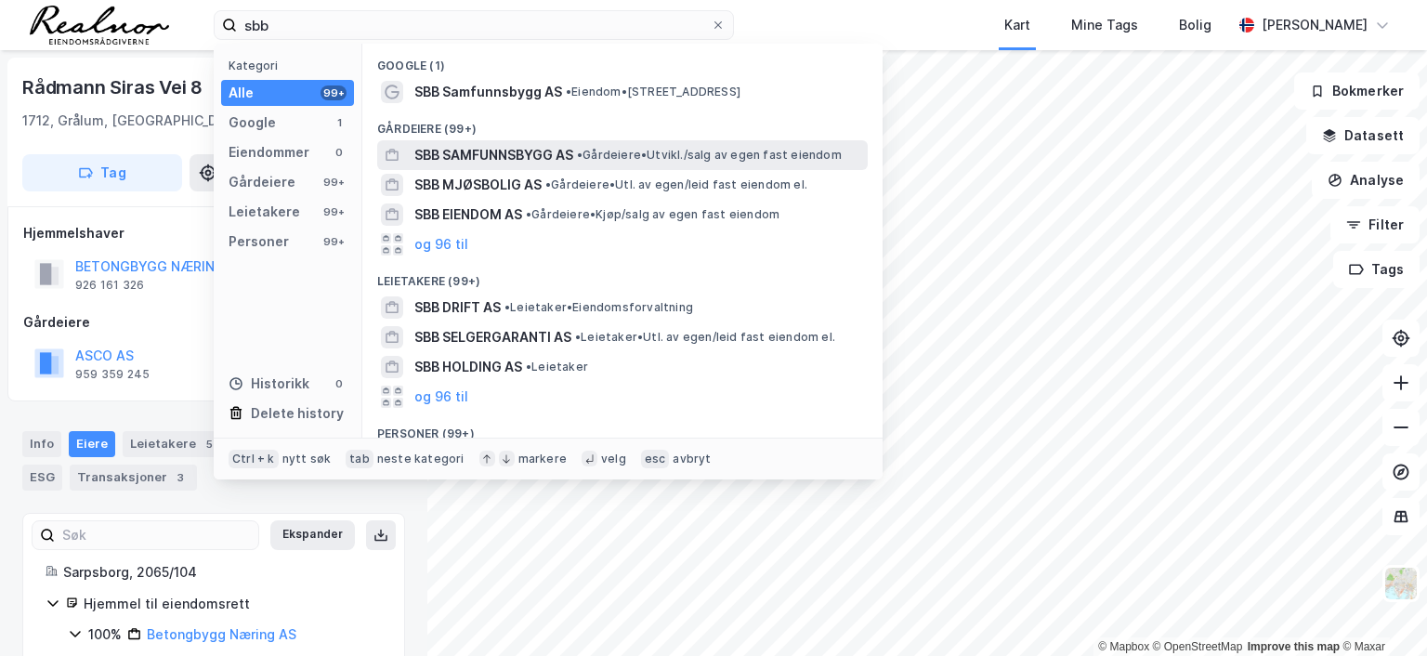
click at [550, 153] on span "SBB SAMFUNNSBYGG AS" at bounding box center [493, 155] width 159 height 22
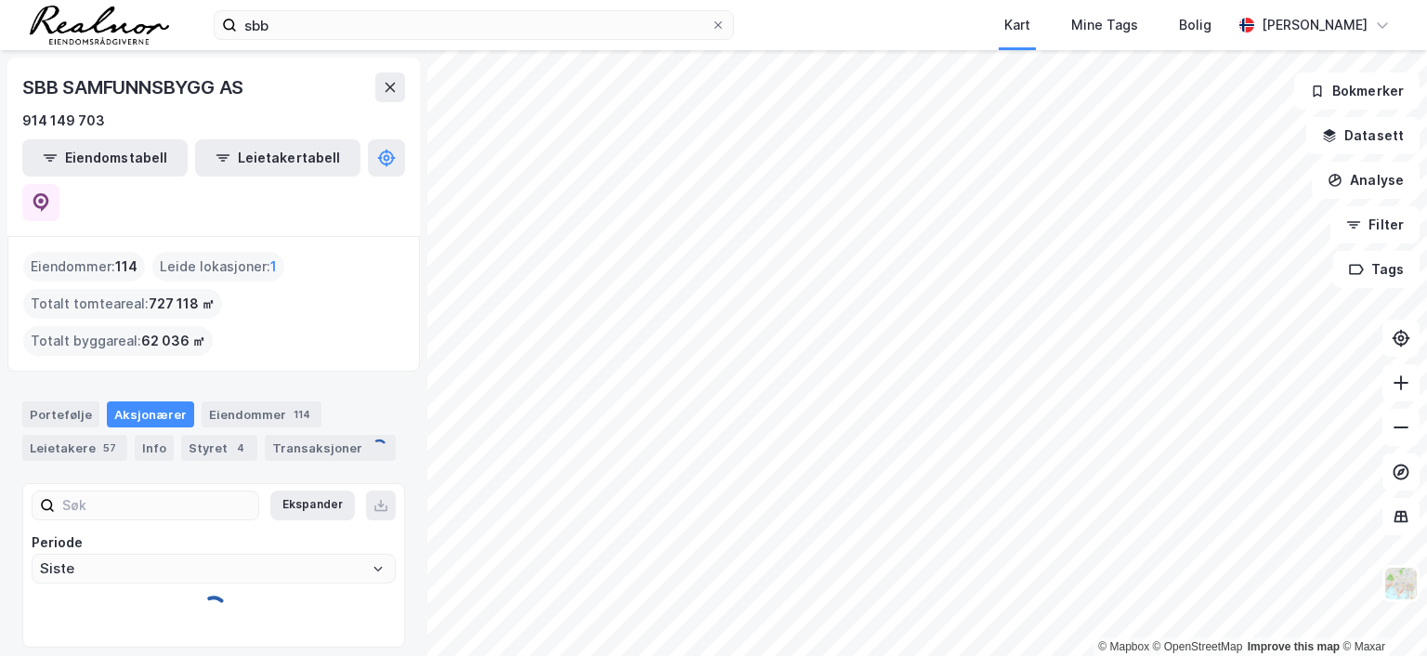
type input "Siste"
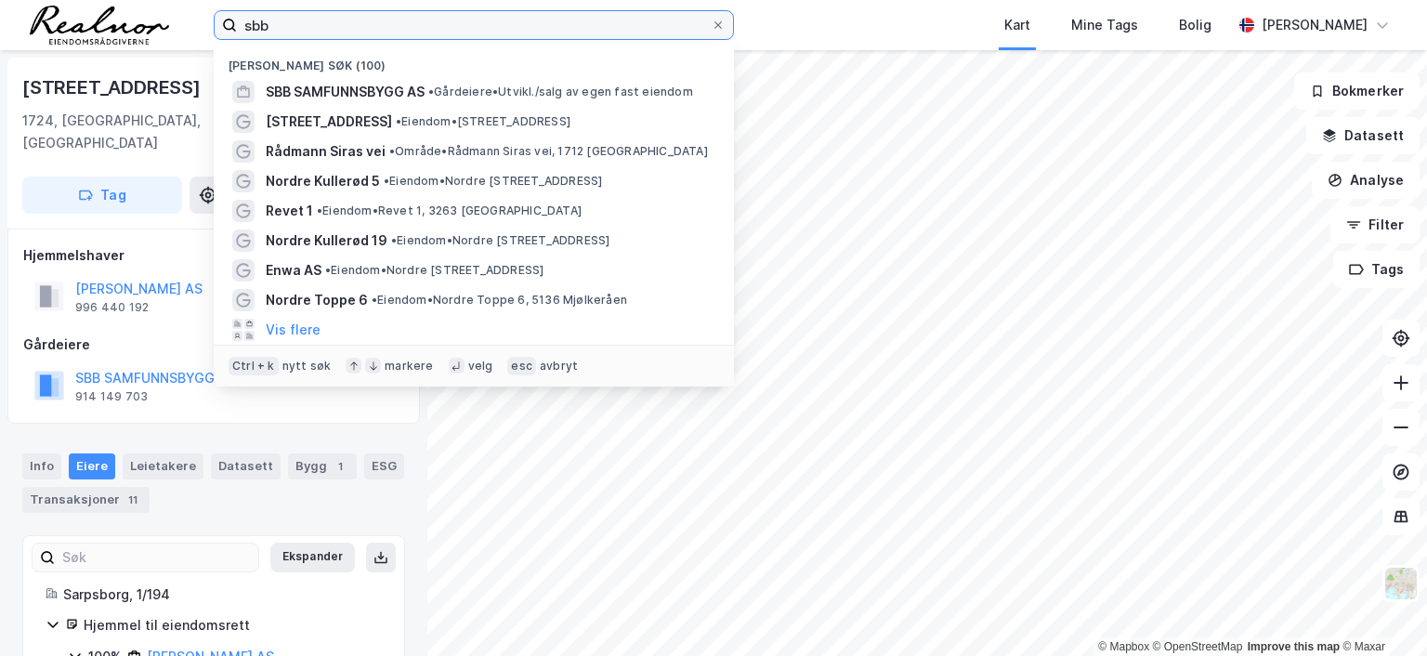
click at [305, 29] on input "sbb" at bounding box center [474, 25] width 474 height 28
drag, startPoint x: 288, startPoint y: 19, endPoint x: 85, endPoint y: 15, distance: 202.6
click at [86, 15] on div "sbb Nylige søk (100) SBB SAMFUNNSBYGG AS • Gårdeiere • [GEOGRAPHIC_DATA]/salg a…" at bounding box center [713, 25] width 1427 height 50
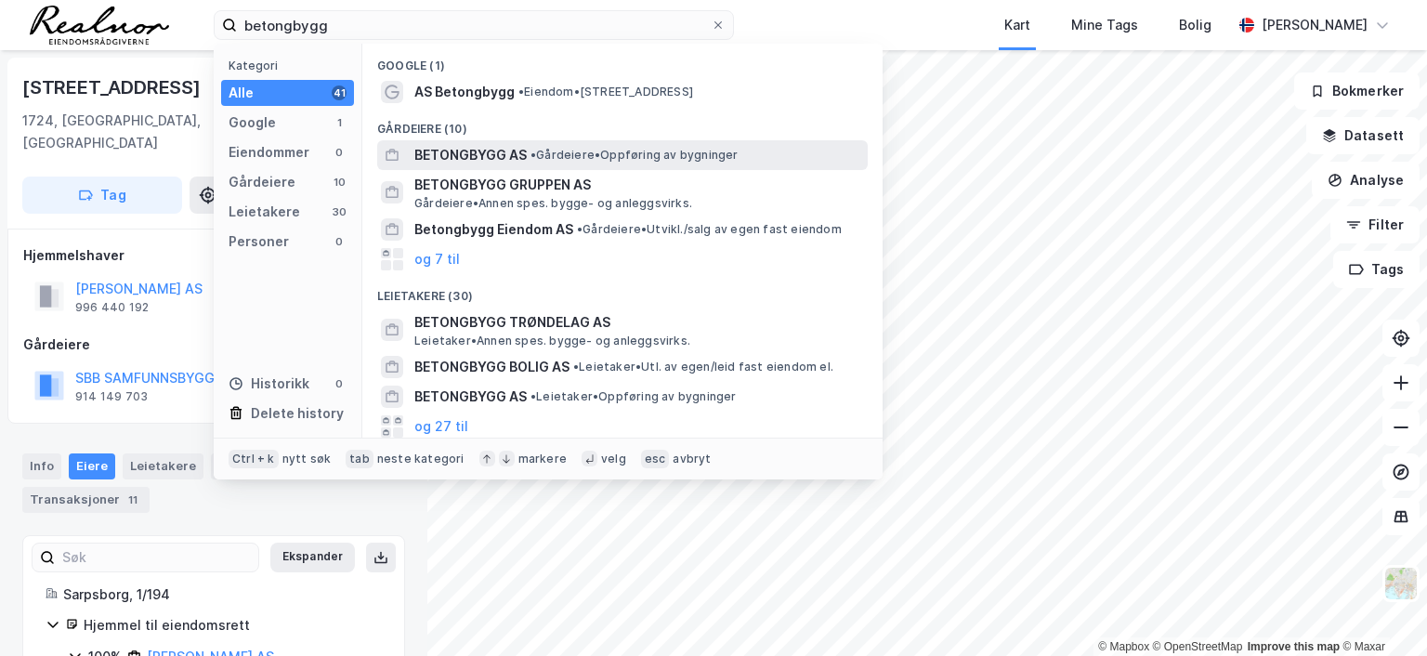
click at [493, 154] on span "BETONGBYGG AS" at bounding box center [470, 155] width 112 height 22
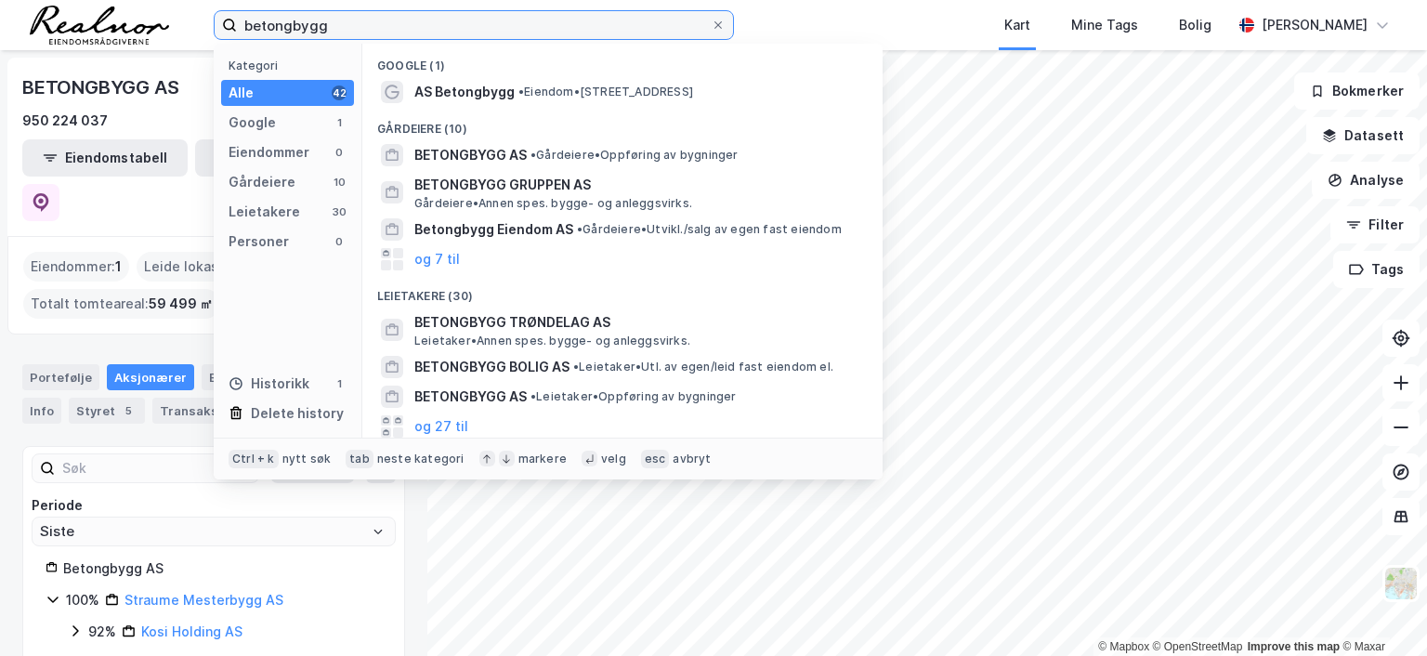
drag, startPoint x: 360, startPoint y: 33, endPoint x: 186, endPoint y: 12, distance: 175.1
click at [186, 12] on div "betongbygg Kategori Alle 42 Google 1 Eiendommer 0 Gårdeiere 10 Leietakere 30 Pe…" at bounding box center [713, 25] width 1427 height 50
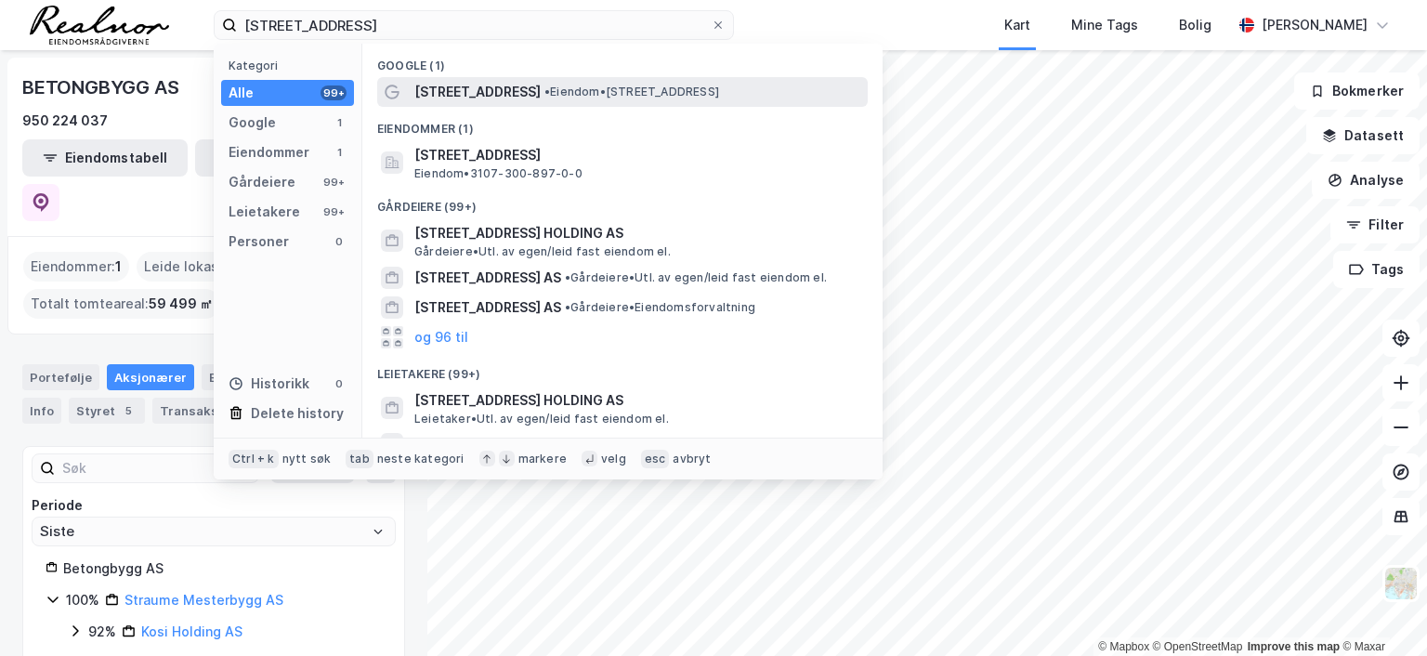
click at [493, 99] on span "[STREET_ADDRESS]" at bounding box center [477, 92] width 126 height 22
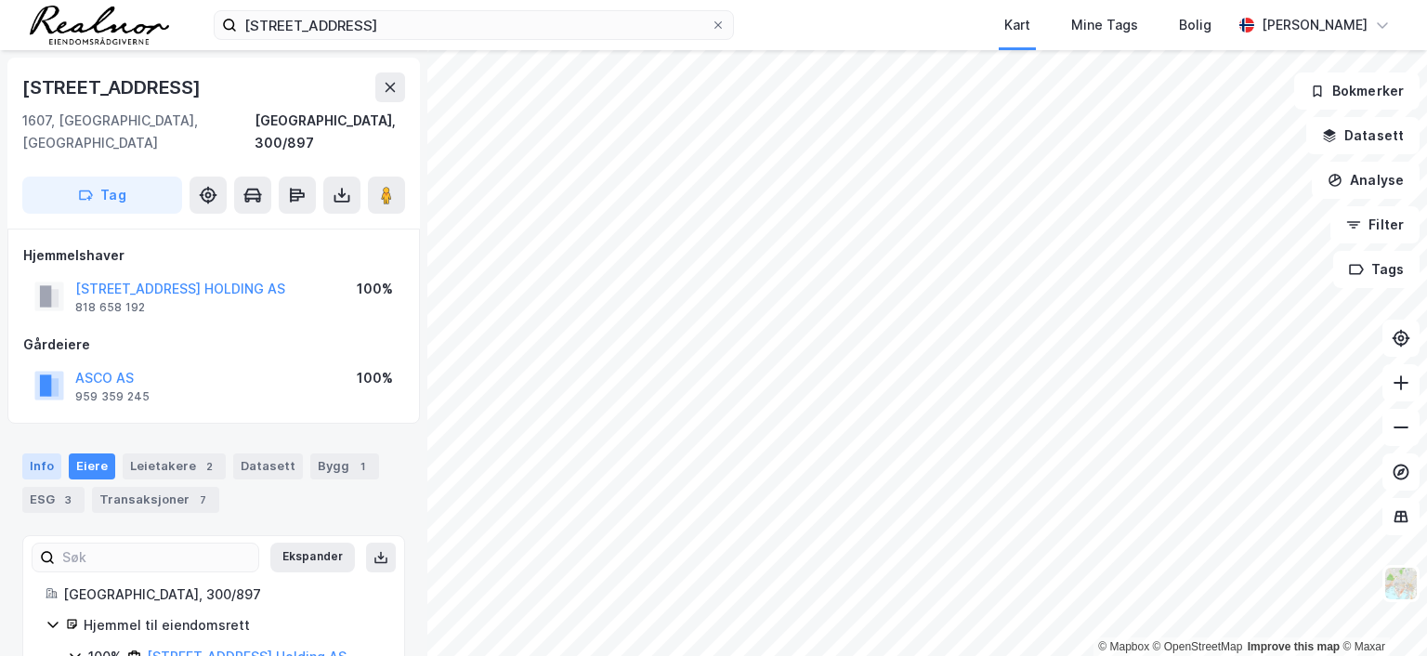
click at [45, 454] on div "Info" at bounding box center [41, 467] width 39 height 26
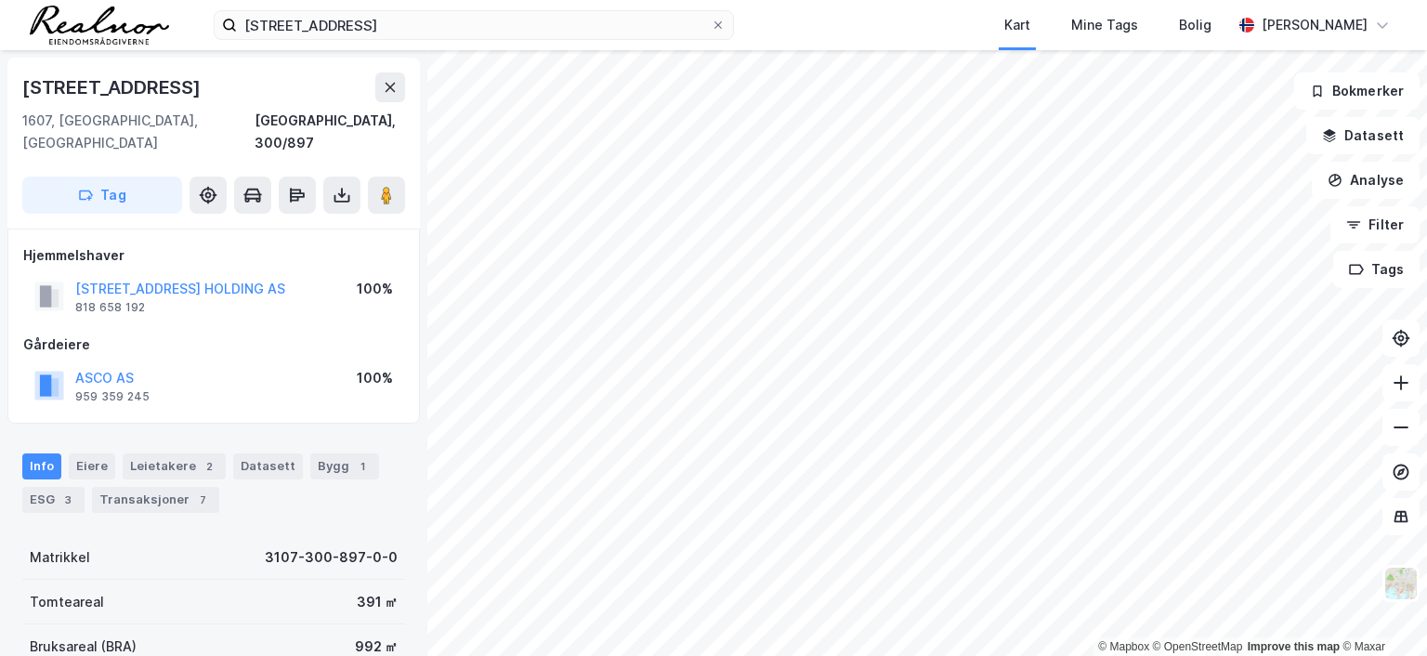
scroll to position [93, 0]
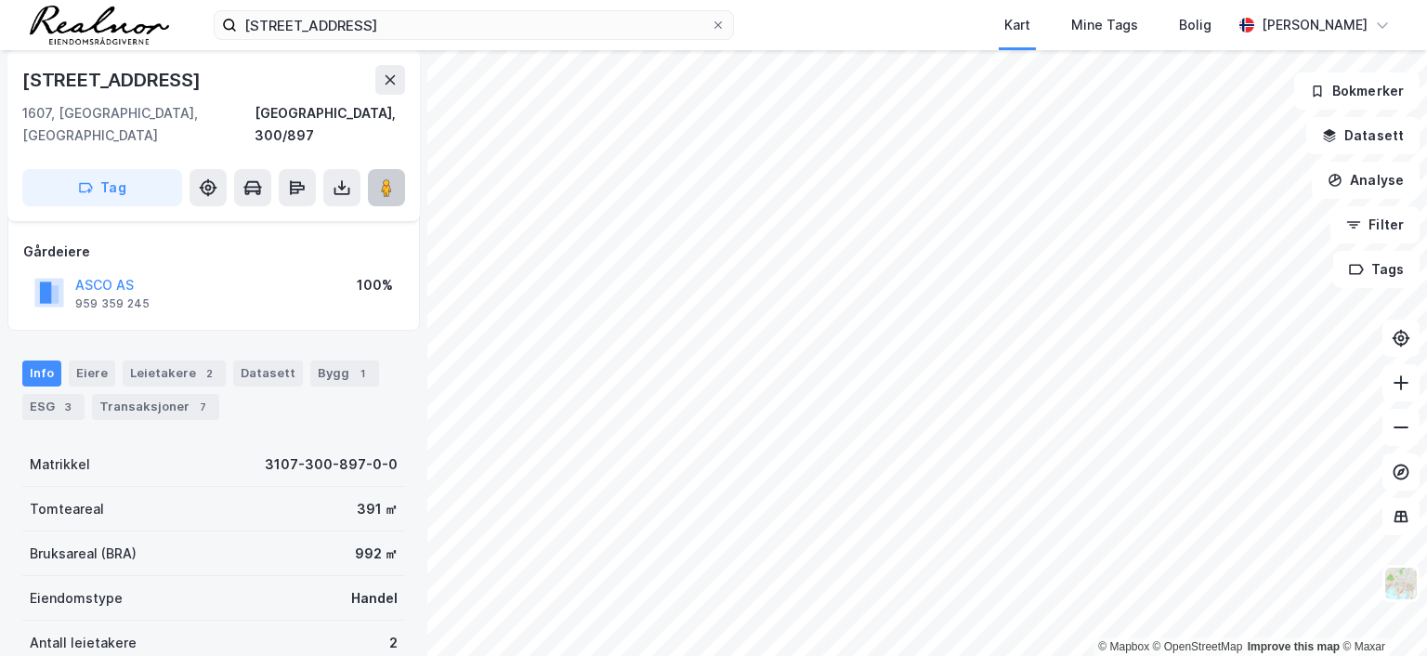
click at [391, 178] on image at bounding box center [386, 187] width 11 height 19
click at [831, 264] on div "© Mapbox © OpenStreetMap Improve this map © Maxar [STREET_ADDRESS], [GEOGRAPHIC…" at bounding box center [713, 353] width 1427 height 606
drag, startPoint x: 383, startPoint y: 164, endPoint x: 394, endPoint y: 198, distance: 36.1
click at [394, 198] on div "[STREET_ADDRESS] 1607, [GEOGRAPHIC_DATA], [GEOGRAPHIC_DATA], 300/897 Tag" at bounding box center [213, 135] width 413 height 171
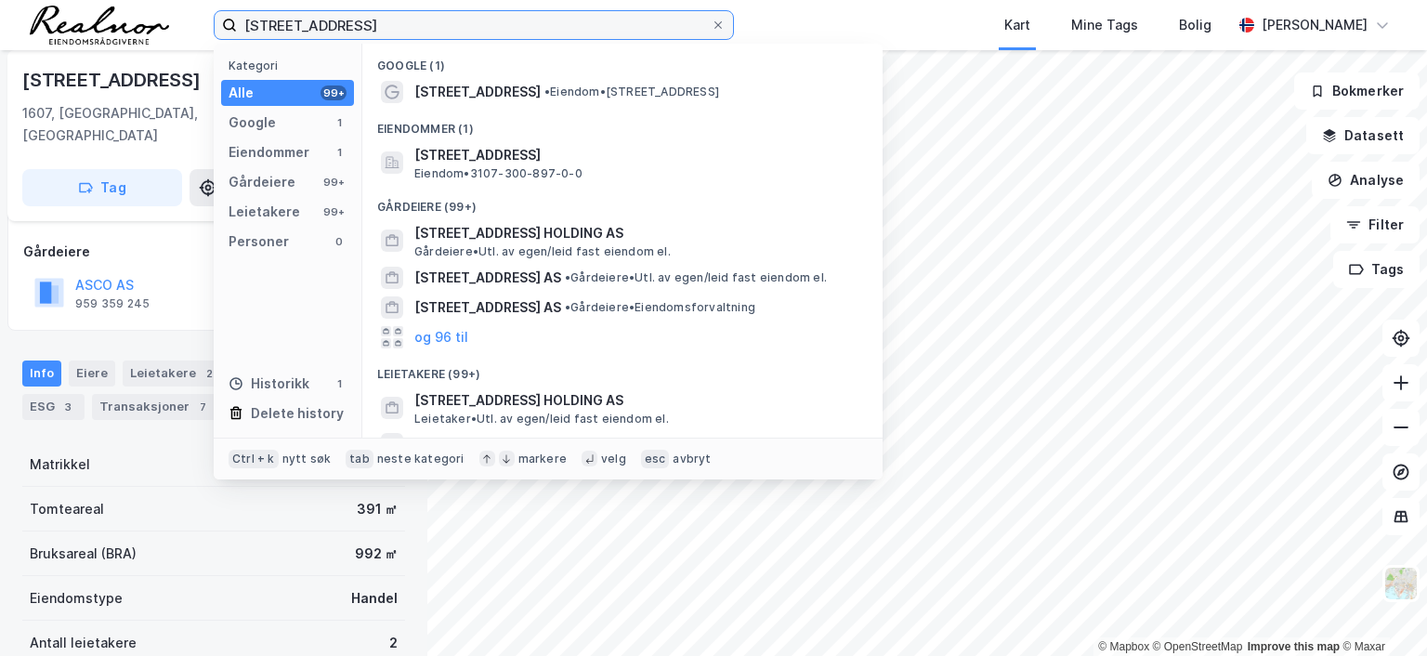
drag, startPoint x: 387, startPoint y: 18, endPoint x: 210, endPoint y: 19, distance: 176.6
click at [212, 19] on div "[STREET_ADDRESS] Kategori Alle 99+ Google 1 Eiendommer 1 Gårdeiere 99+ Leietake…" at bounding box center [713, 25] width 1427 height 50
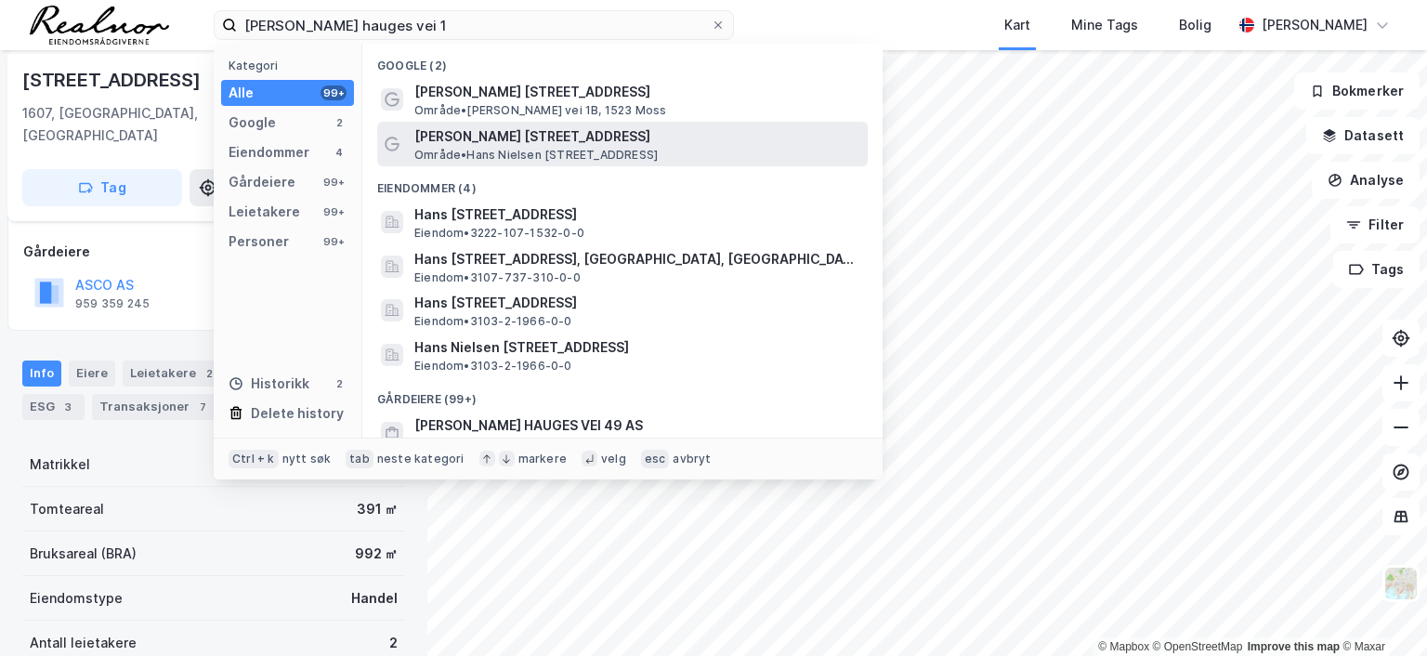
click at [496, 138] on span "[PERSON_NAME] [STREET_ADDRESS]" at bounding box center [637, 136] width 446 height 22
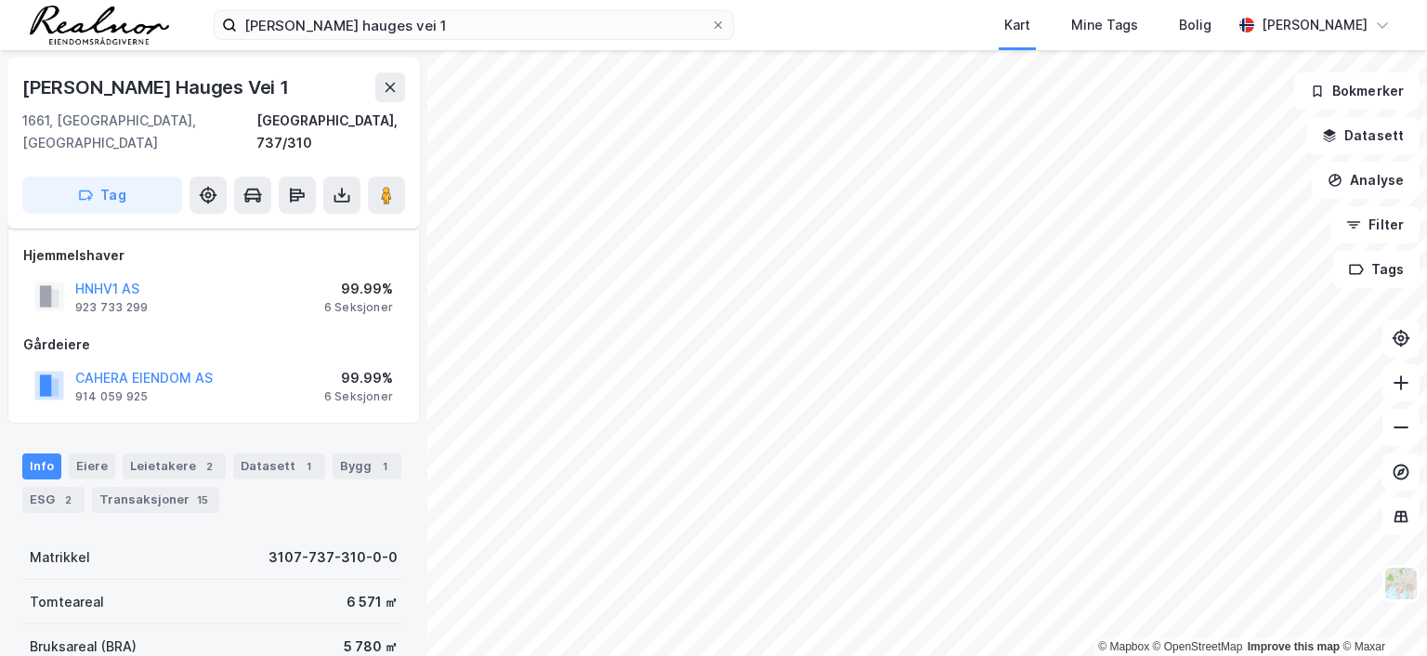
scroll to position [93, 0]
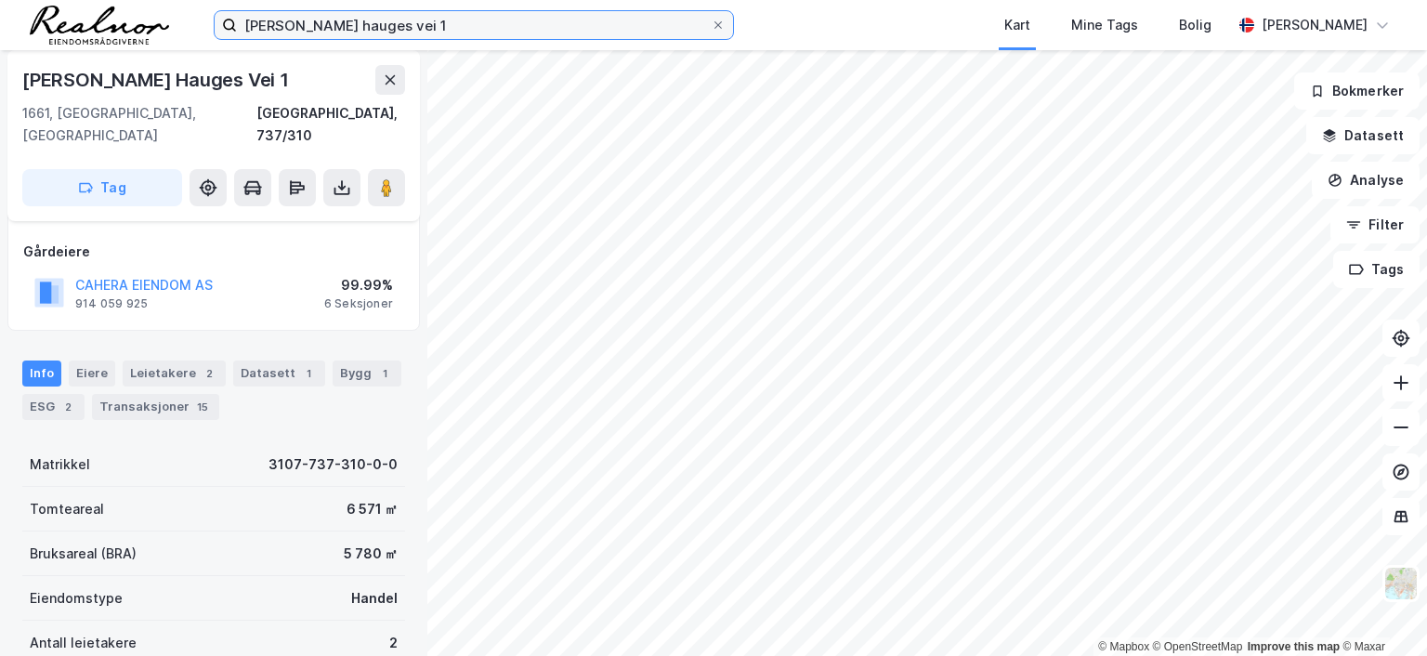
click at [440, 26] on input "[PERSON_NAME] hauges vei 1" at bounding box center [474, 25] width 474 height 28
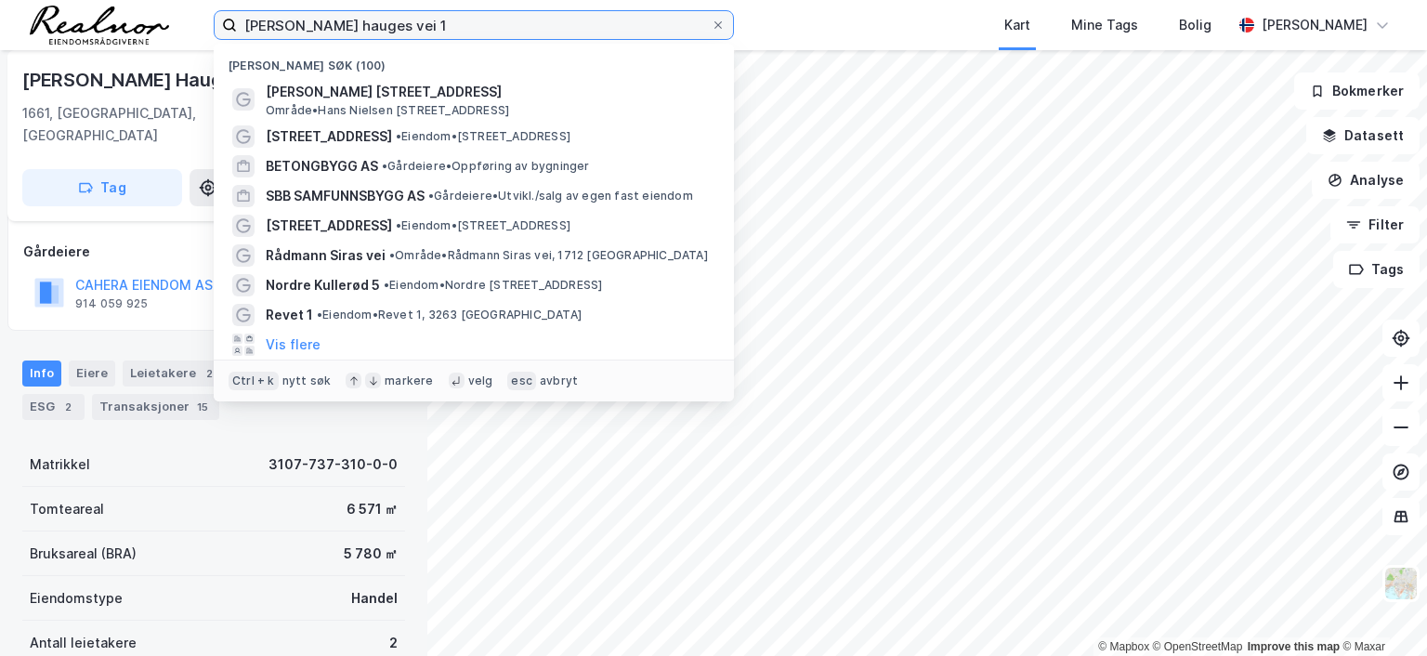
drag, startPoint x: 439, startPoint y: 27, endPoint x: 72, endPoint y: 3, distance: 367.0
click at [72, 3] on div "[PERSON_NAME] hauges vei 1 Nylige søk (100) [PERSON_NAME] vei 1 Område • [PERSO…" at bounding box center [713, 25] width 1427 height 50
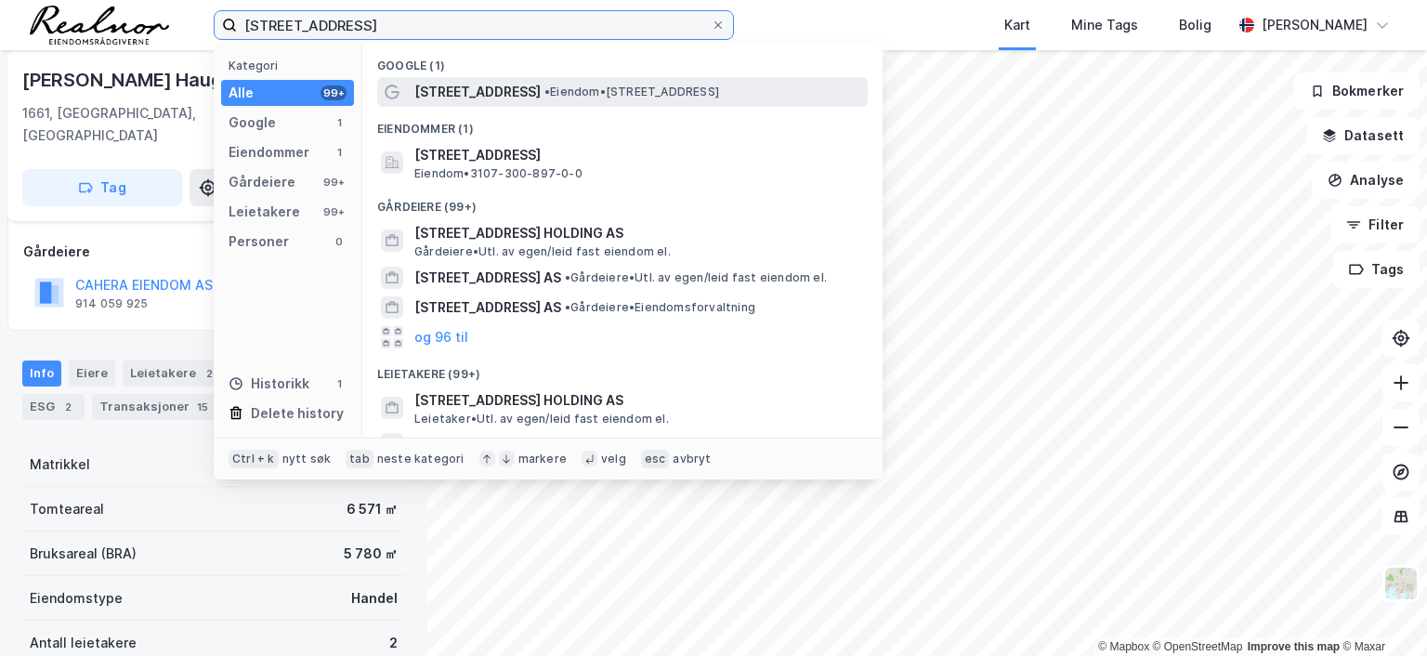
type input "[STREET_ADDRESS]"
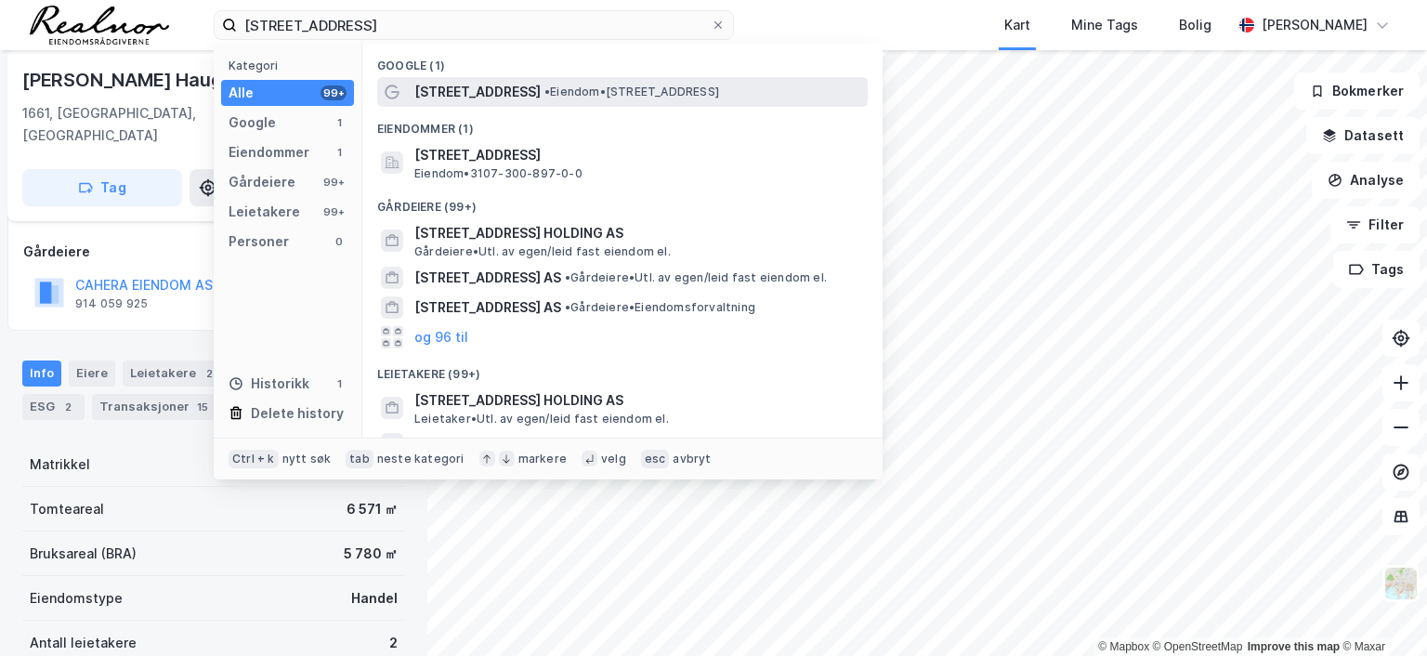
click at [509, 94] on span "[STREET_ADDRESS]" at bounding box center [477, 92] width 126 height 22
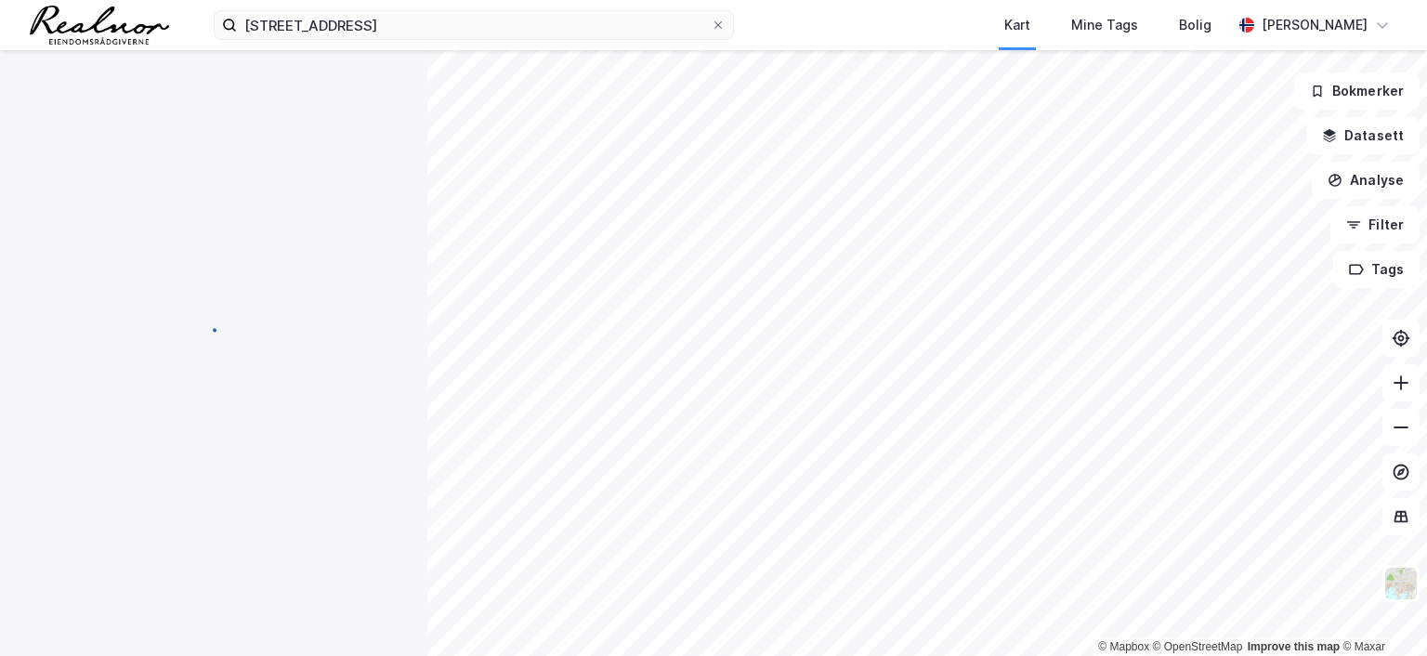
scroll to position [93, 0]
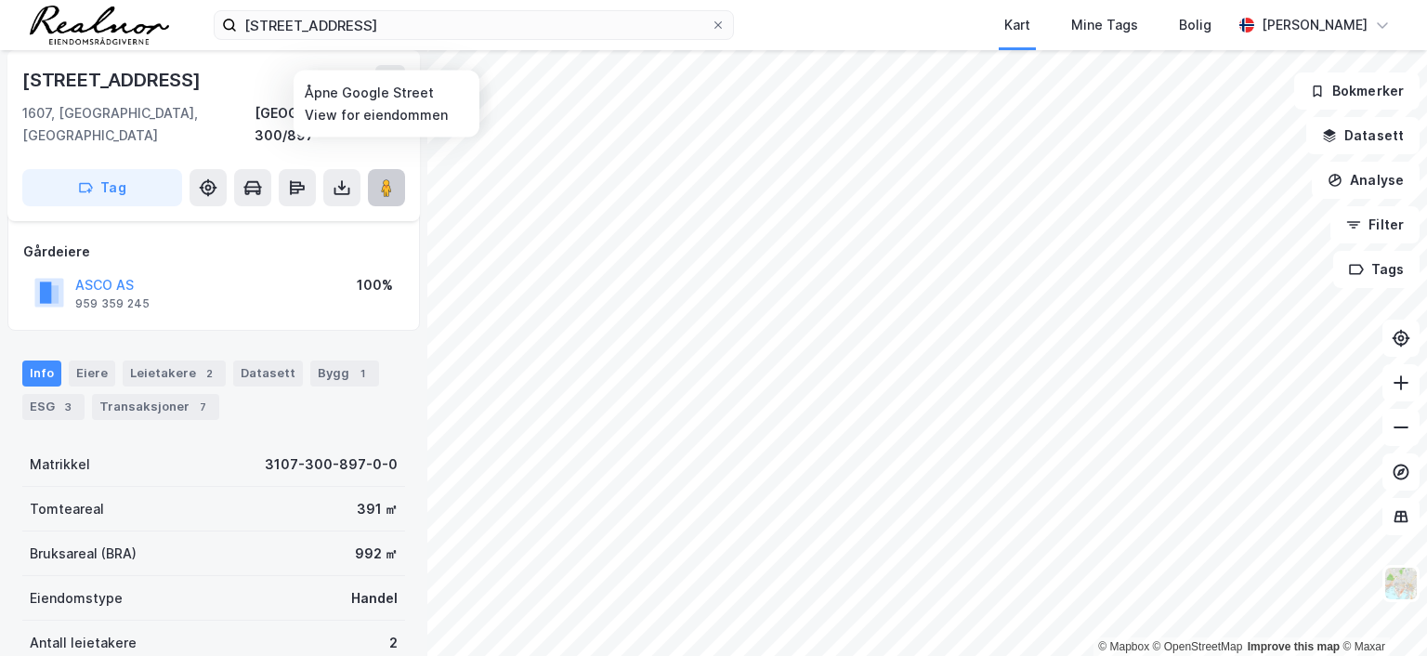
click at [387, 178] on image at bounding box center [386, 187] width 11 height 19
